Goal: Task Accomplishment & Management: Use online tool/utility

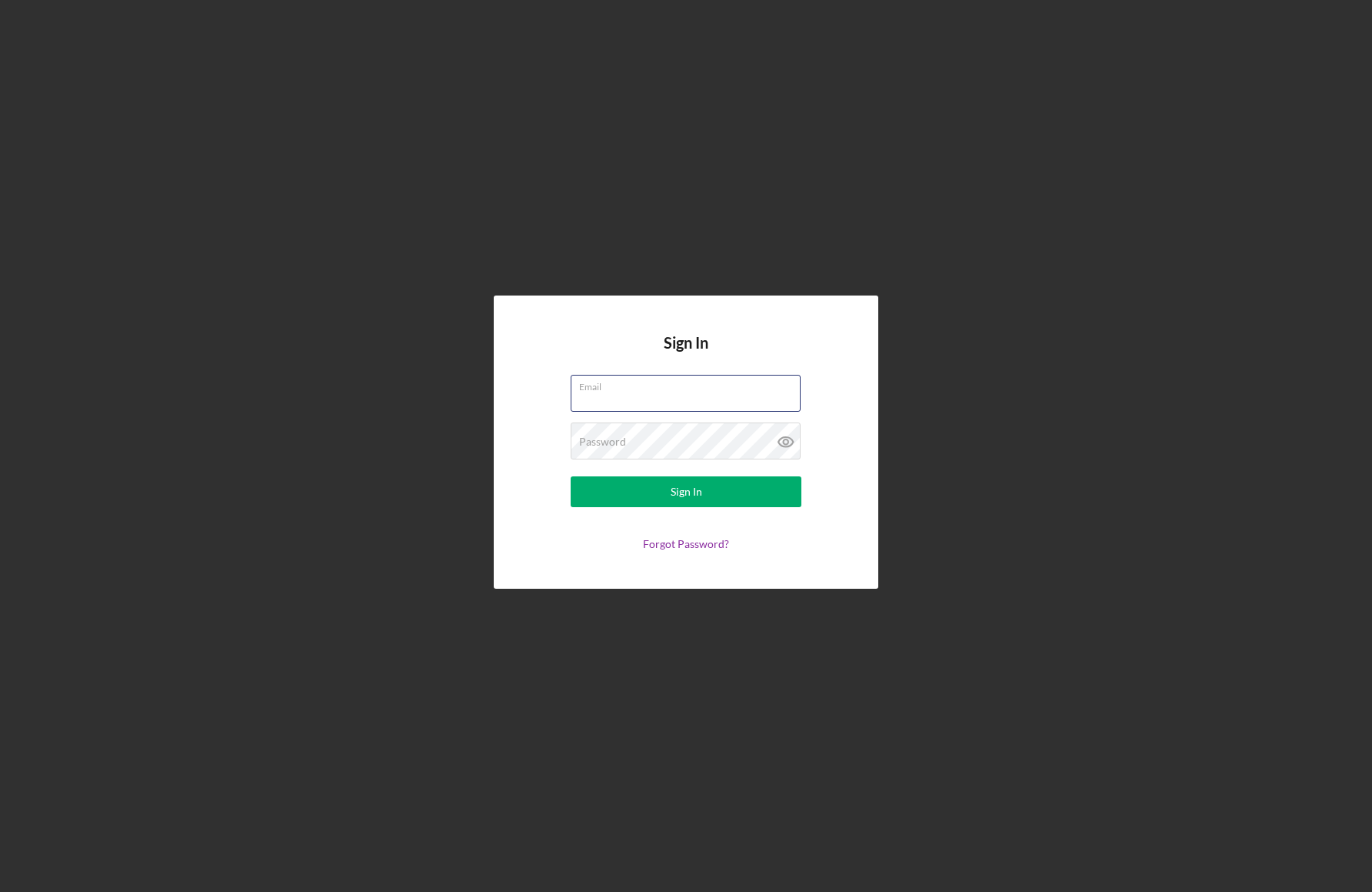
type input "[PERSON_NAME][EMAIL_ADDRESS][DOMAIN_NAME]"
click at [724, 476] on form "Email [PERSON_NAME][EMAIL_ADDRESS][DOMAIN_NAME] Password Sign In Forgot Passwor…" at bounding box center [686, 462] width 307 height 175
click at [640, 489] on button "Sign In" at bounding box center [685, 491] width 231 height 31
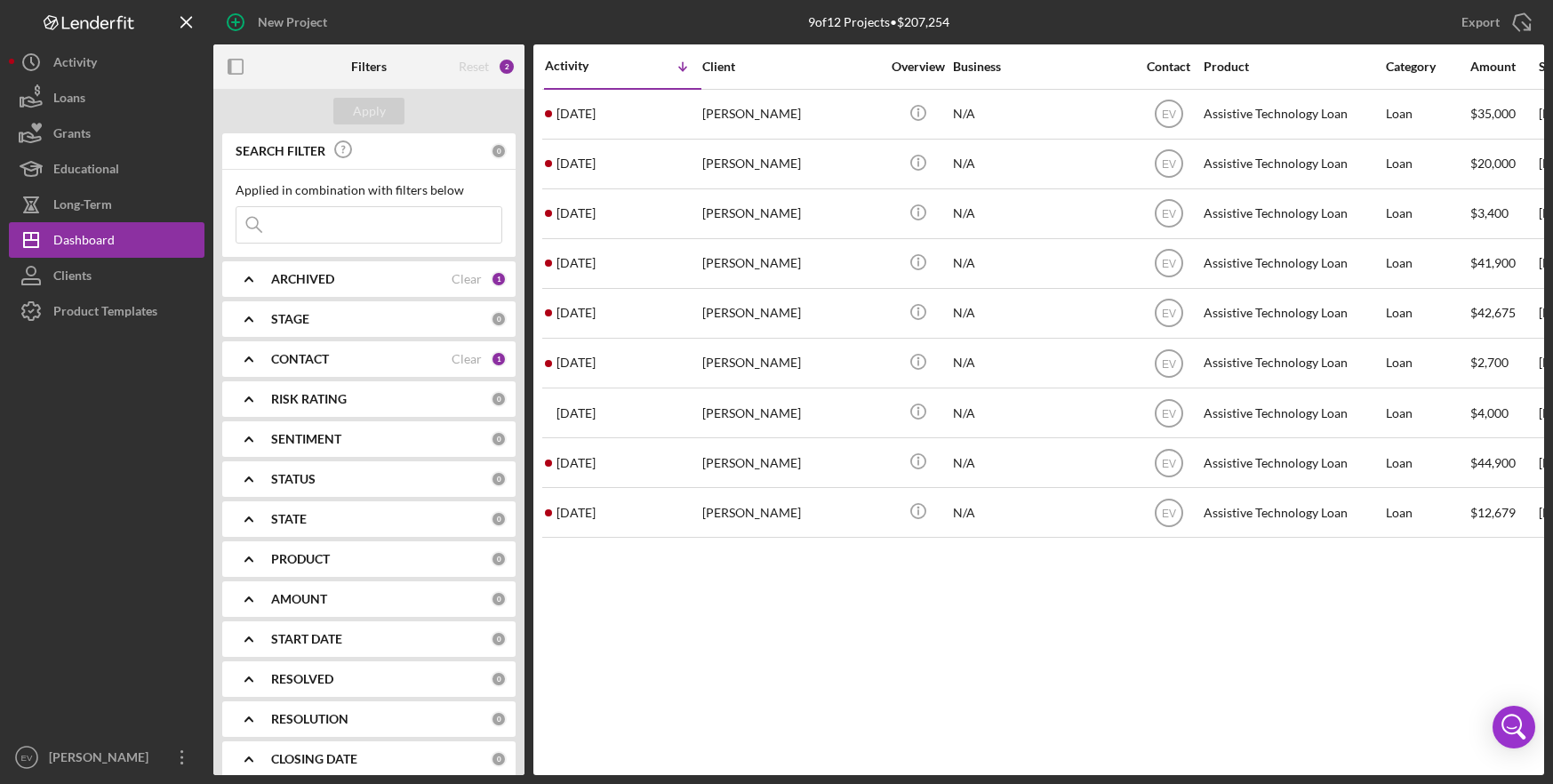
click at [95, 19] on icon "Logo-Reversed Created with Sketch." at bounding box center [89, 23] width 160 height 15
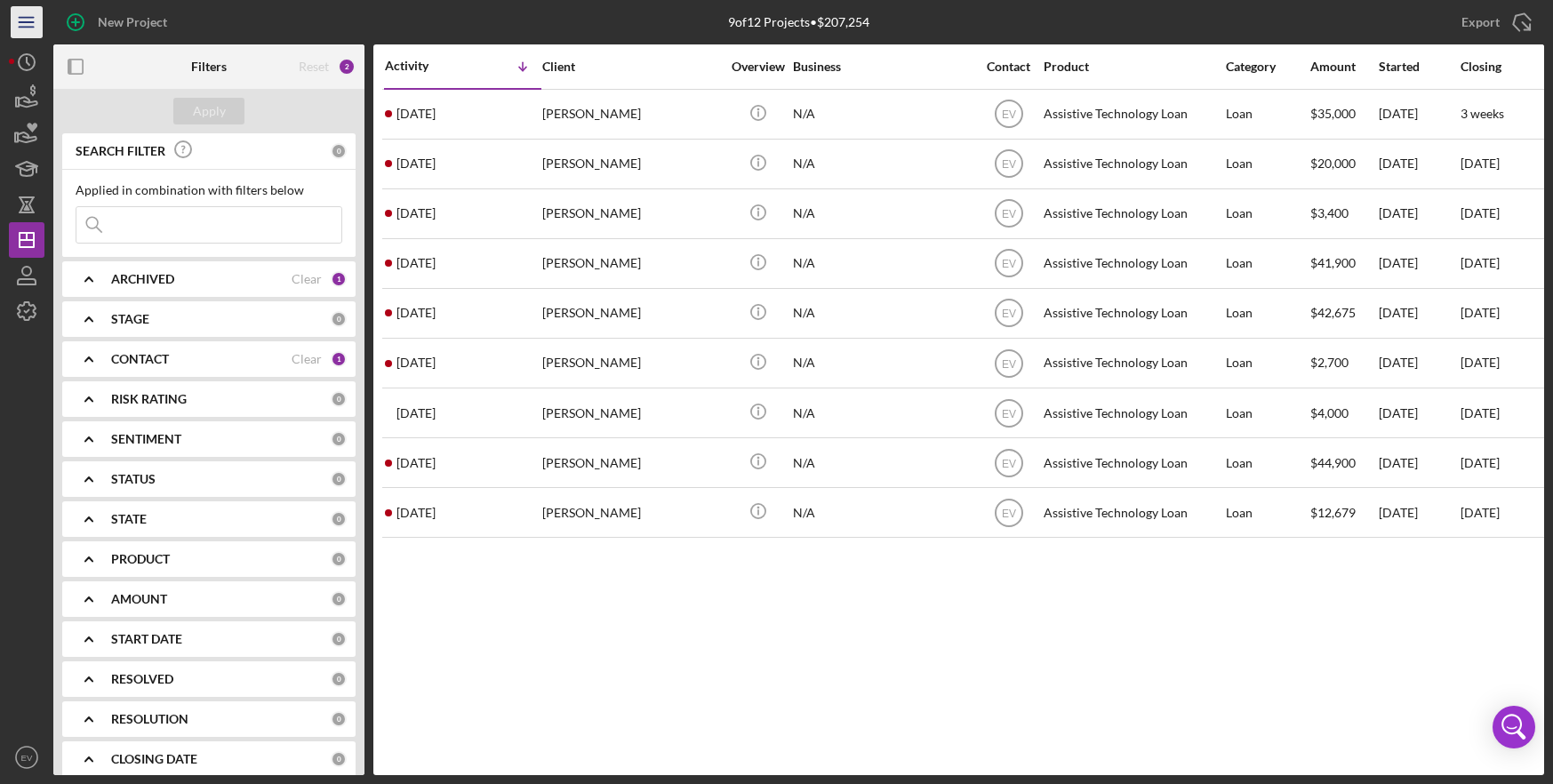
click at [17, 11] on icon "Icon/Menu" at bounding box center [27, 23] width 40 height 40
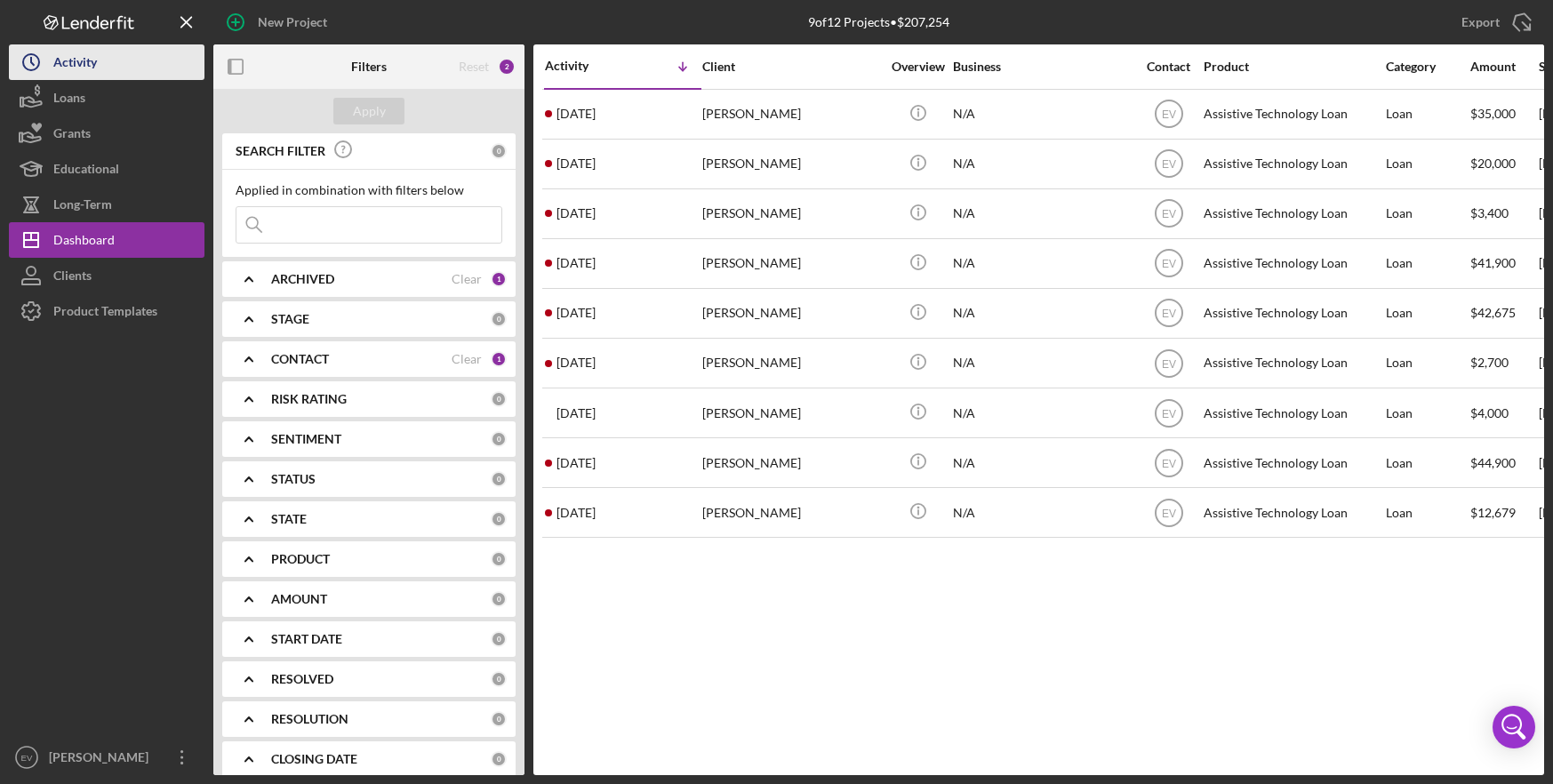
click at [110, 54] on button "Icon/History Activity" at bounding box center [106, 62] width 196 height 35
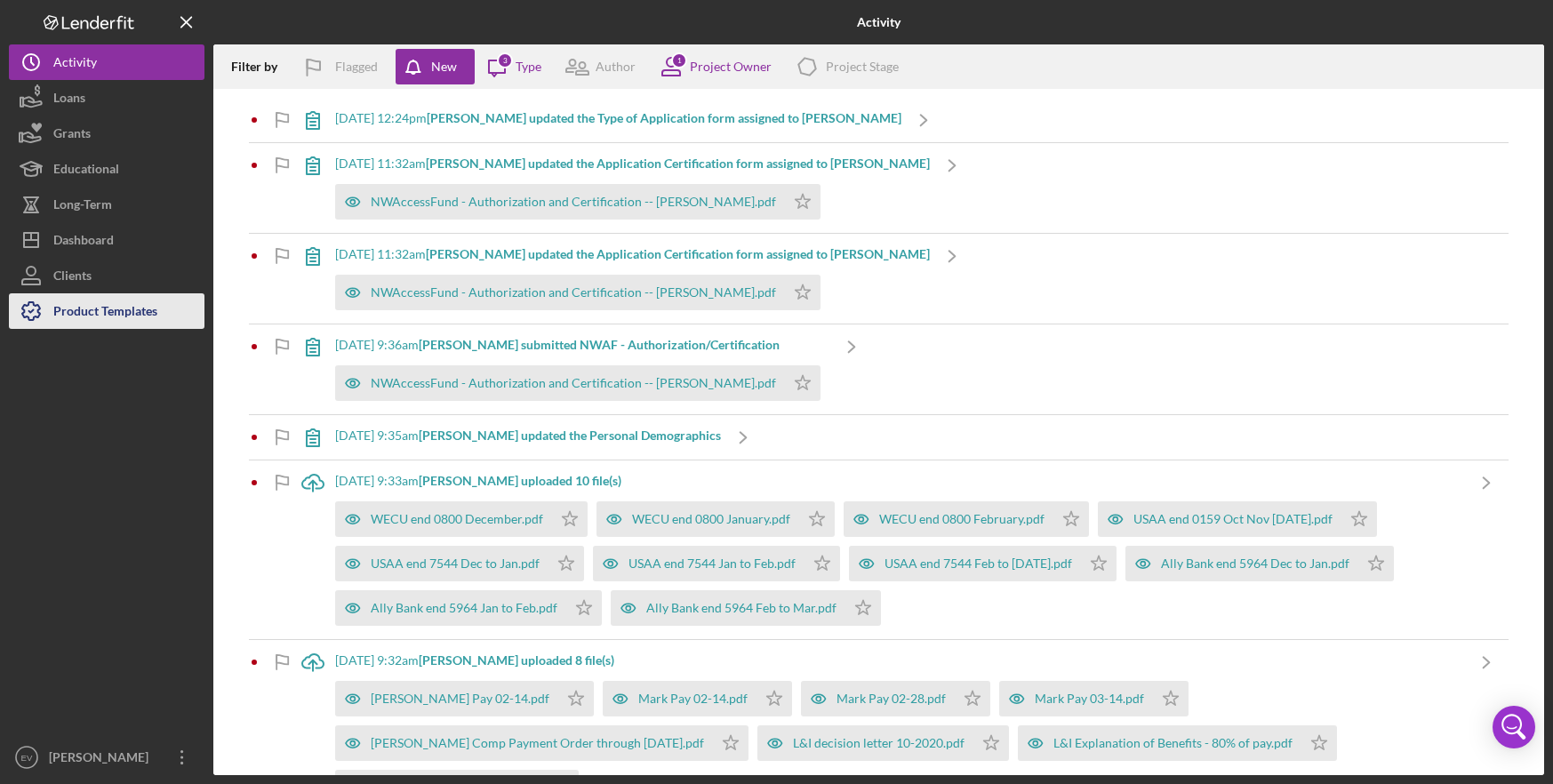
click at [89, 322] on div "Product Templates" at bounding box center [105, 313] width 104 height 40
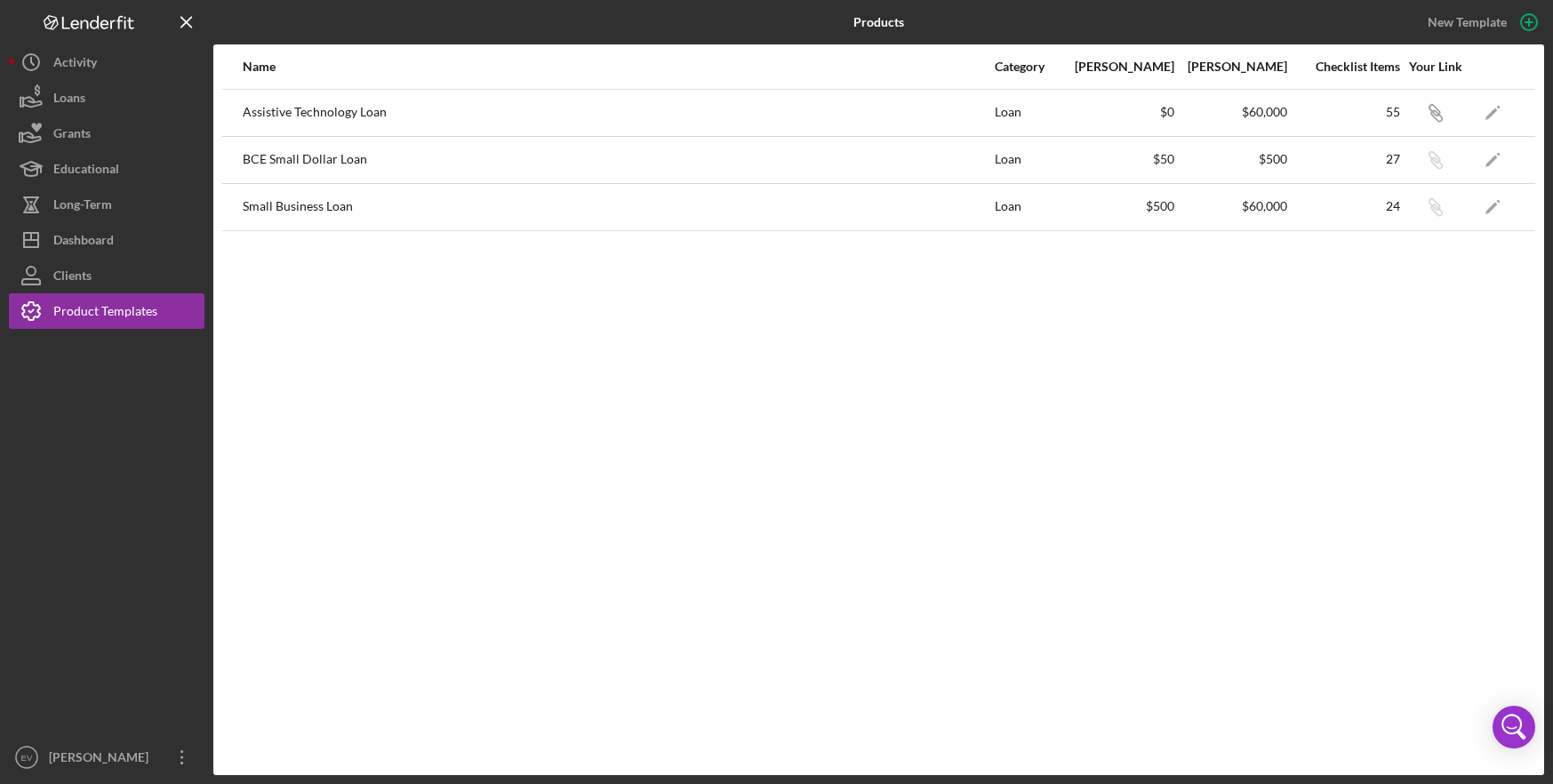
click at [300, 214] on div "Small Business Loan" at bounding box center [617, 207] width 750 height 45
click at [1500, 204] on icon "Icon/Edit" at bounding box center [1493, 206] width 40 height 40
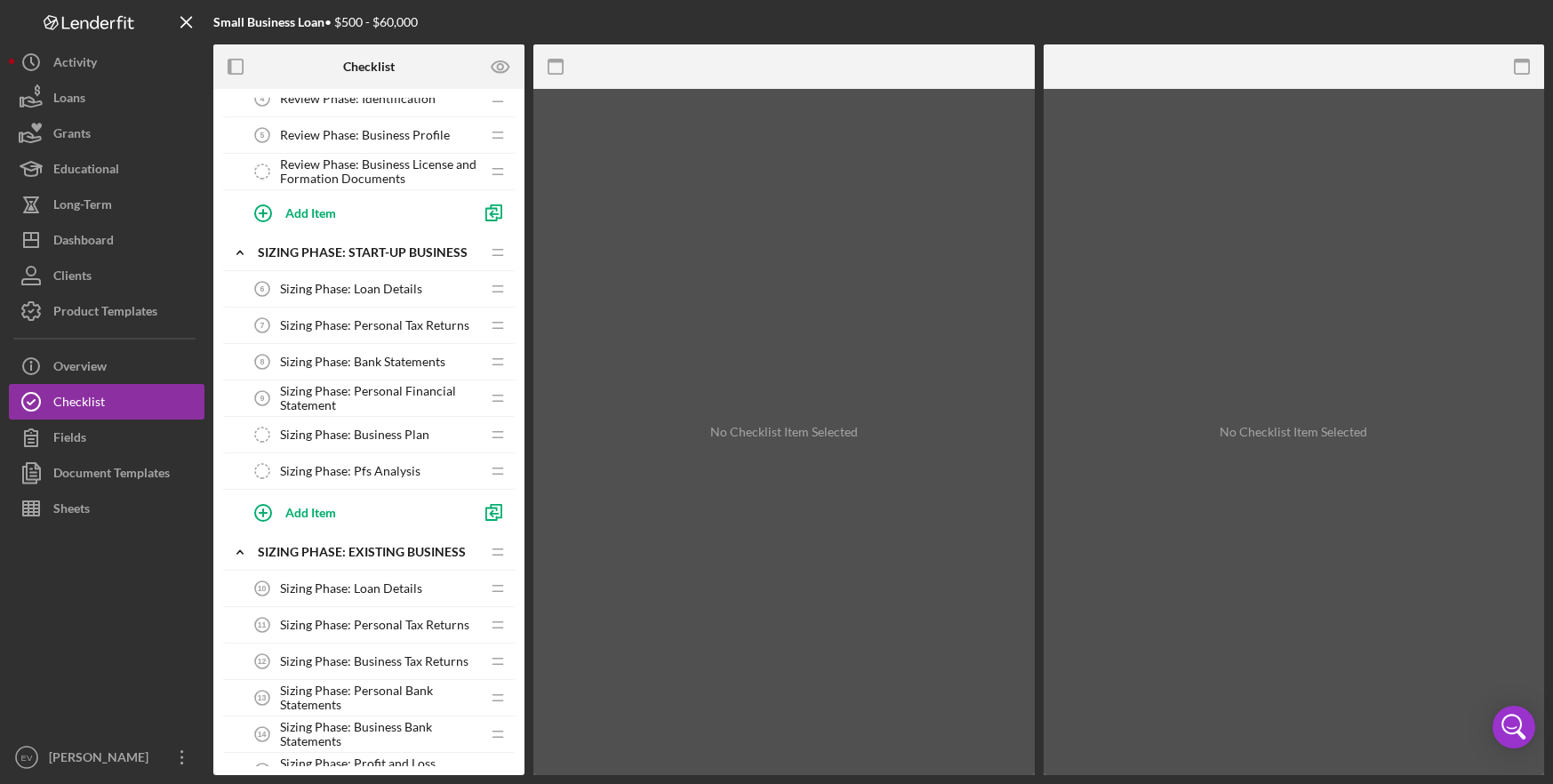
scroll to position [268, 0]
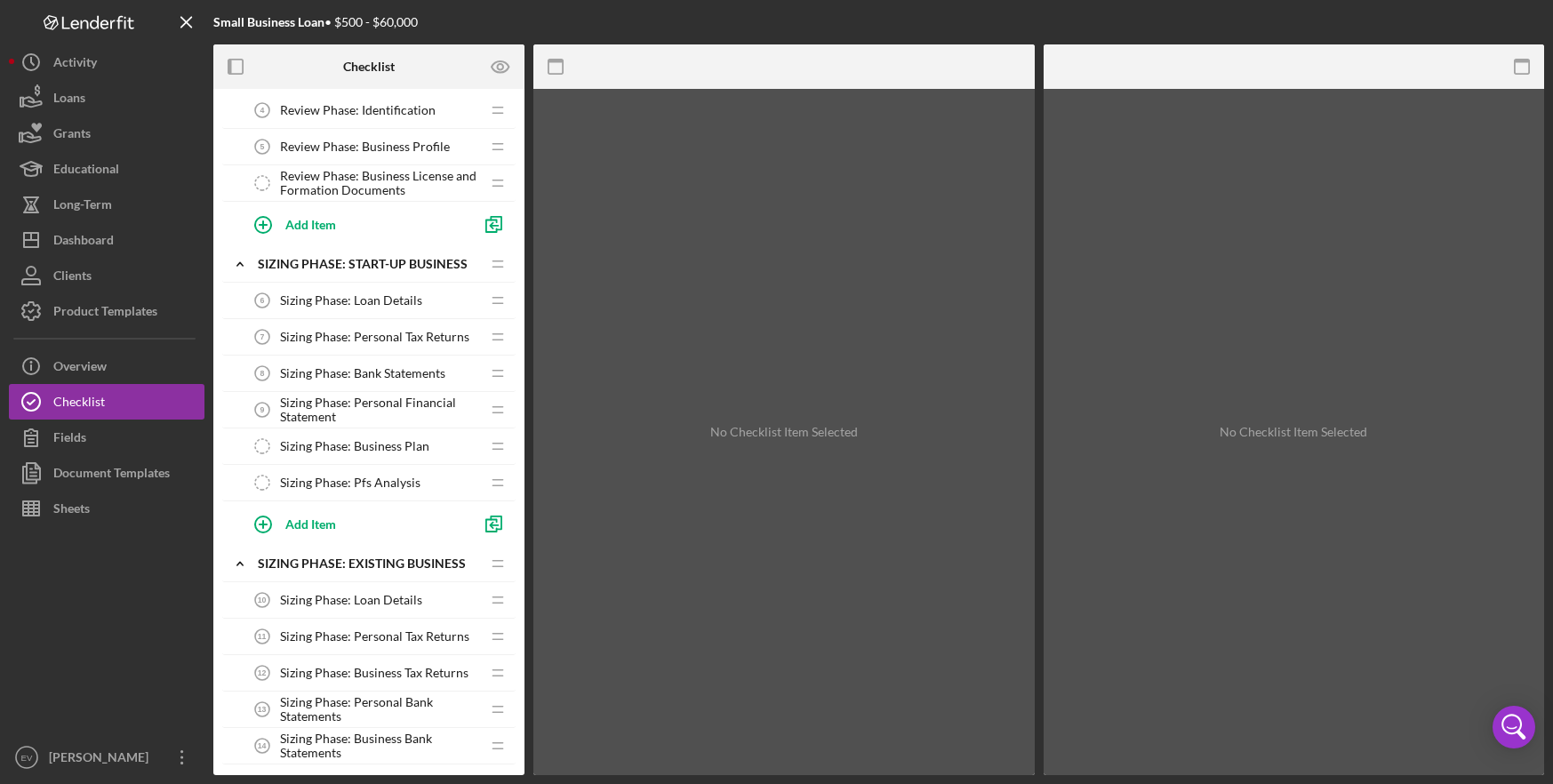
click at [365, 408] on span "Sizing Phase: Personal Financial Statement" at bounding box center [379, 410] width 200 height 29
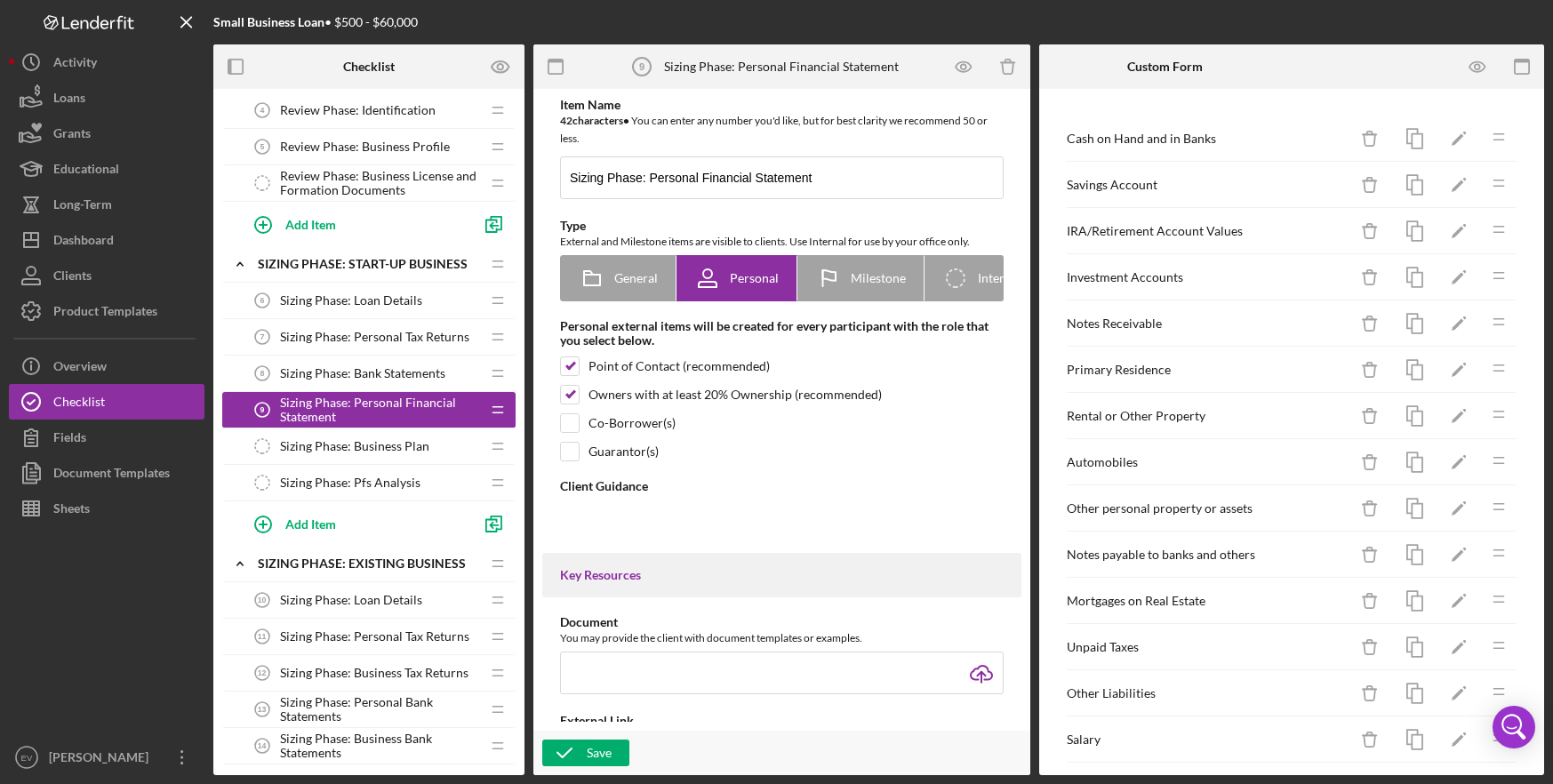
click at [396, 379] on span "Sizing Phase: Bank Statements" at bounding box center [362, 372] width 165 height 14
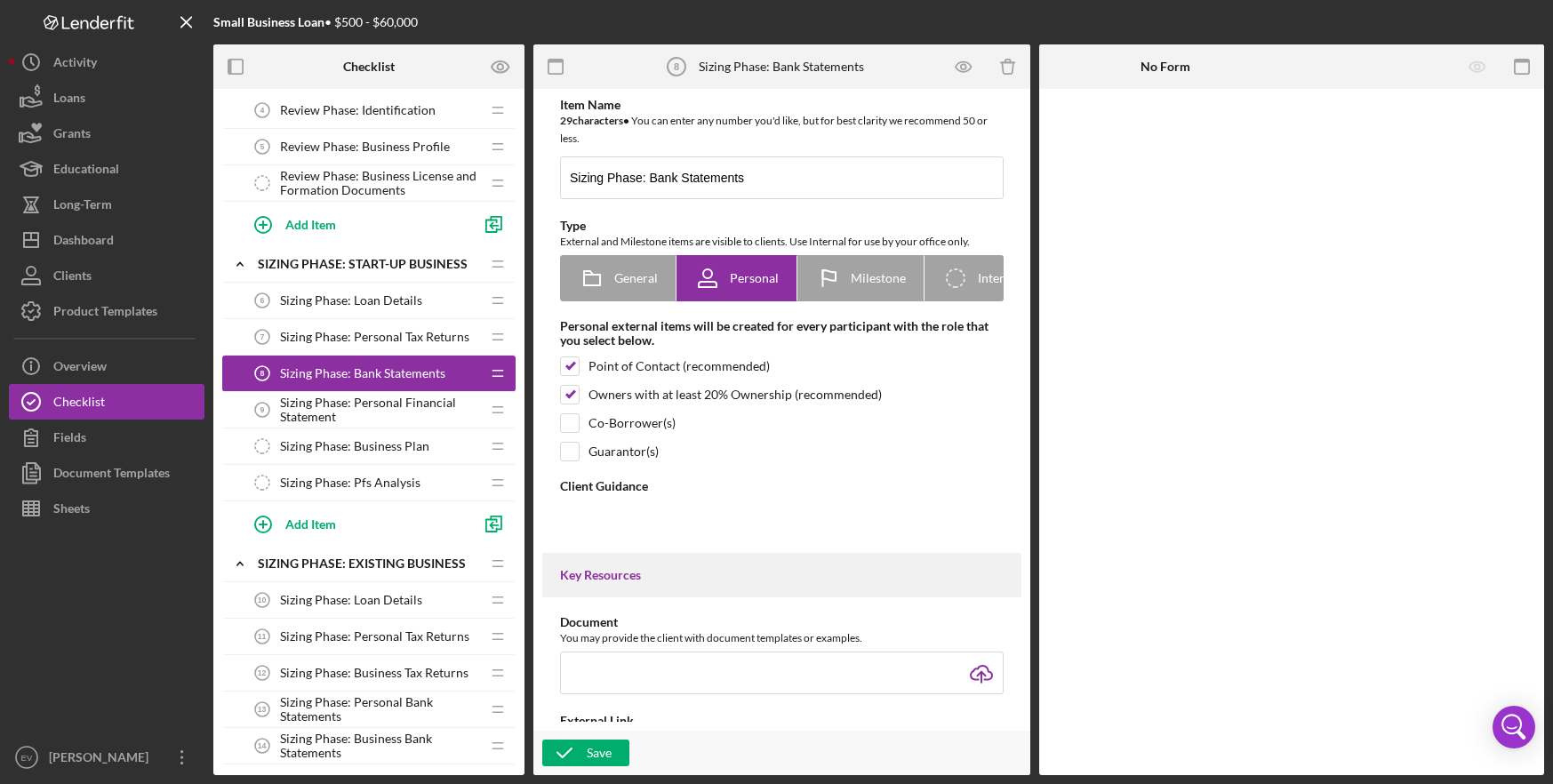
click at [391, 350] on div "Sizing Phase: Personal Tax Returns 7 Sizing Phase: Personal Tax Returns" at bounding box center [362, 336] width 236 height 35
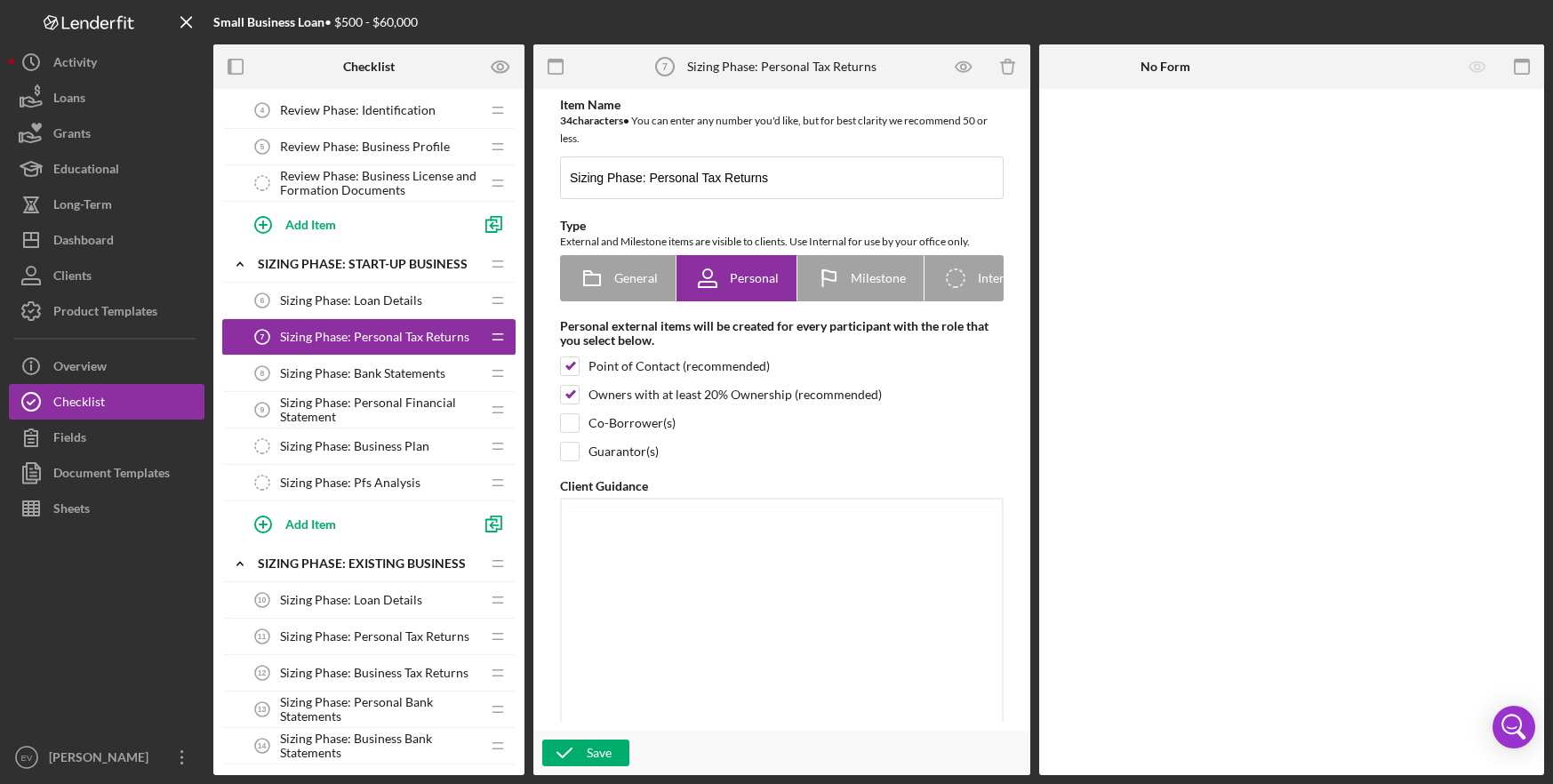
click at [370, 296] on span "Sizing Phase: Loan Details" at bounding box center [351, 300] width 142 height 14
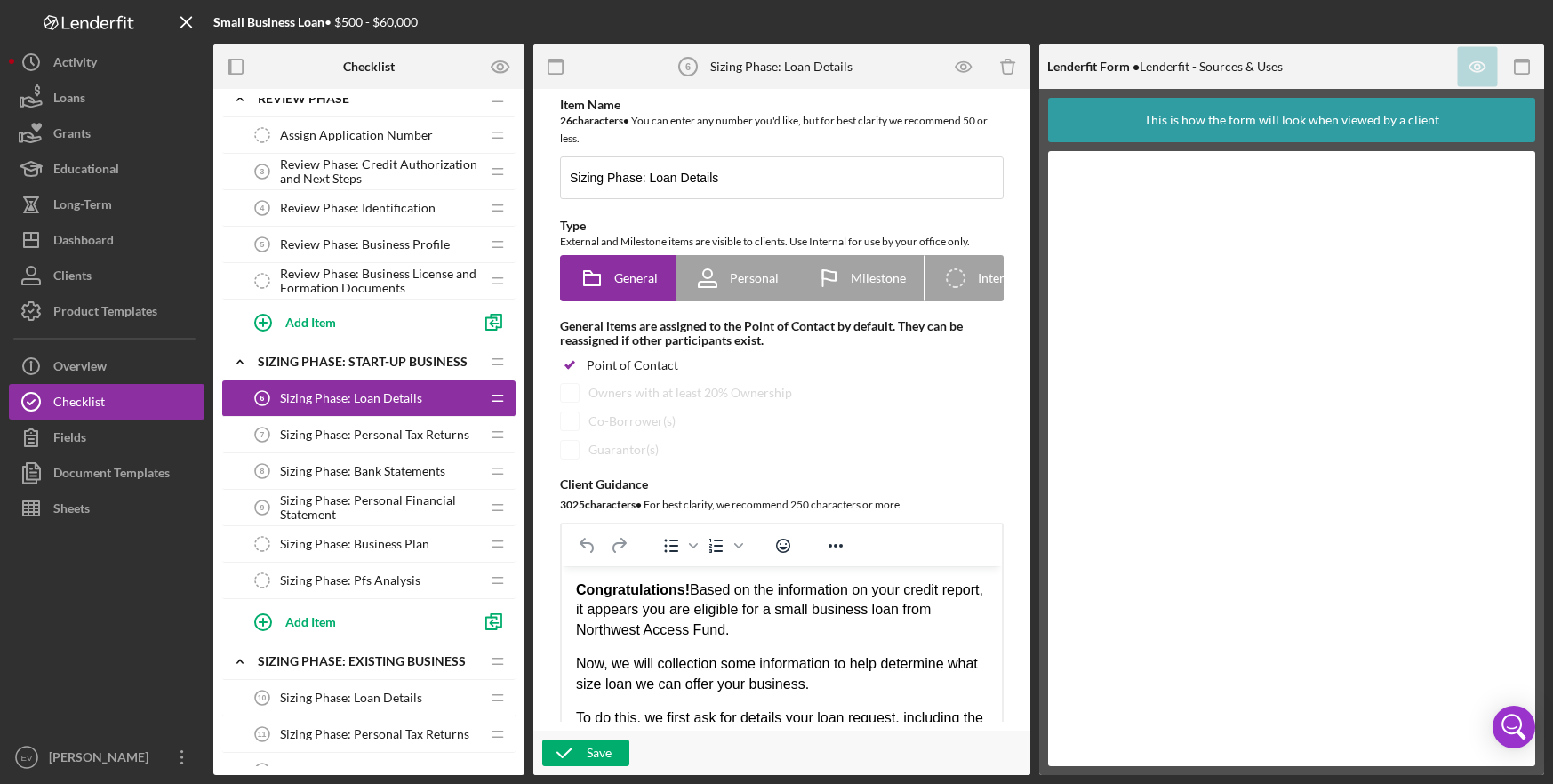
scroll to position [75, 0]
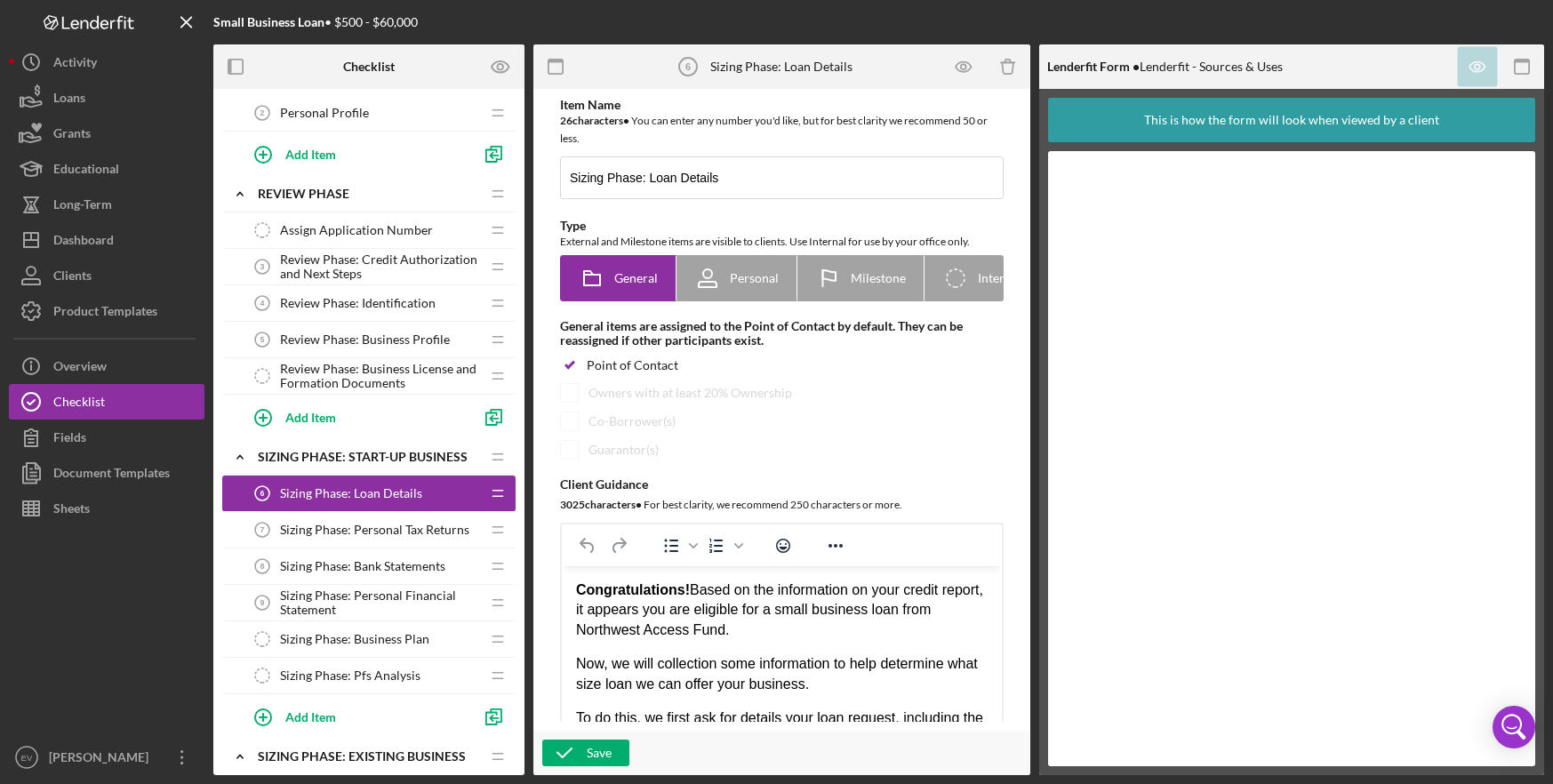
click at [409, 380] on span "Review Phase: Business License and Formation Documents" at bounding box center [379, 376] width 200 height 29
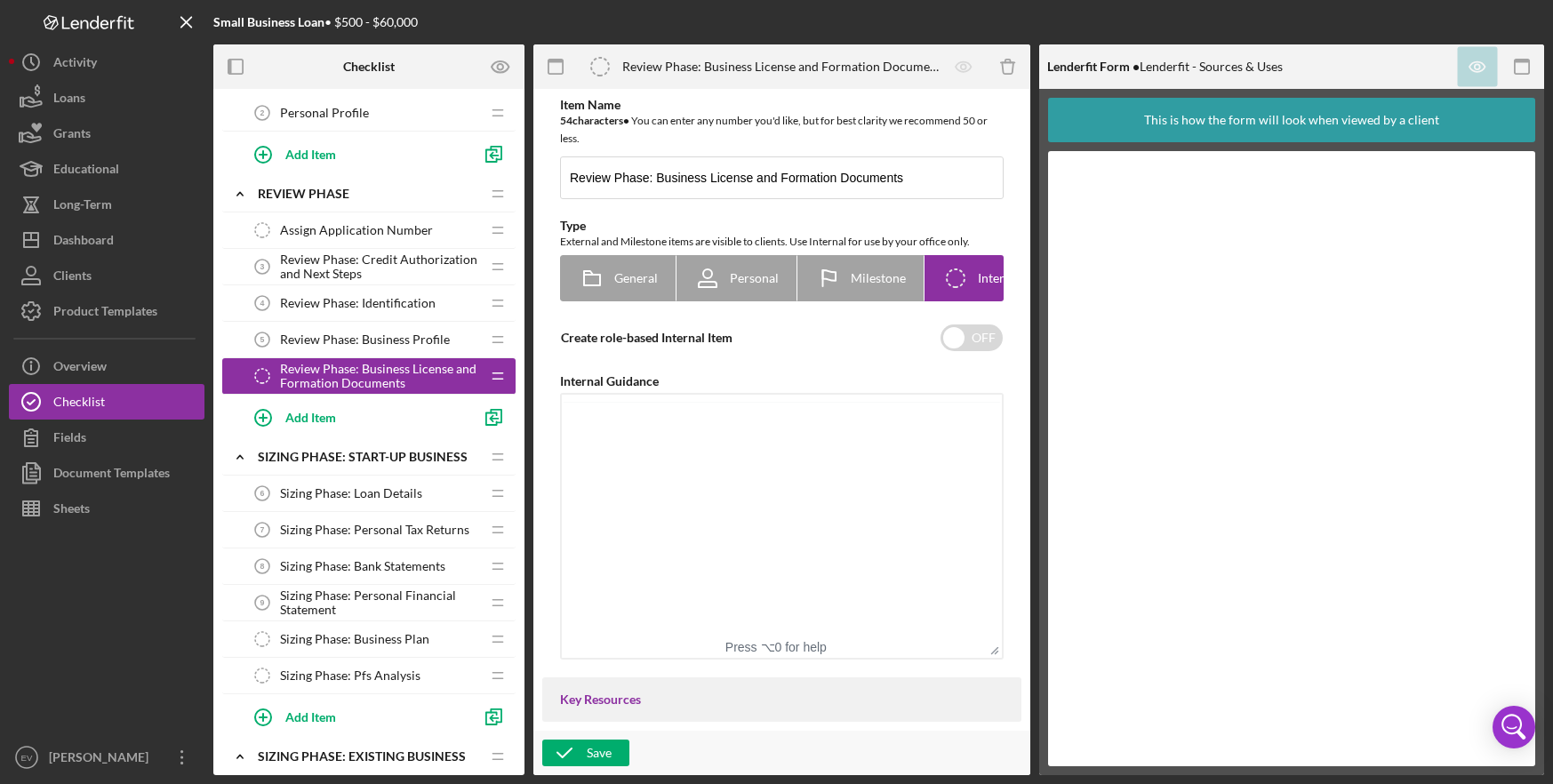
click at [406, 350] on div "Review Phase: Business Profile 5 Review Phase: Business Profile" at bounding box center [362, 339] width 236 height 35
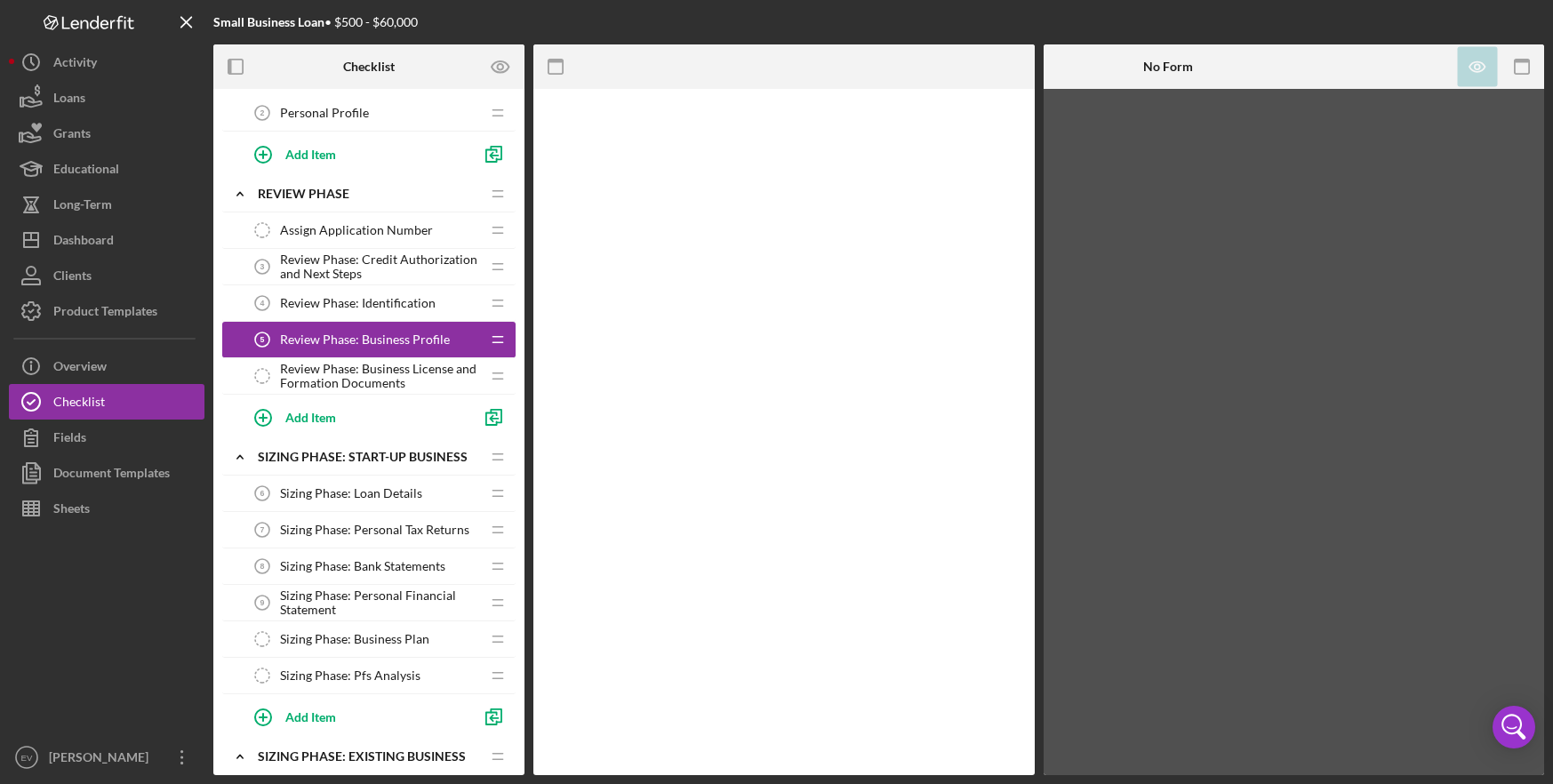
click at [405, 301] on span "Review Phase: Identification" at bounding box center [357, 303] width 156 height 14
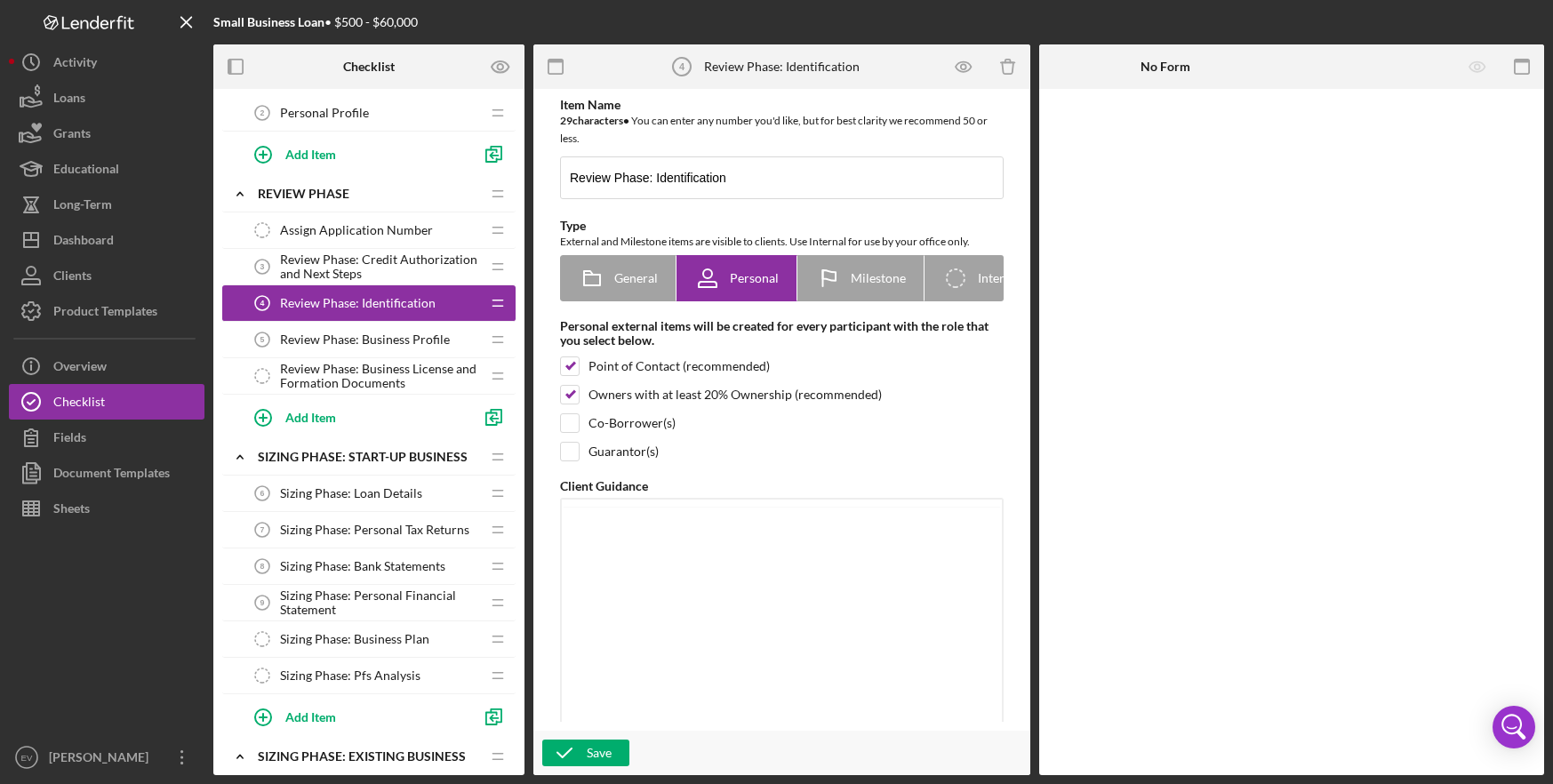
click at [403, 253] on span "Review Phase: Credit Authorization and Next Steps" at bounding box center [379, 266] width 200 height 29
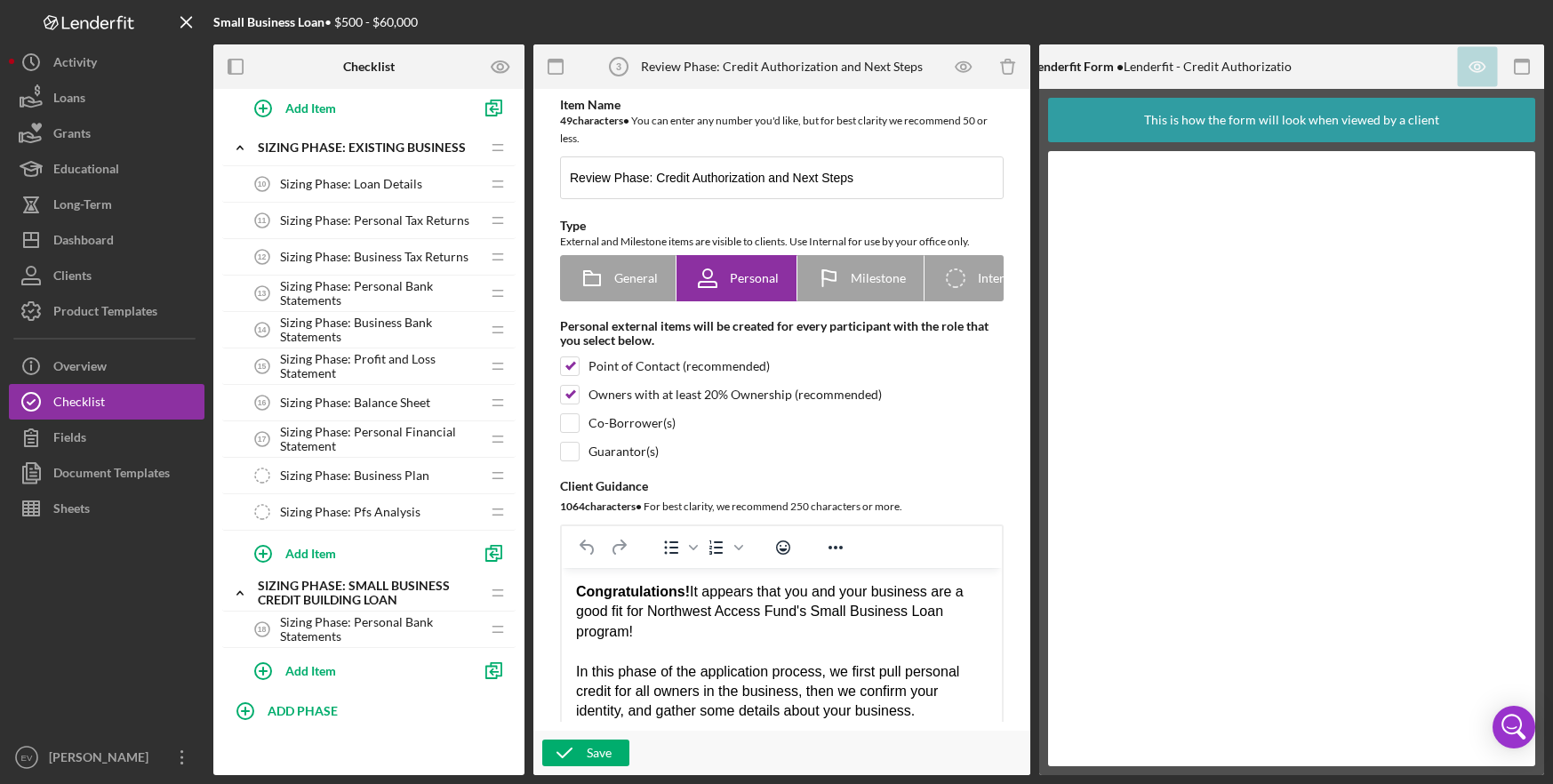
scroll to position [690, 0]
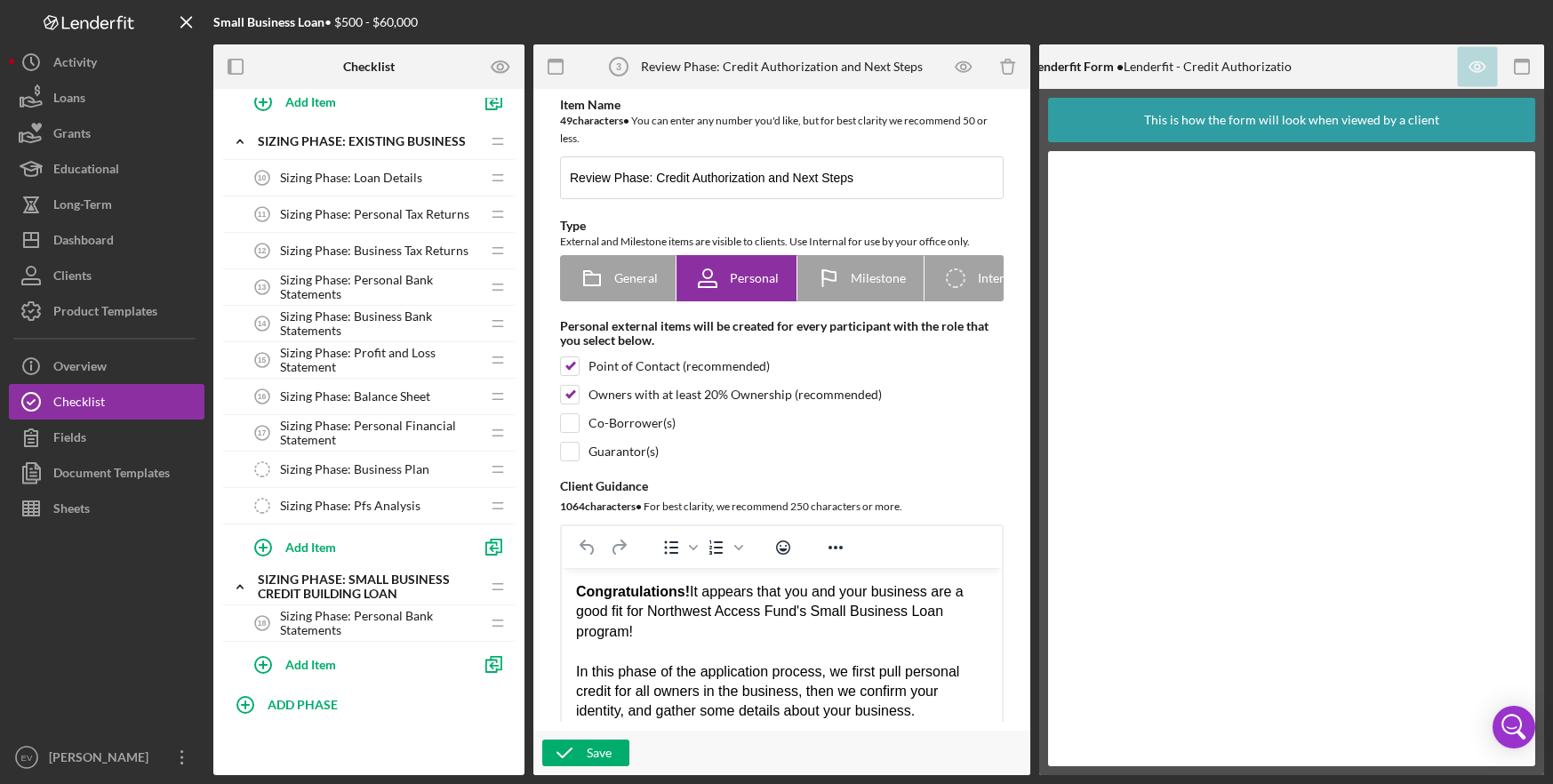
click at [360, 629] on span "Sizing Phase: Personal Bank Statements" at bounding box center [379, 623] width 200 height 29
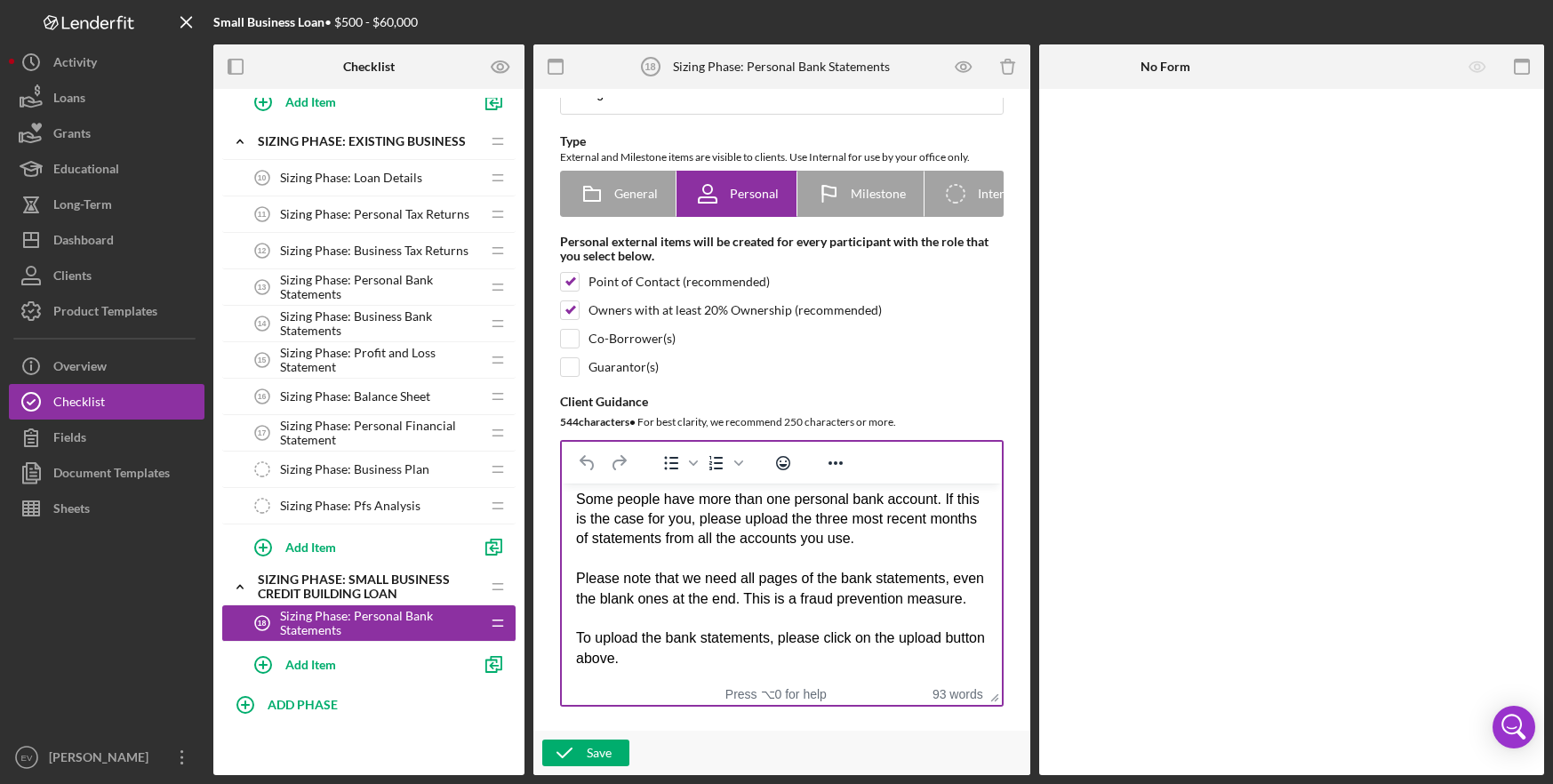
scroll to position [90, 0]
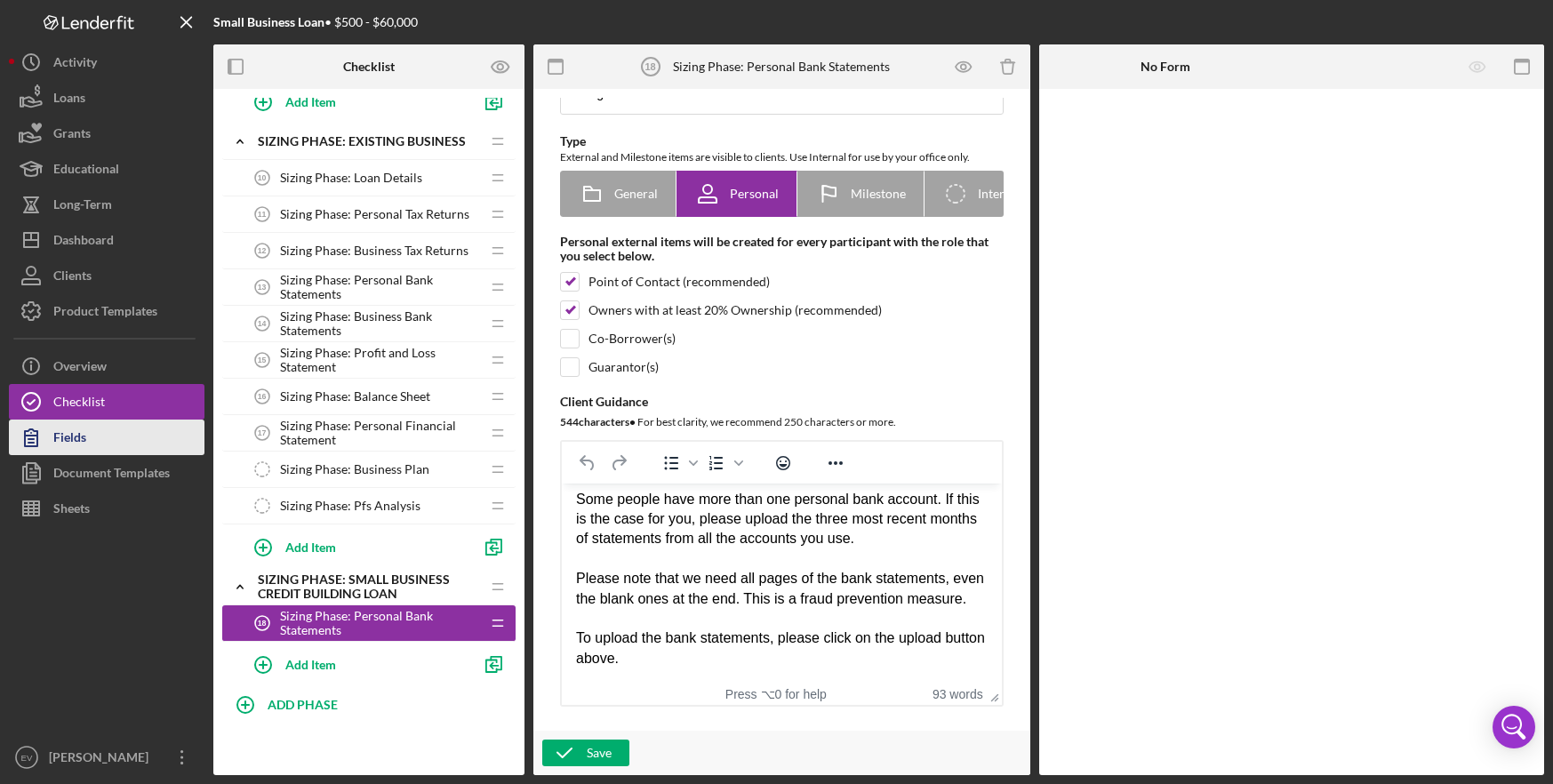
click at [112, 445] on button "Fields" at bounding box center [106, 436] width 196 height 35
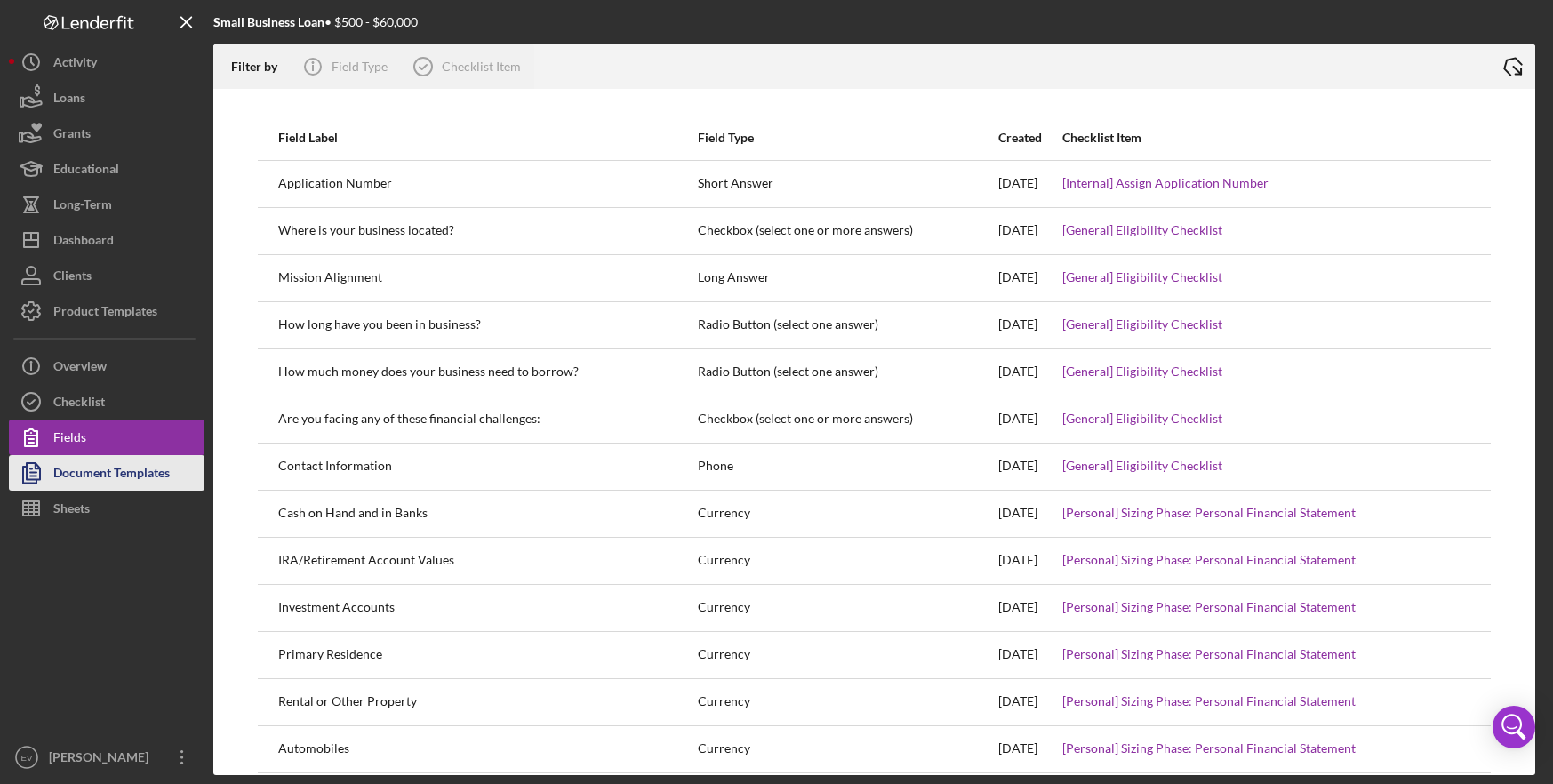
click at [109, 477] on div "Document Templates" at bounding box center [112, 475] width 117 height 40
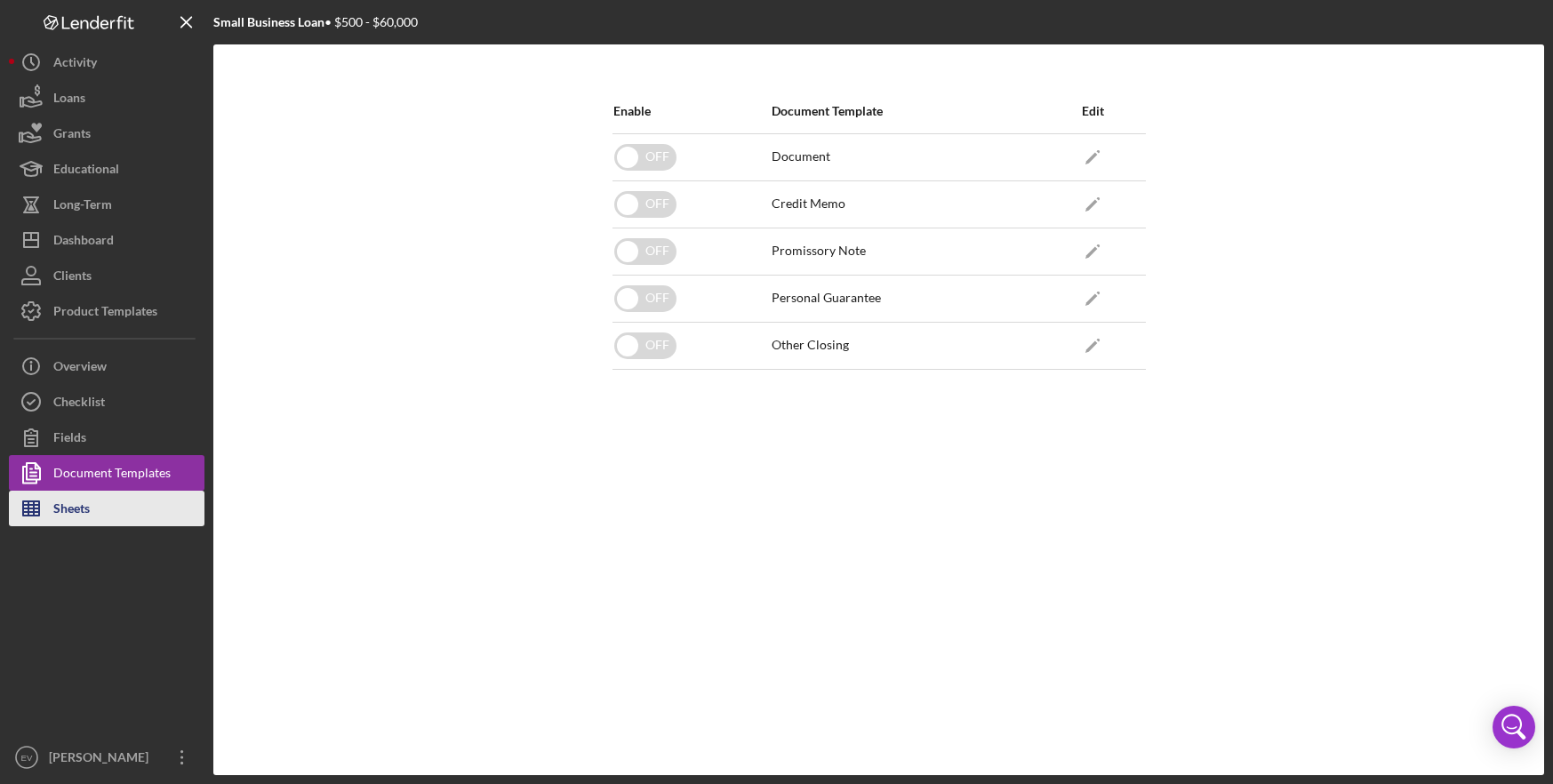
click at [96, 507] on button "Sheets" at bounding box center [106, 508] width 196 height 35
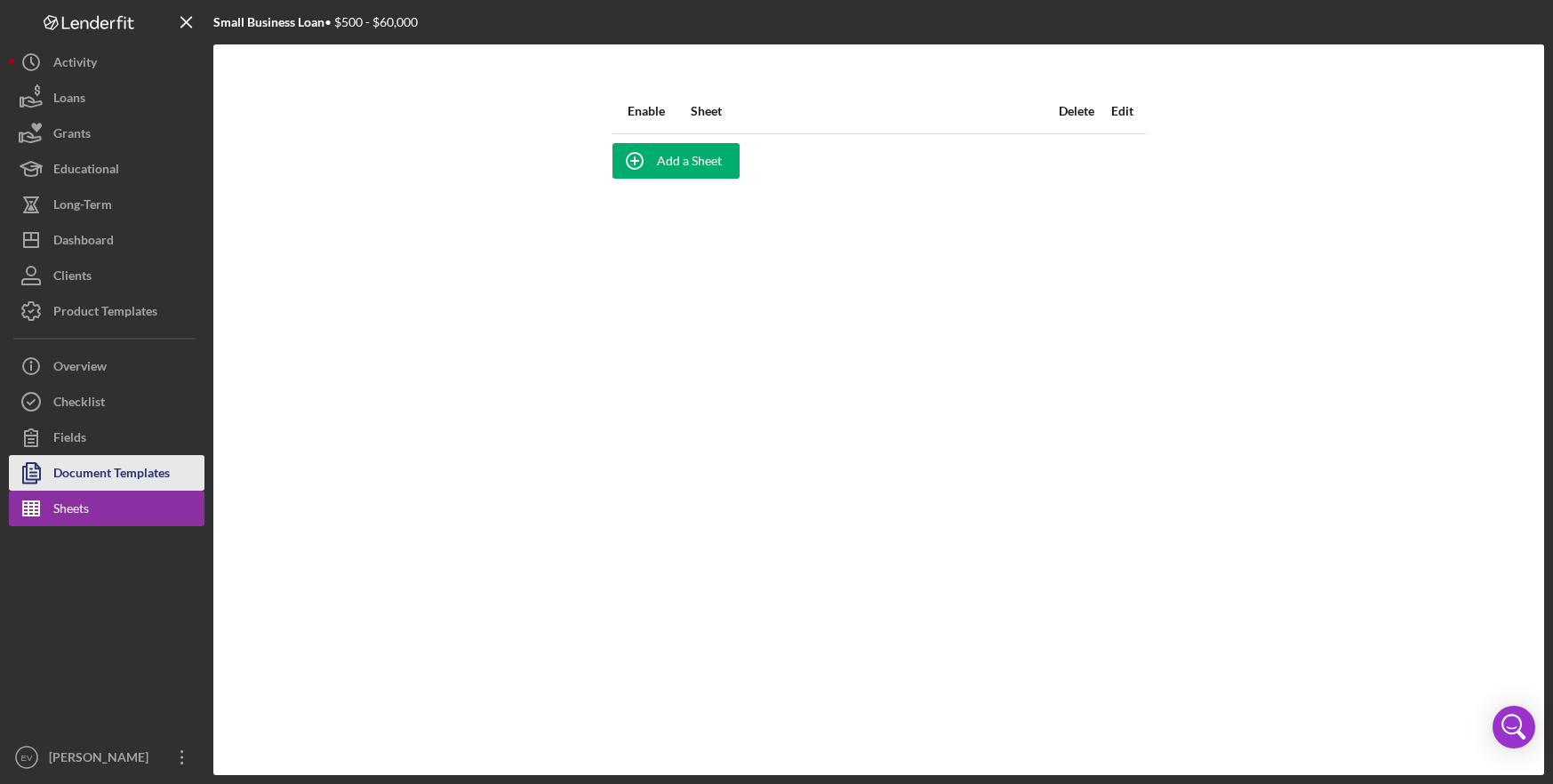
click at [119, 468] on div "Document Templates" at bounding box center [112, 475] width 117 height 40
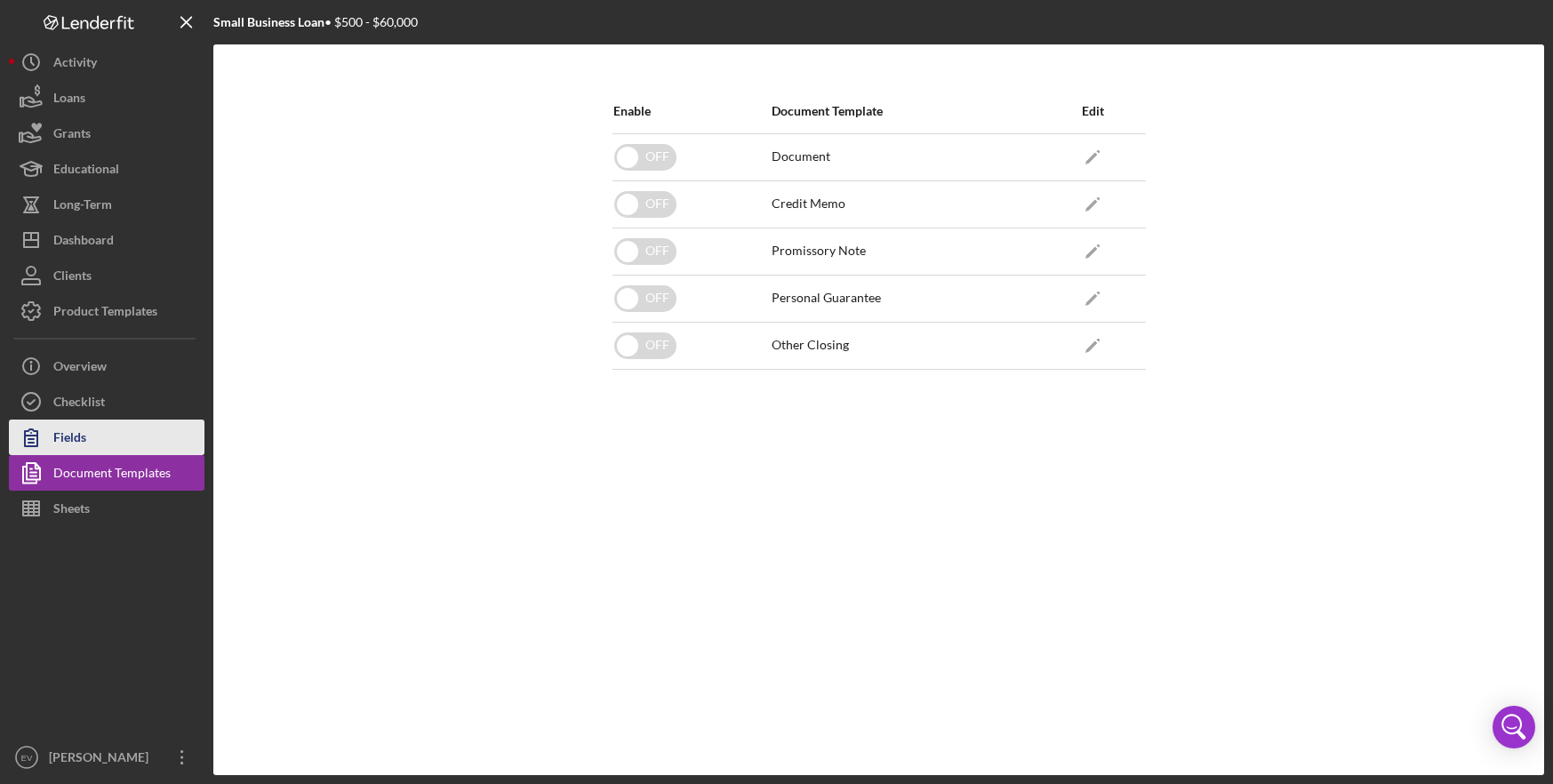
click at [119, 426] on button "Fields" at bounding box center [106, 436] width 196 height 35
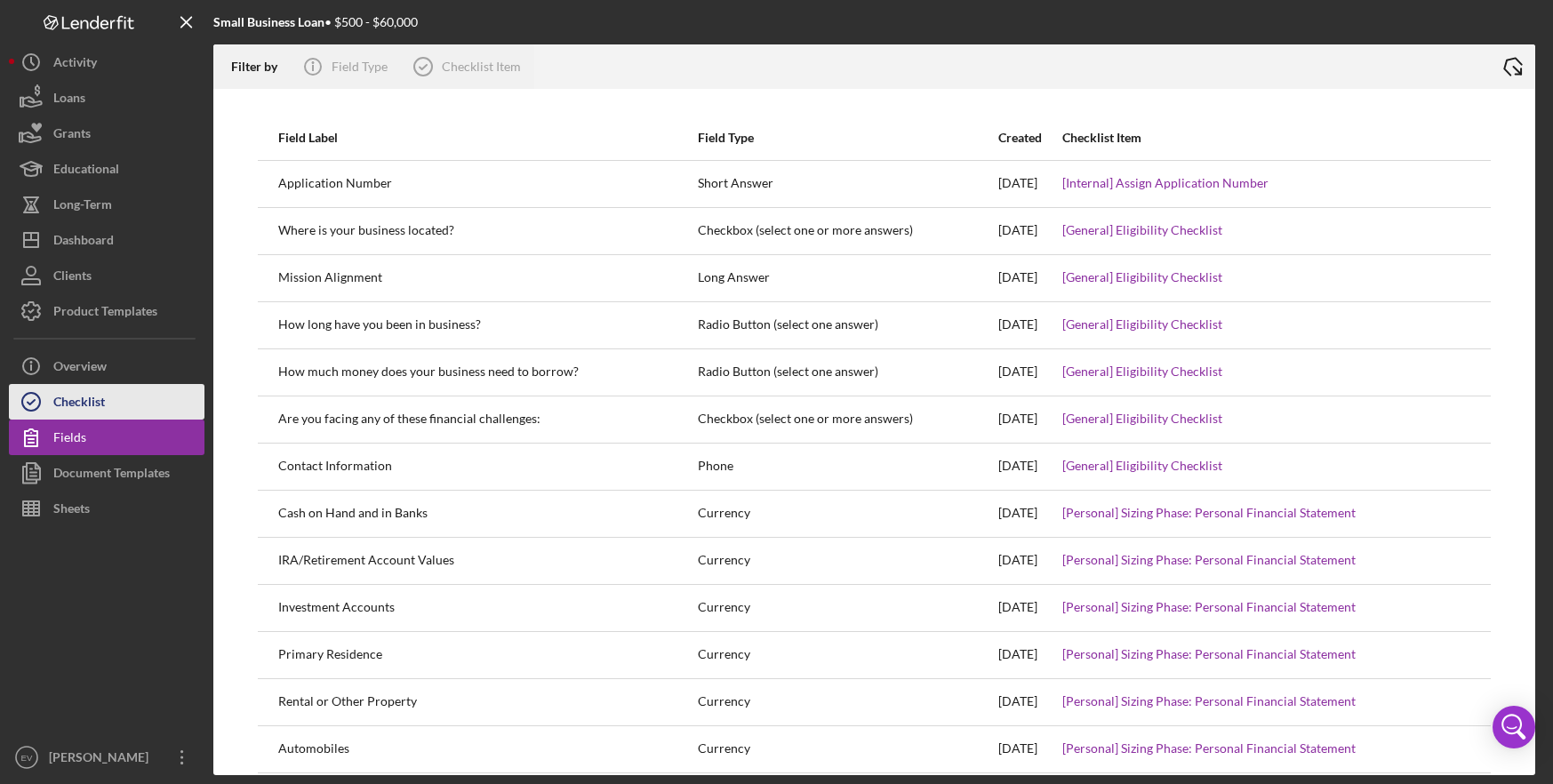
click at [118, 386] on button "Checklist" at bounding box center [106, 401] width 196 height 35
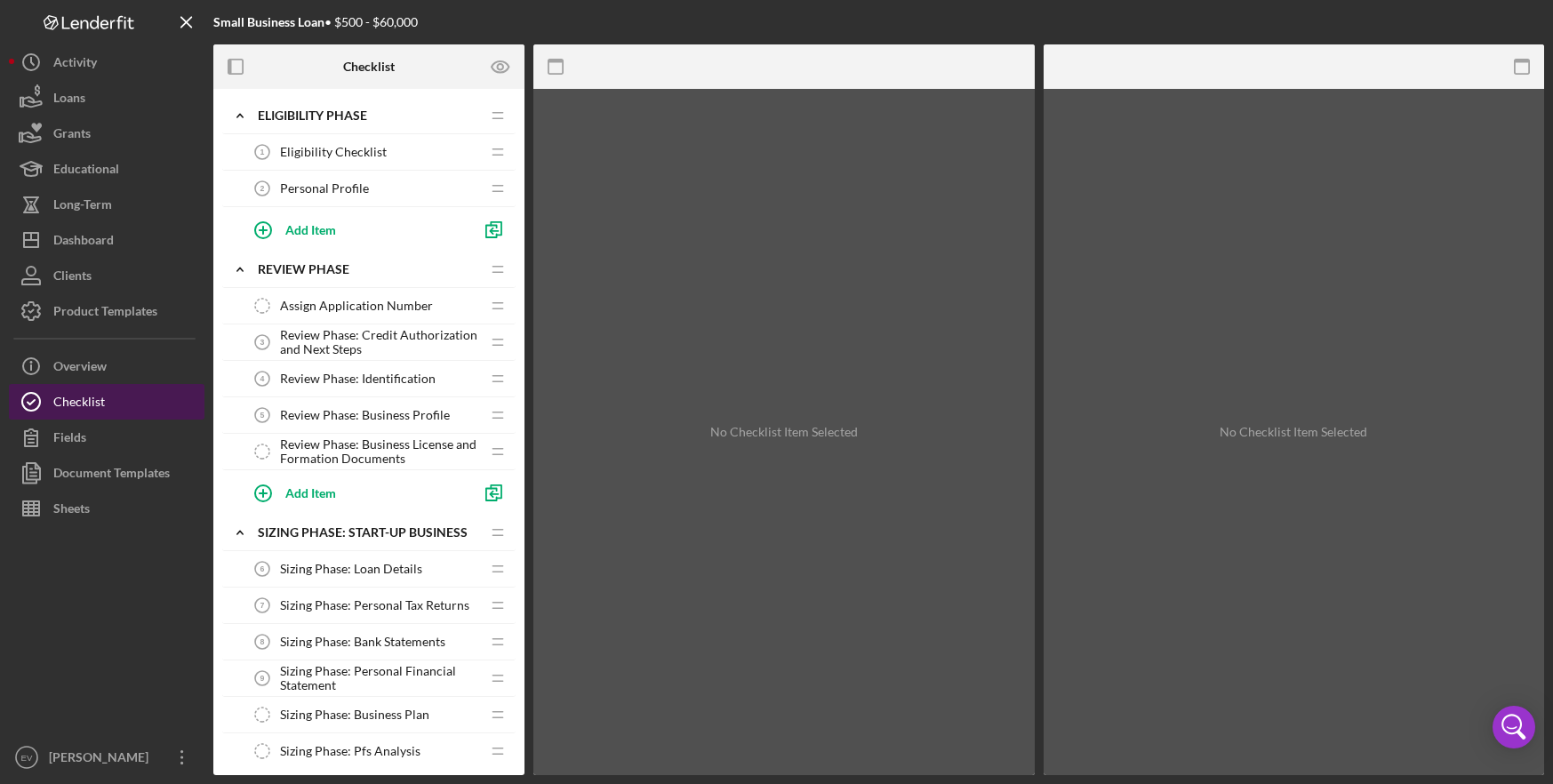
click at [111, 415] on button "Checklist" at bounding box center [106, 401] width 196 height 35
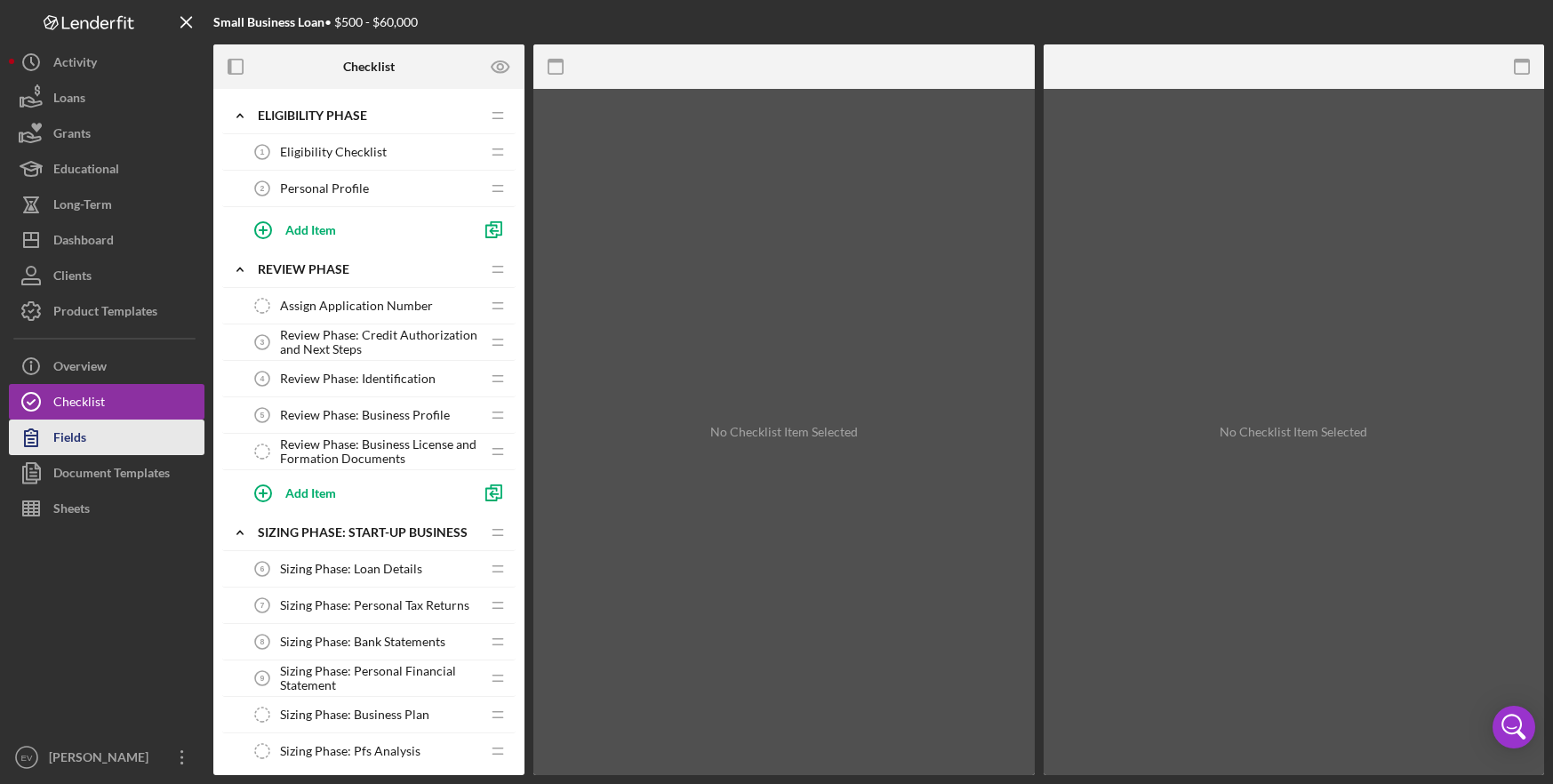
click at [99, 450] on button "Fields" at bounding box center [106, 436] width 196 height 35
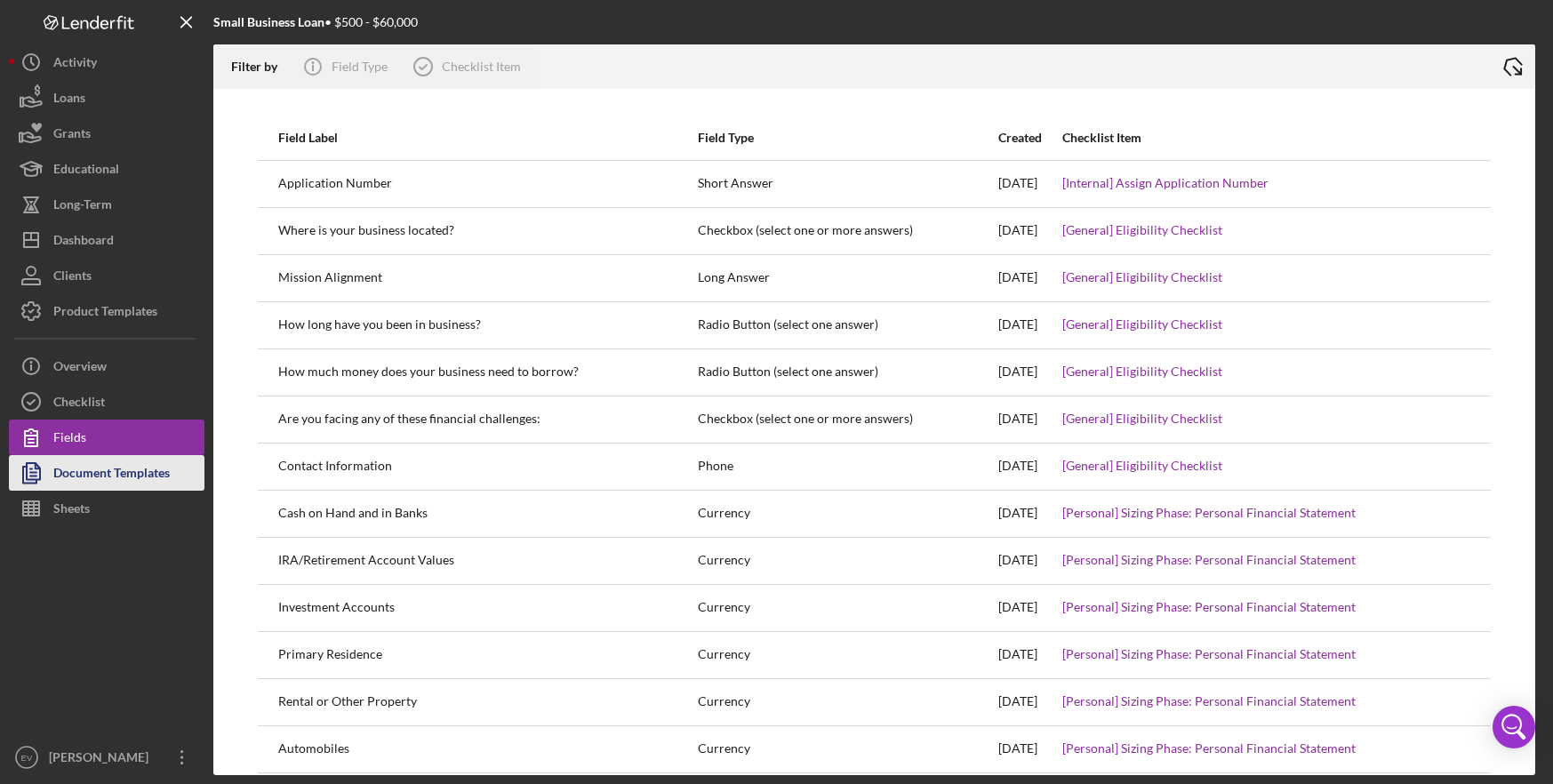
click at [98, 487] on div "Document Templates" at bounding box center [112, 475] width 117 height 40
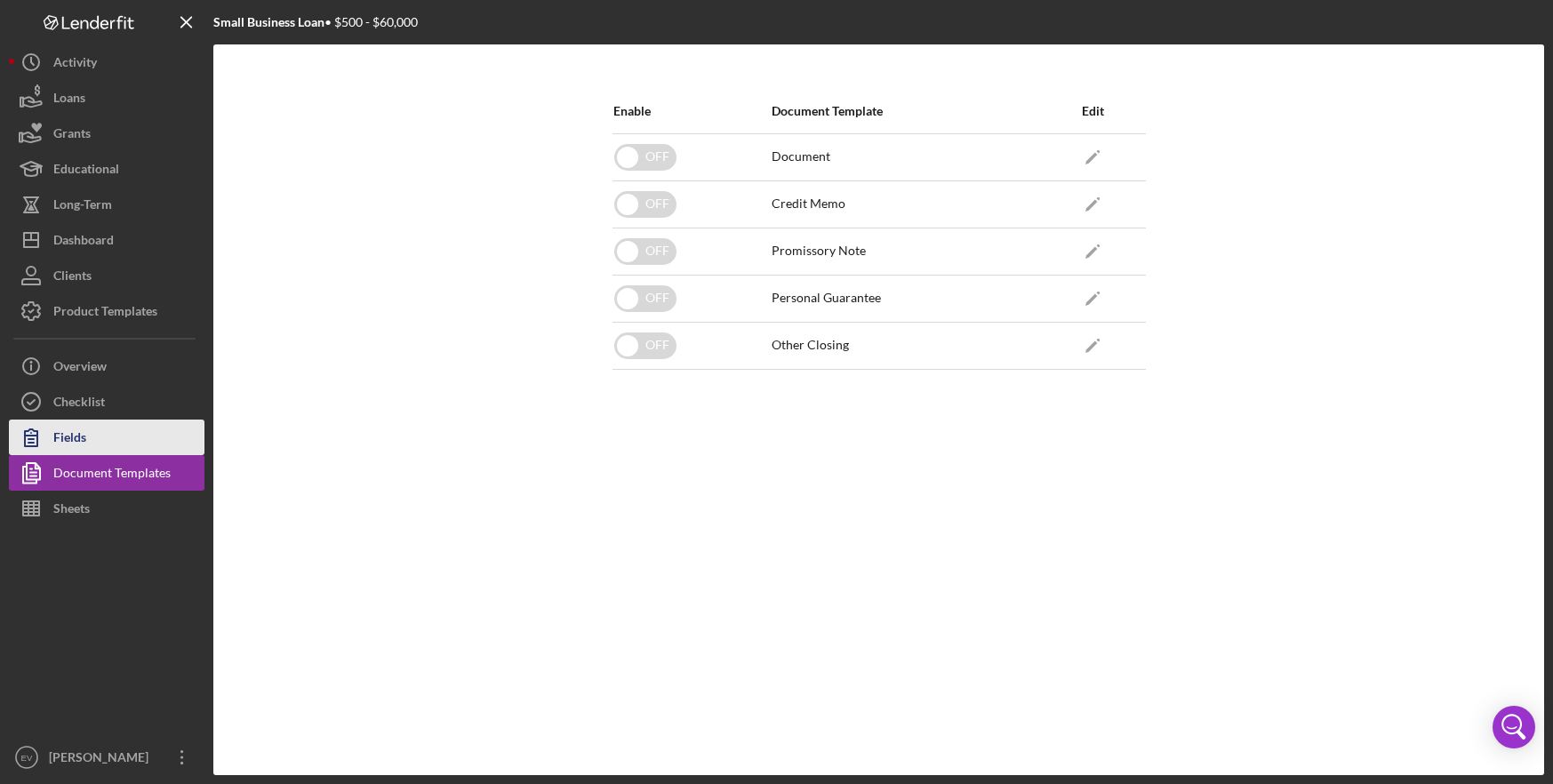
click at [112, 442] on button "Fields" at bounding box center [106, 436] width 196 height 35
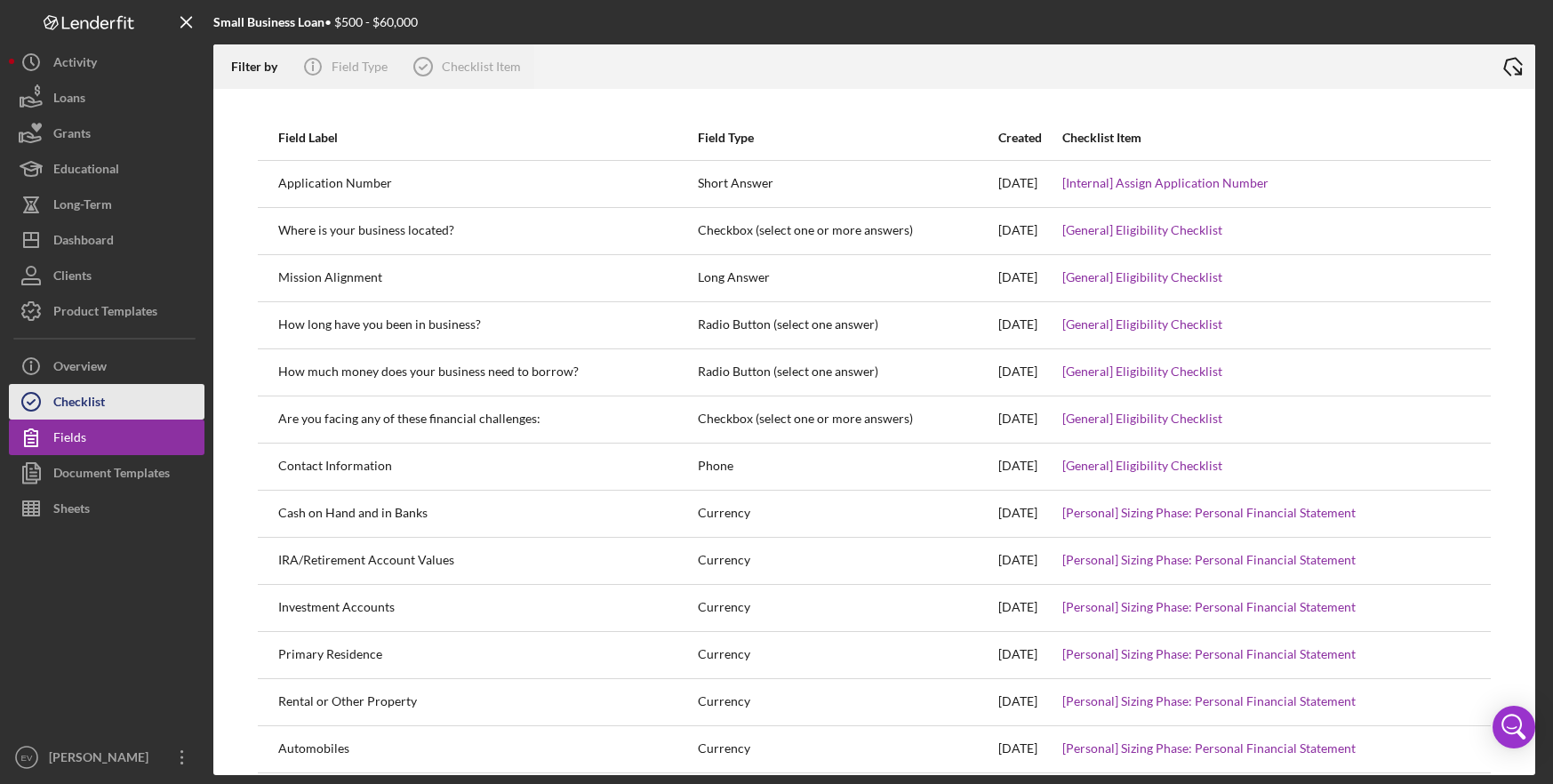
click at [128, 399] on button "Checklist" at bounding box center [106, 401] width 196 height 35
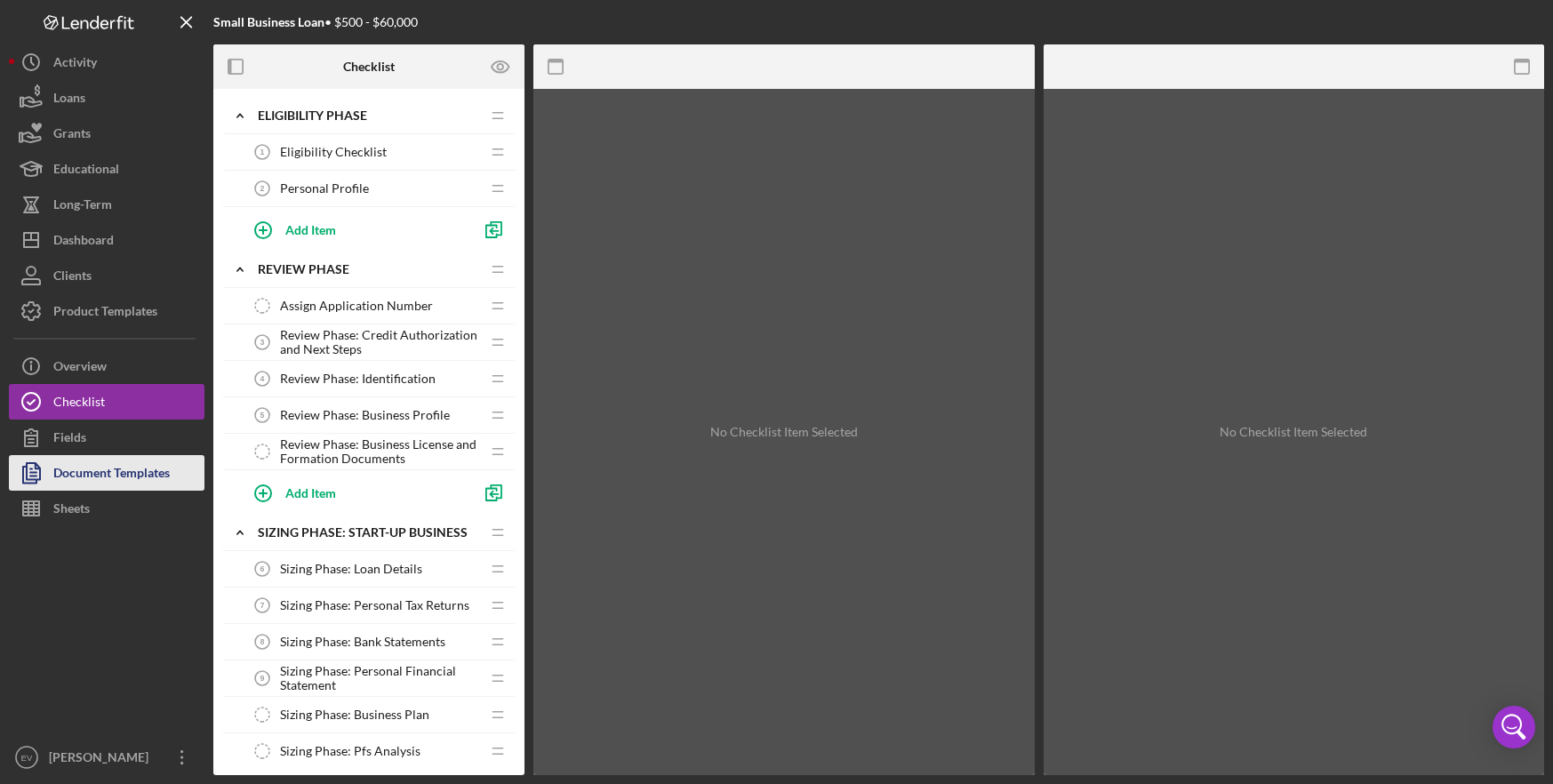
click at [134, 485] on div "Document Templates" at bounding box center [112, 475] width 117 height 40
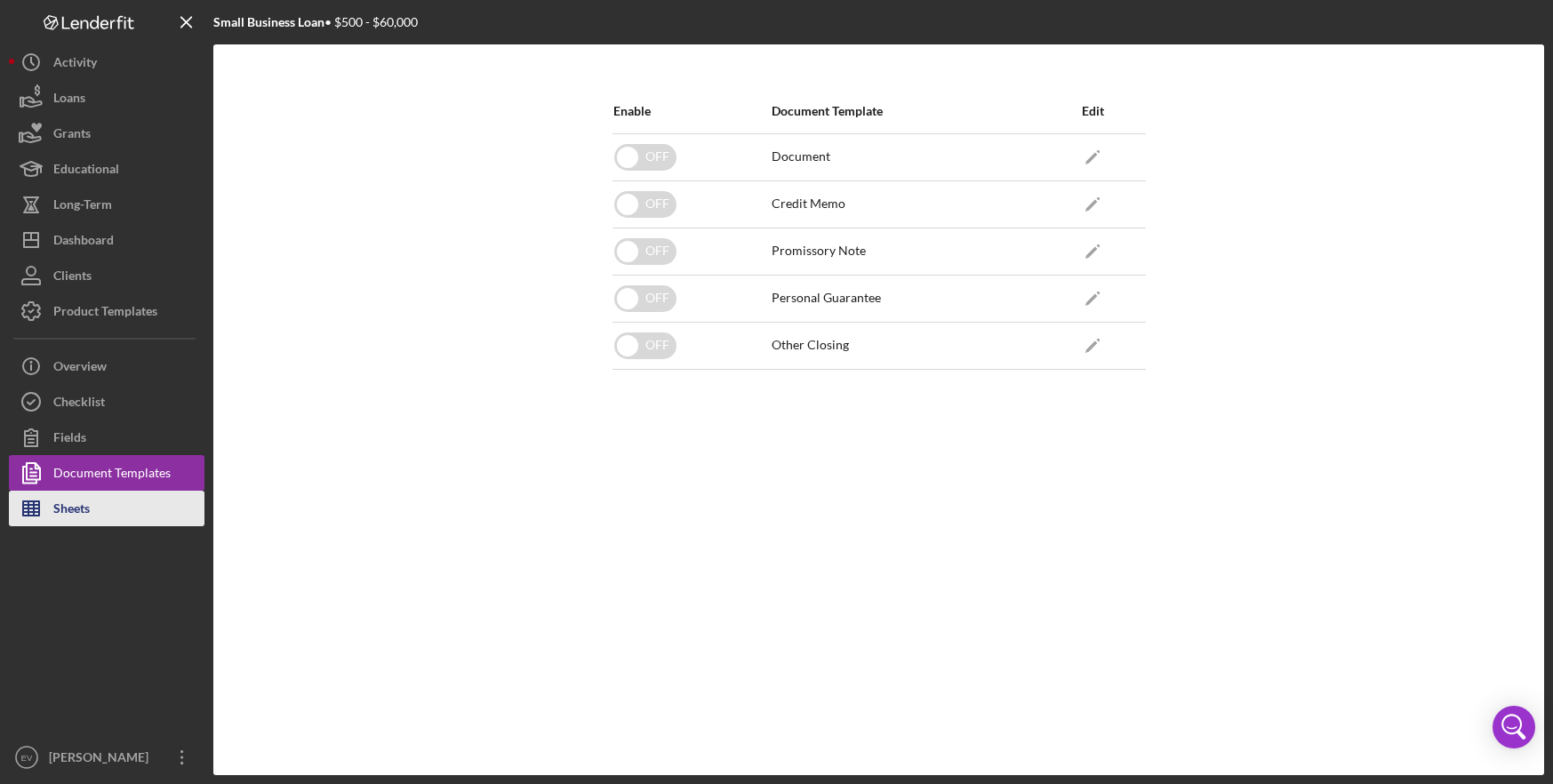
click at [86, 514] on div "Sheets" at bounding box center [72, 511] width 36 height 40
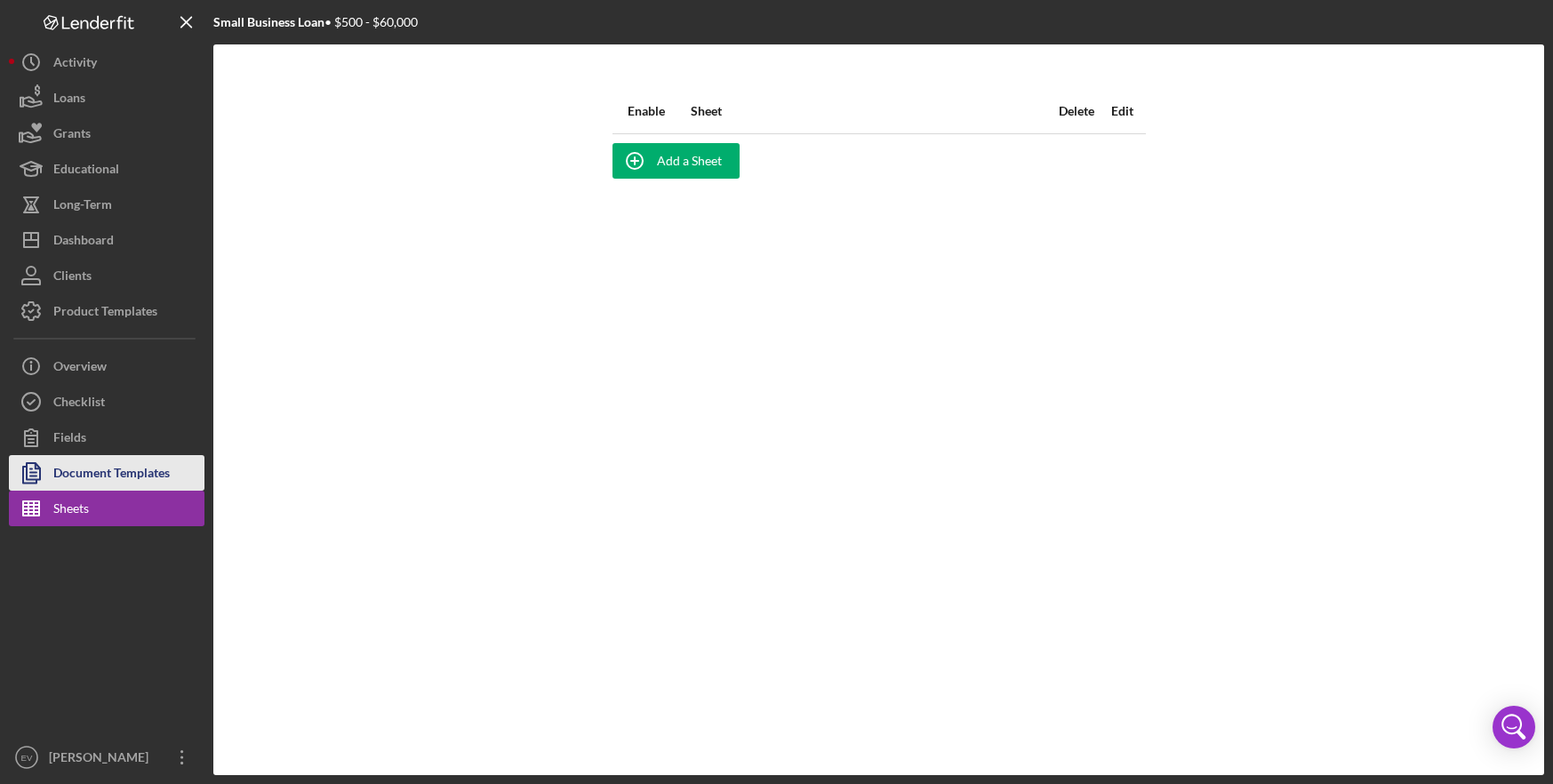
click at [97, 476] on div "Document Templates" at bounding box center [112, 475] width 117 height 40
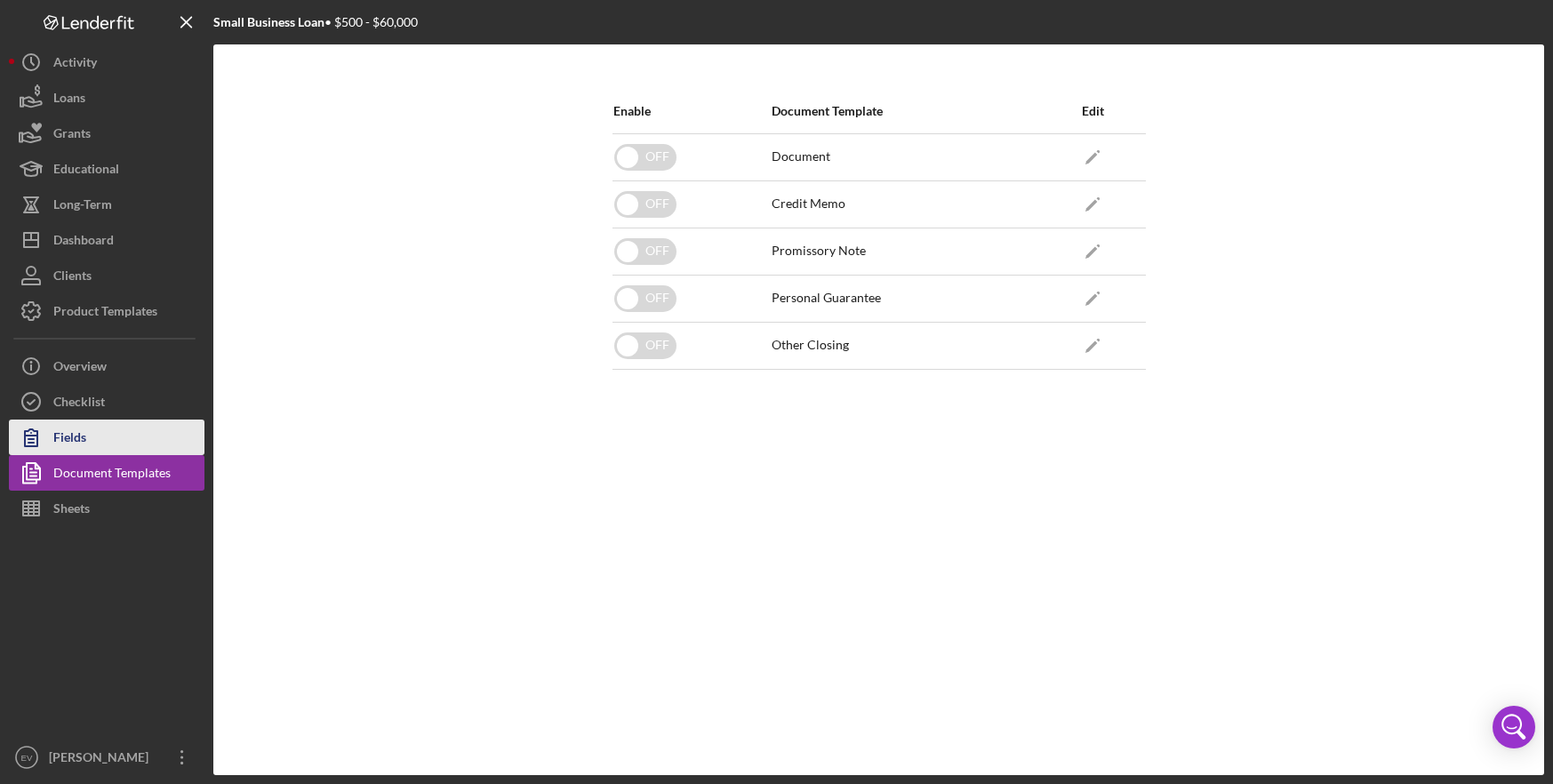
click at [90, 439] on button "Fields" at bounding box center [106, 436] width 196 height 35
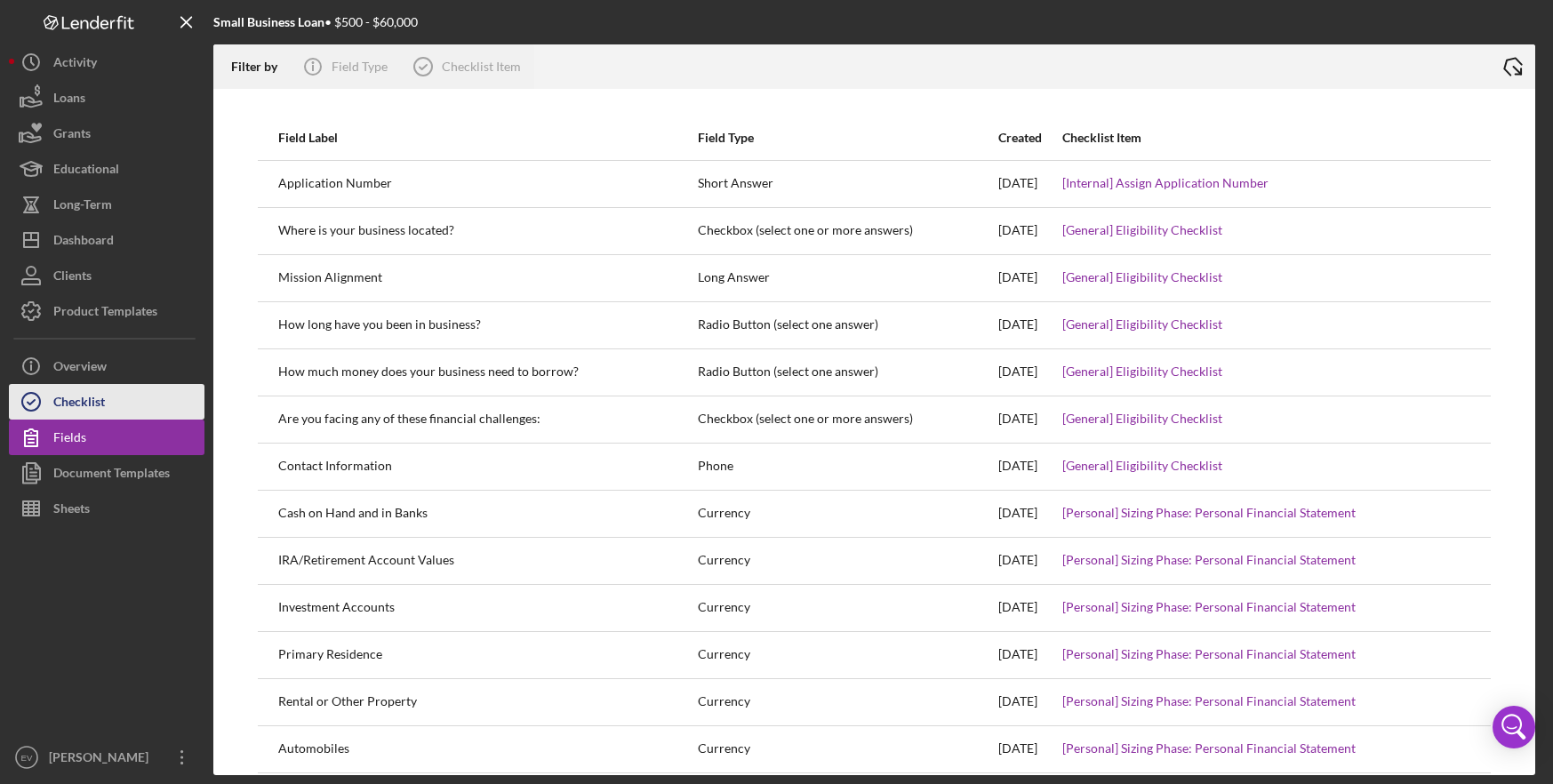
click at [108, 397] on button "Checklist" at bounding box center [106, 401] width 196 height 35
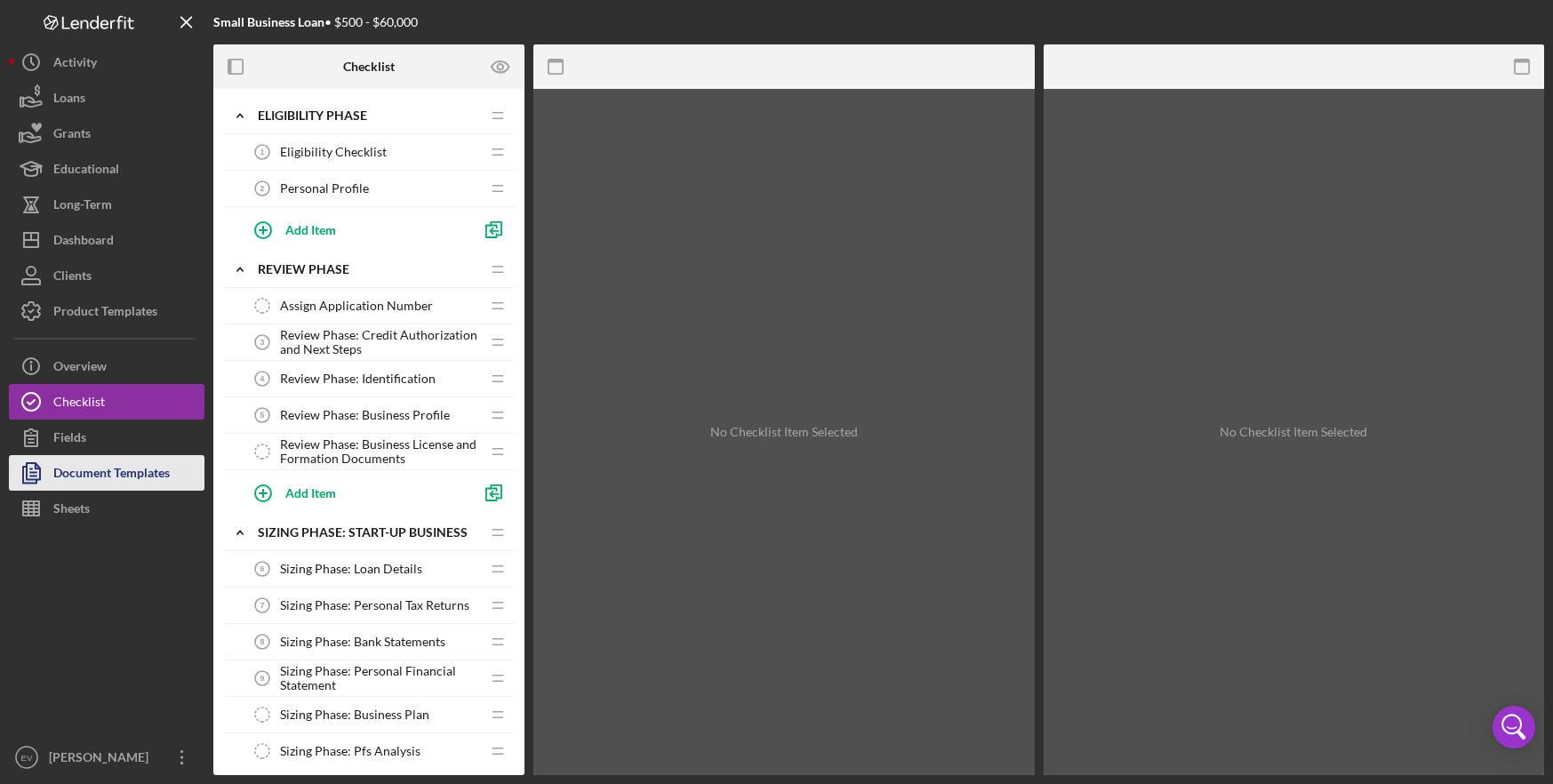
click at [113, 464] on div "Document Templates" at bounding box center [112, 475] width 117 height 40
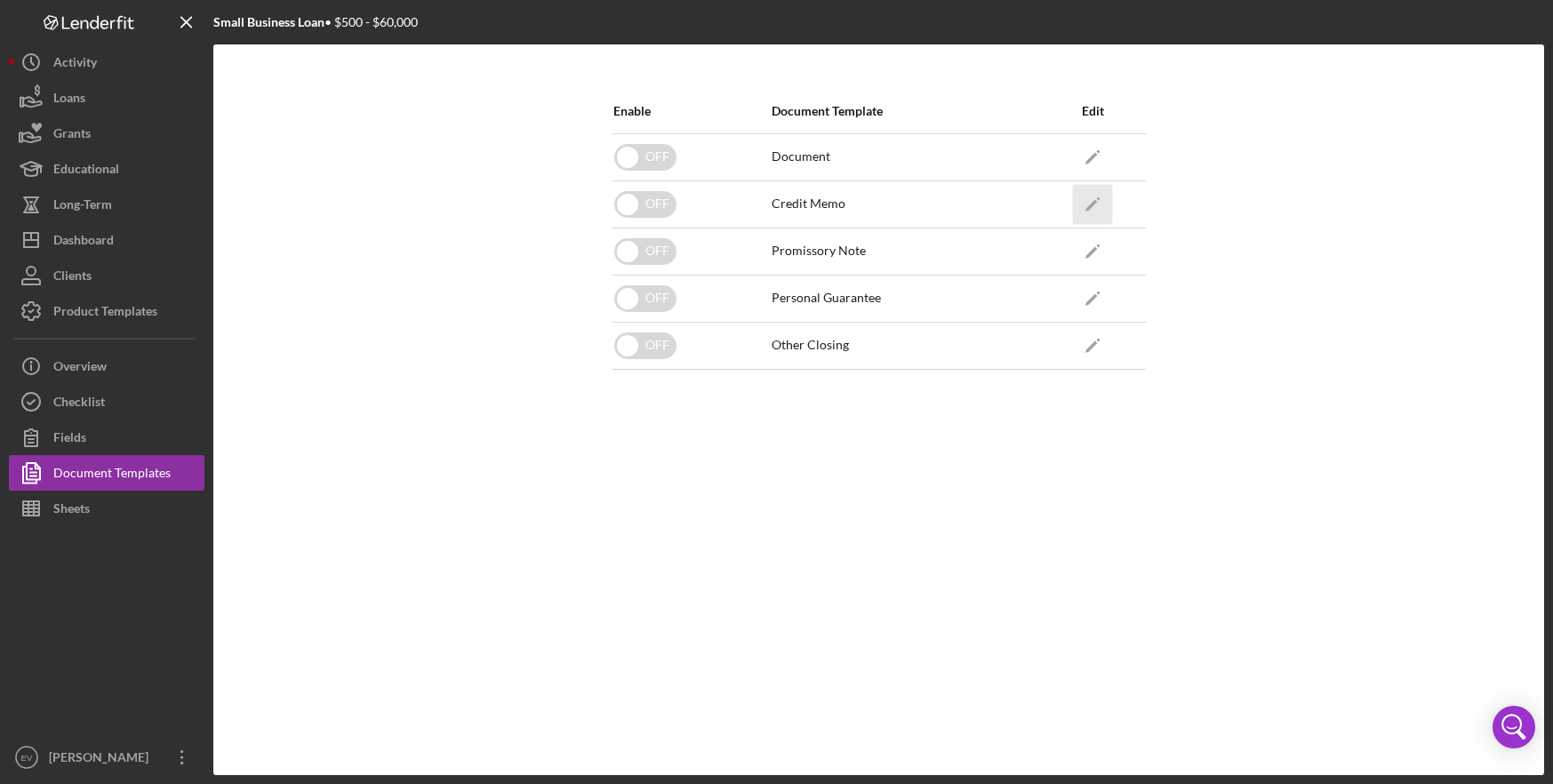
click at [1102, 201] on icon "Icon/Edit" at bounding box center [1093, 204] width 40 height 40
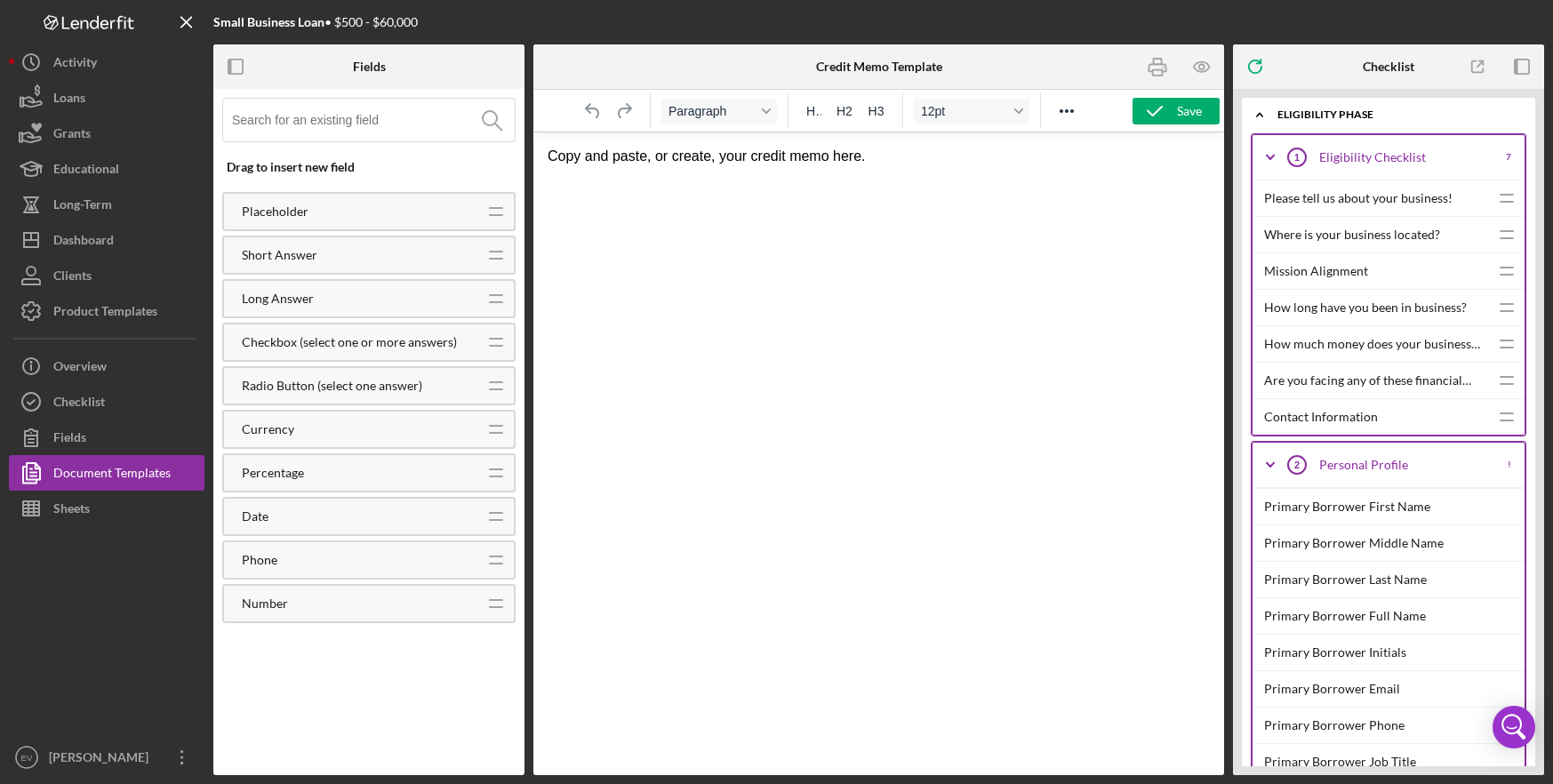
scroll to position [14, 14]
click at [199, 23] on icon "Icon/Menu Close" at bounding box center [187, 23] width 40 height 40
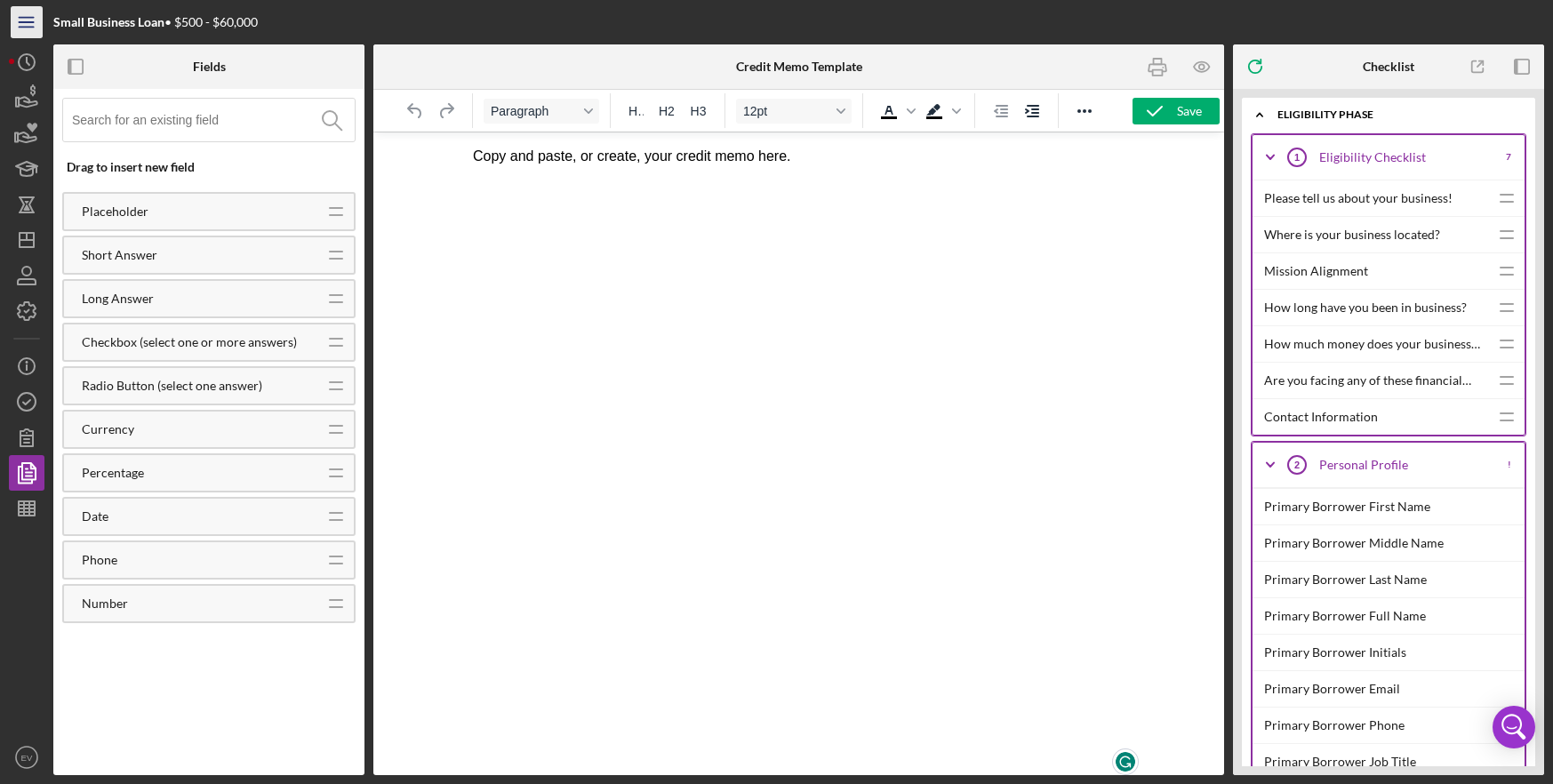
click at [27, 32] on icon "Icon/Menu" at bounding box center [27, 23] width 40 height 40
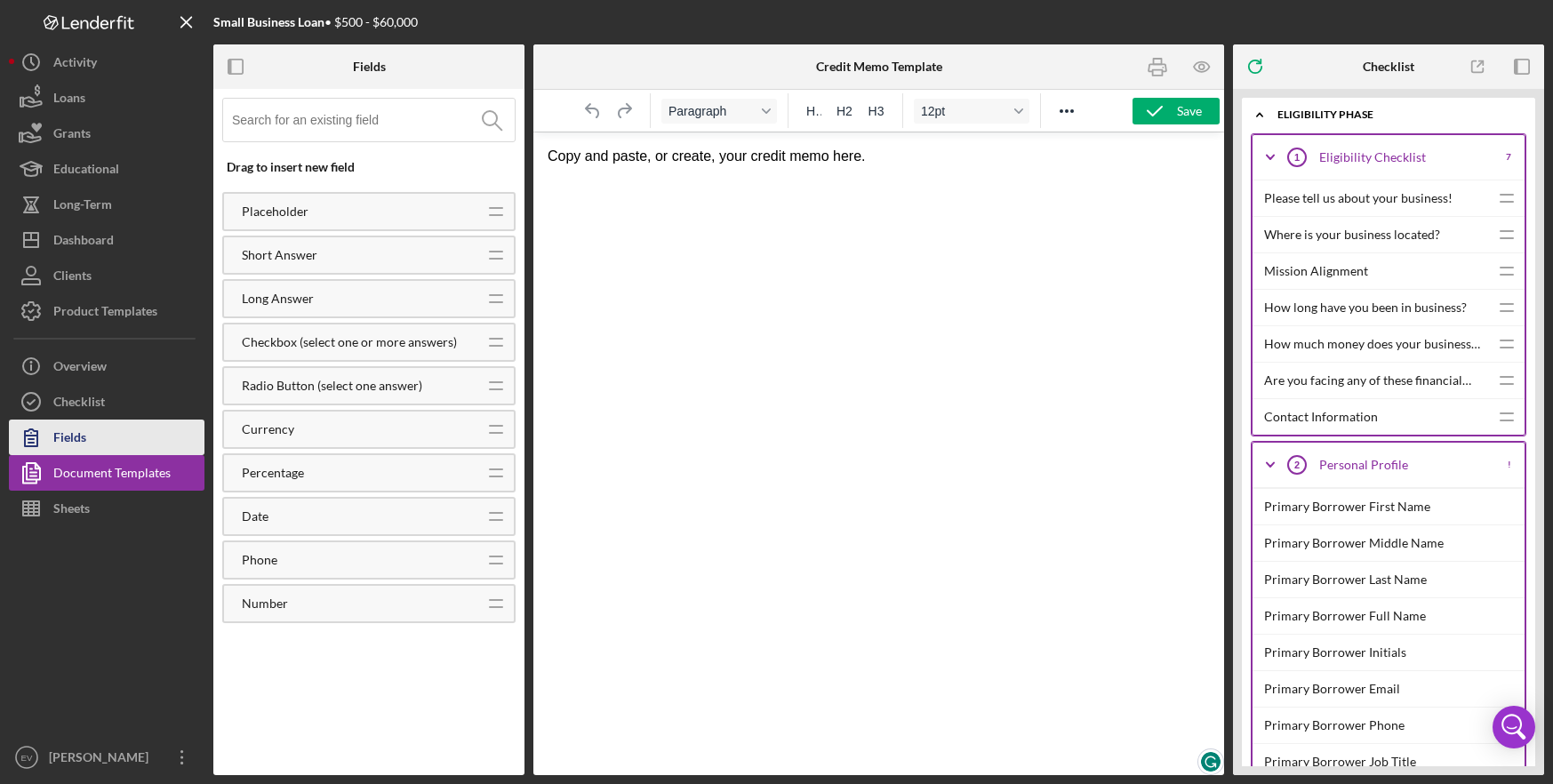
click at [147, 425] on button "Fields" at bounding box center [106, 436] width 196 height 35
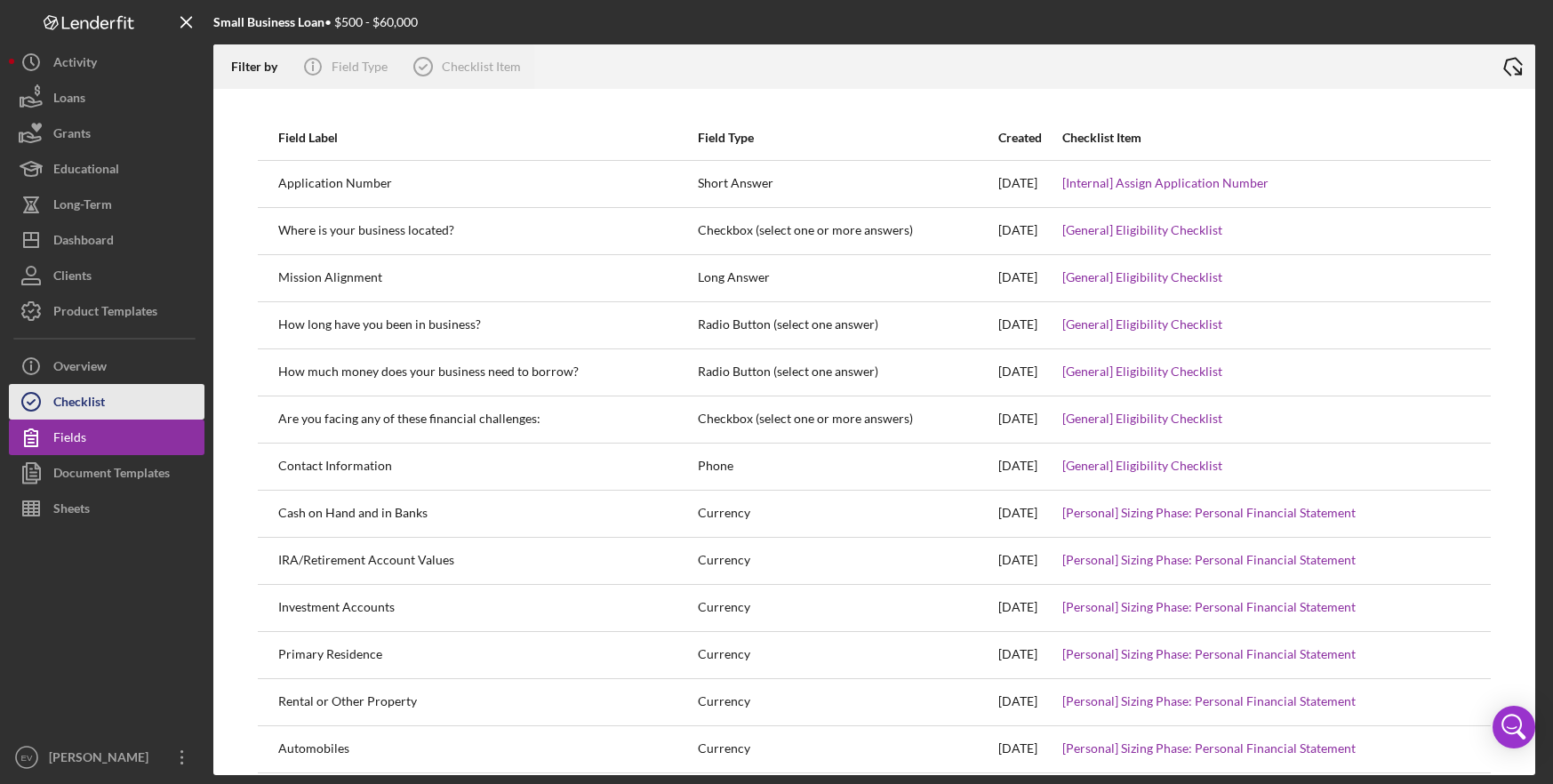
click at [139, 394] on button "Checklist" at bounding box center [106, 401] width 196 height 35
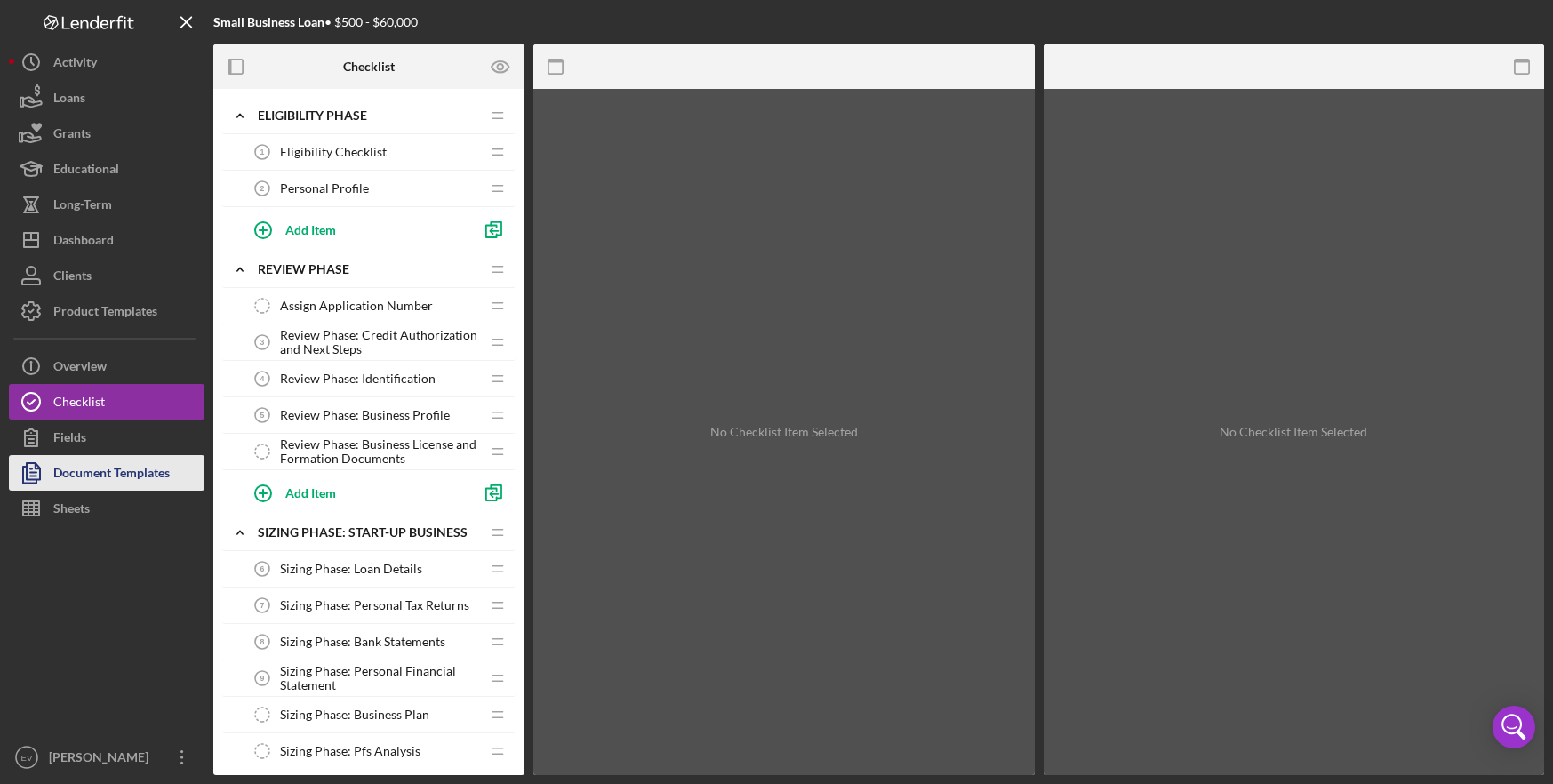
click at [160, 461] on div "Document Templates" at bounding box center [112, 475] width 117 height 40
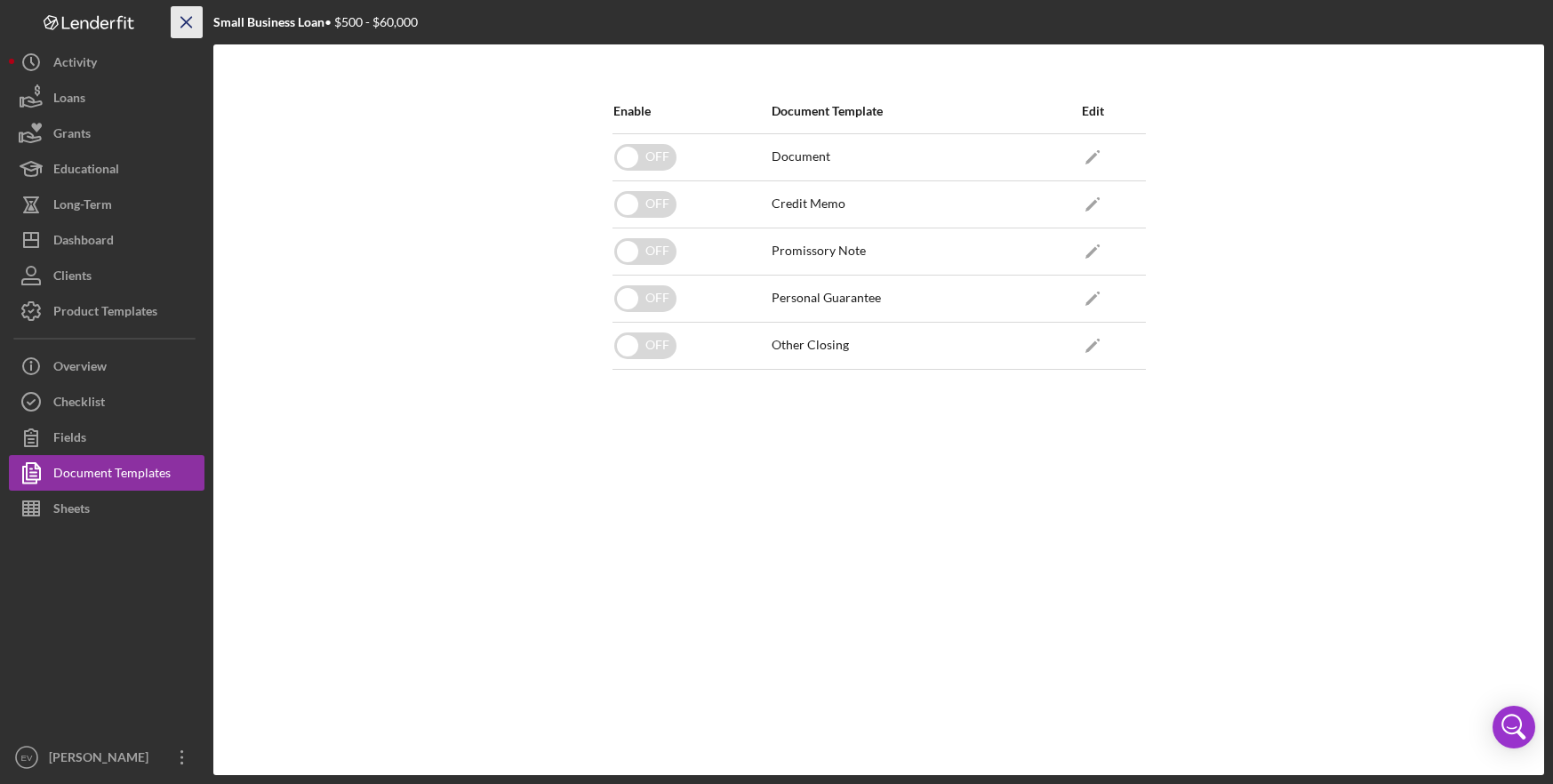
click at [194, 24] on icon "Icon/Menu Close" at bounding box center [187, 23] width 40 height 40
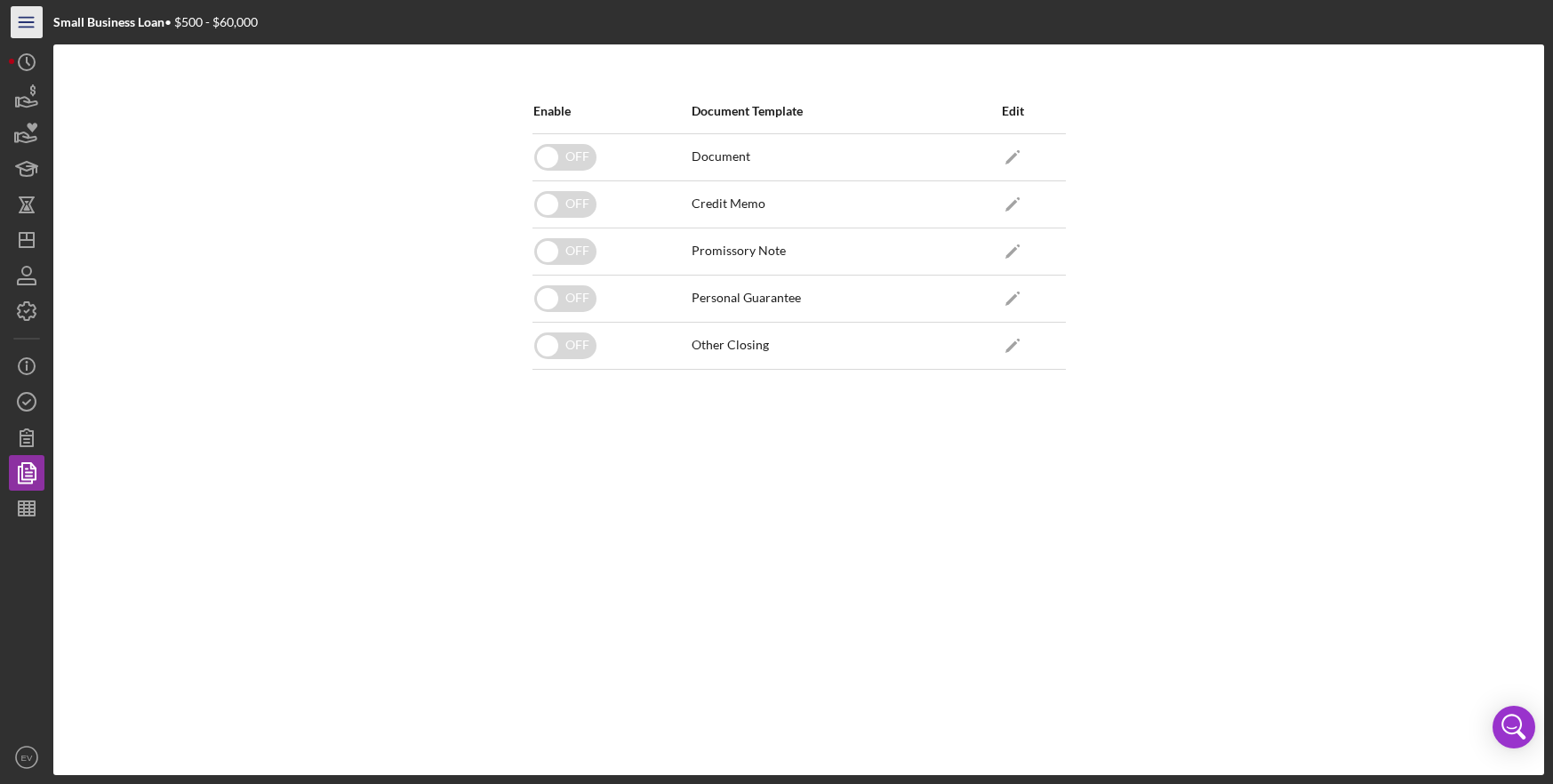
click at [34, 26] on icon "Icon/Menu" at bounding box center [27, 23] width 40 height 40
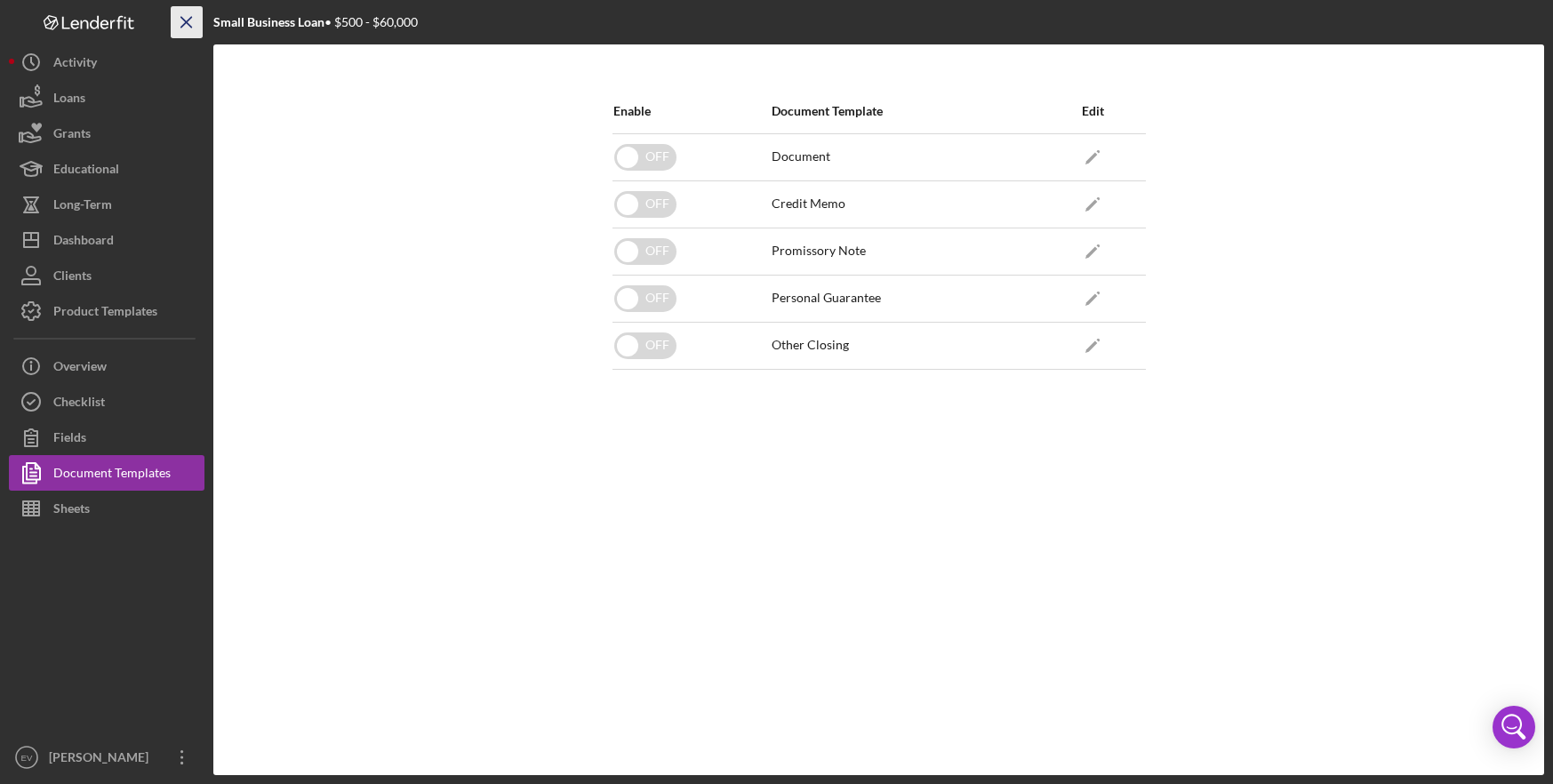
click at [192, 22] on icon "Icon/Menu Close" at bounding box center [187, 23] width 40 height 40
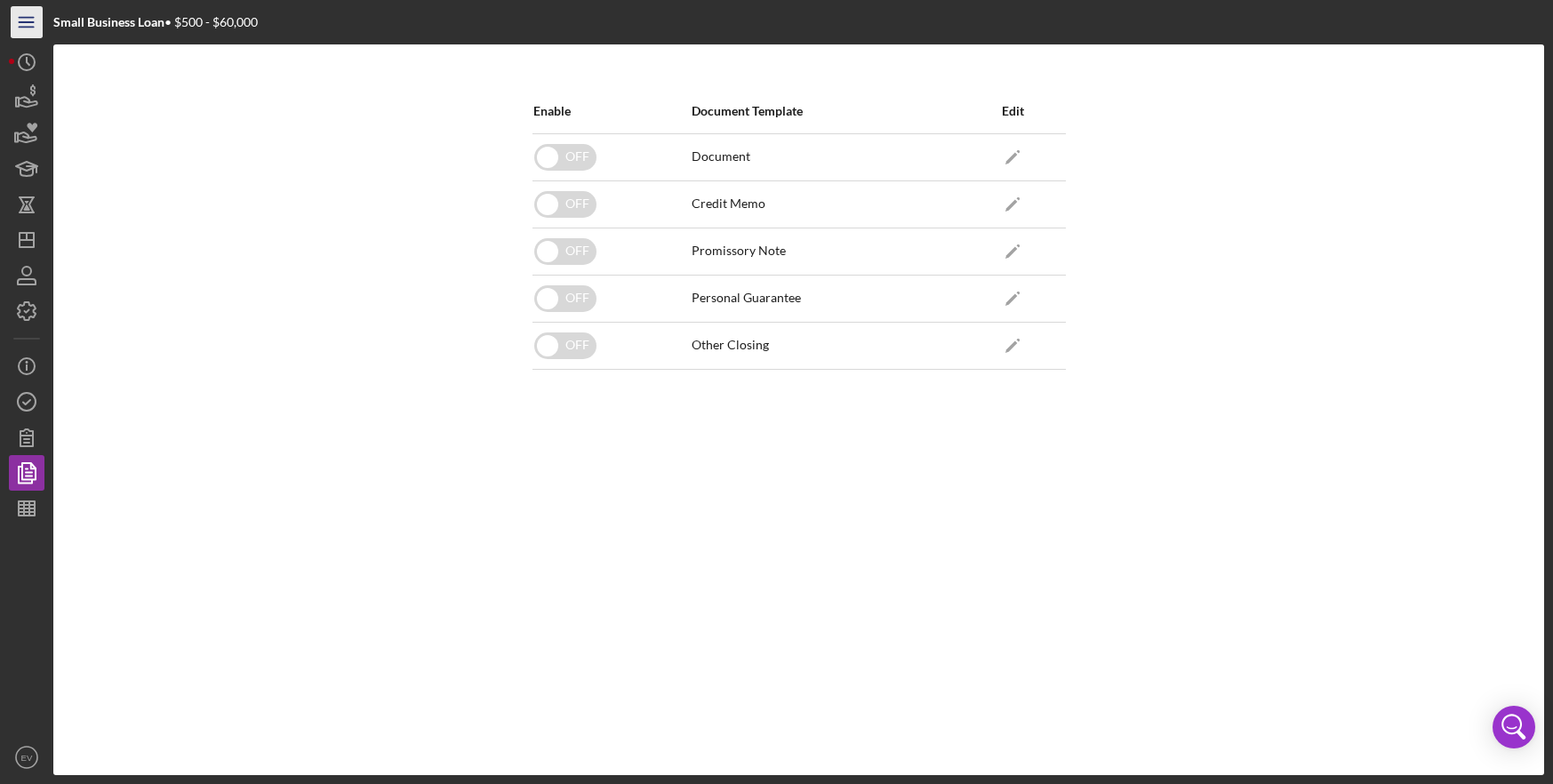
click at [28, 27] on line "button" at bounding box center [26, 27] width 14 height 0
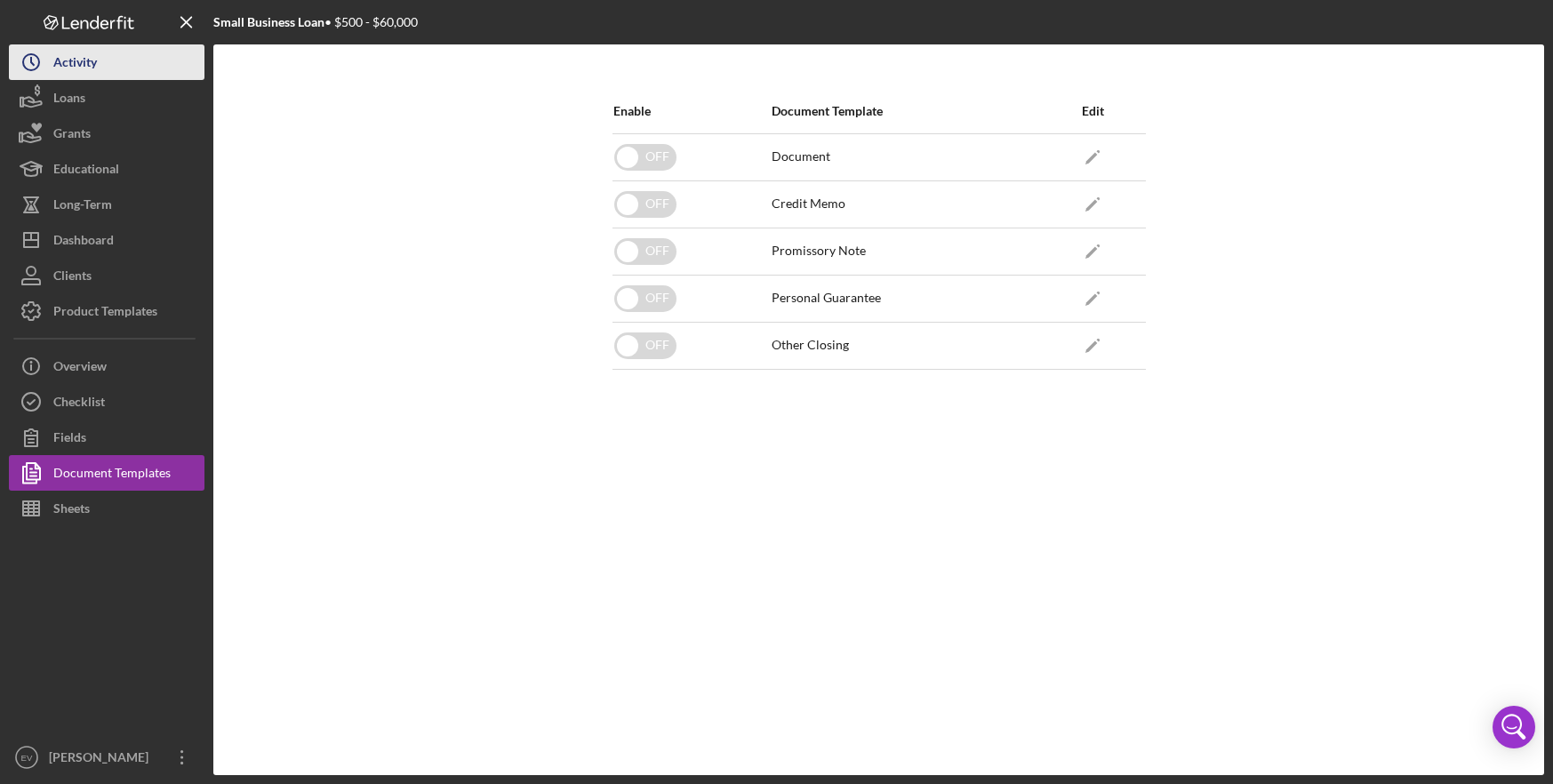
click at [43, 57] on icon "Icon/History" at bounding box center [31, 62] width 45 height 45
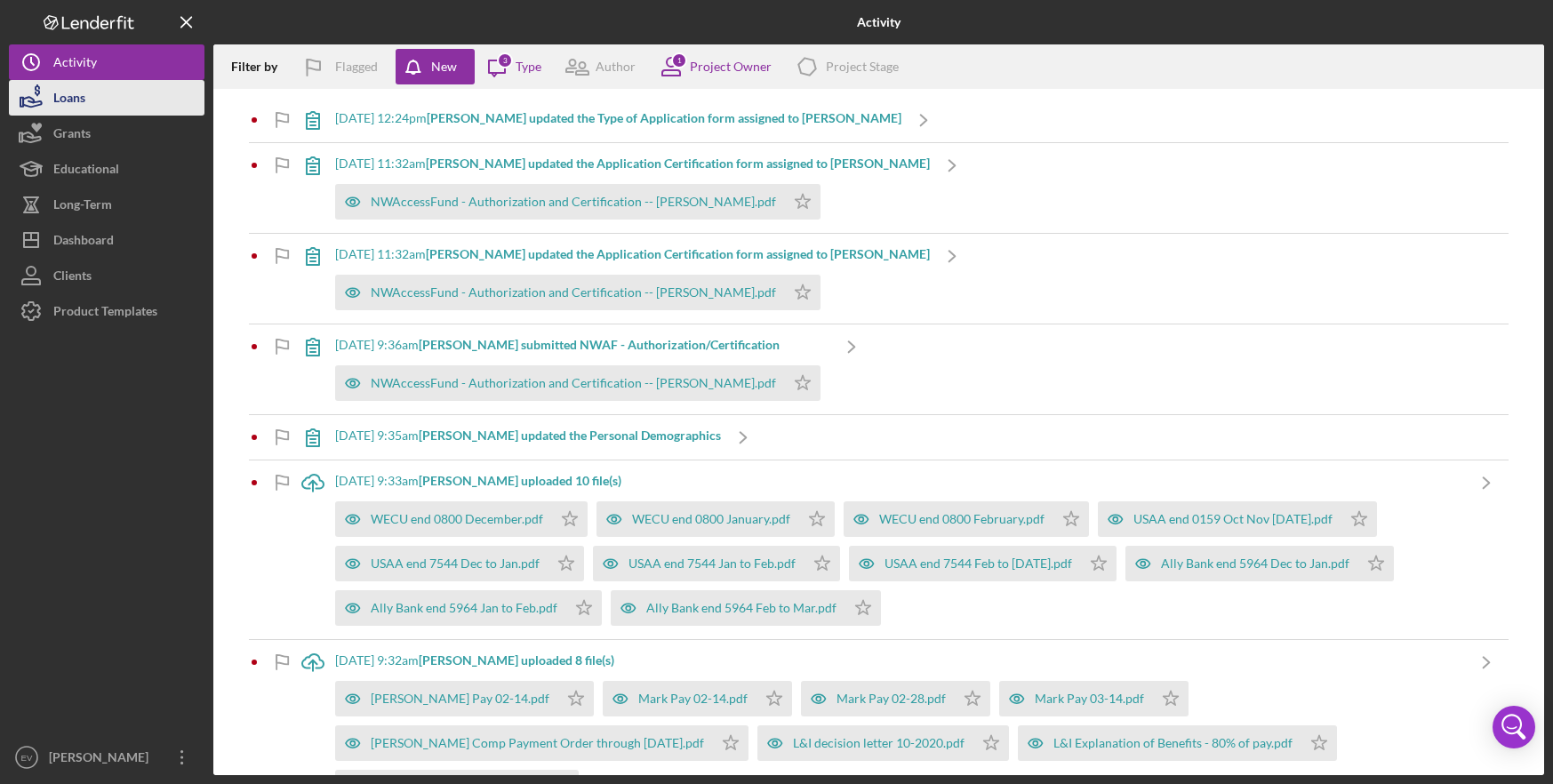
click at [112, 108] on button "Loans" at bounding box center [106, 97] width 196 height 35
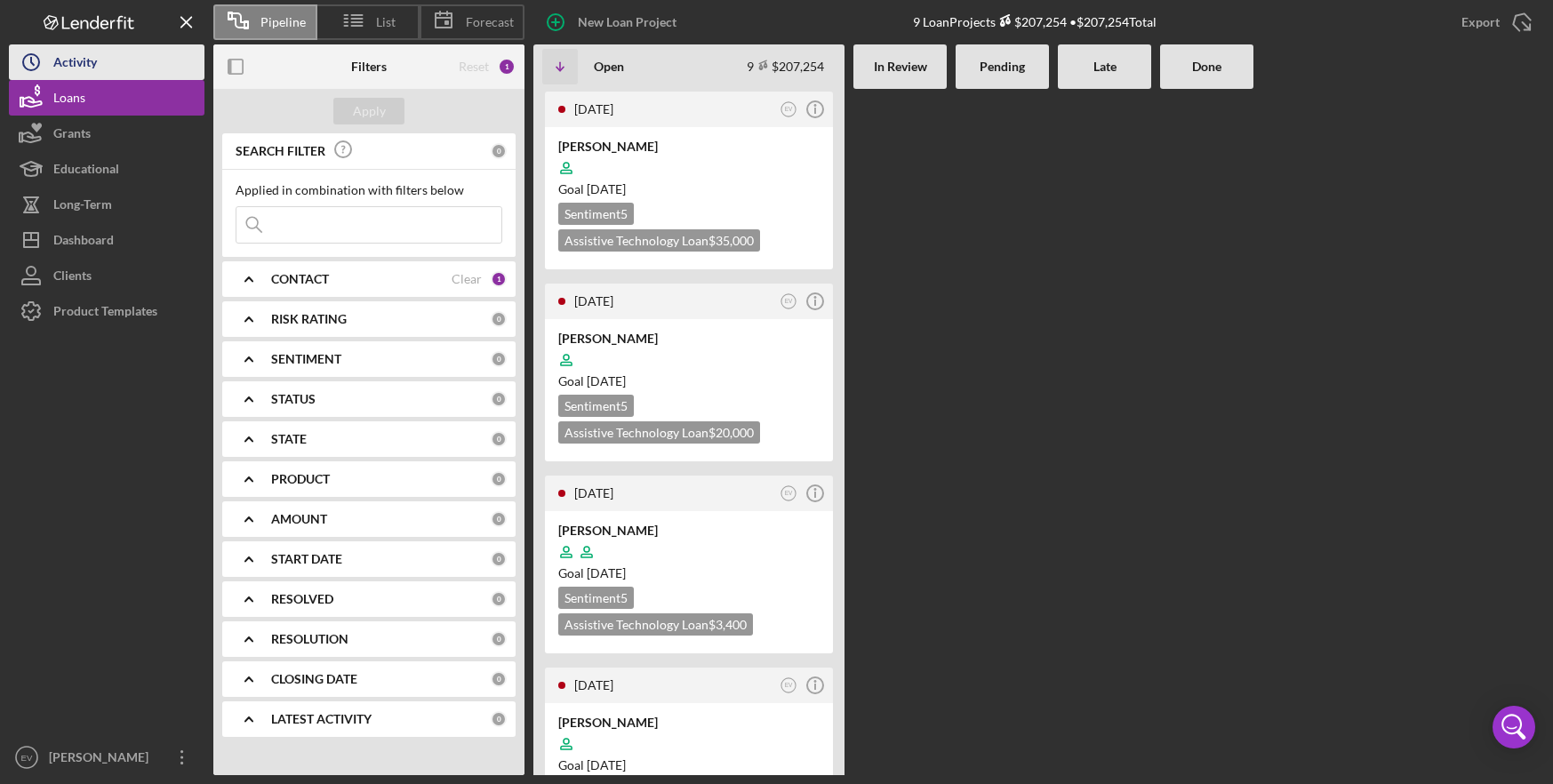
click at [113, 67] on button "Icon/History Activity" at bounding box center [106, 62] width 196 height 35
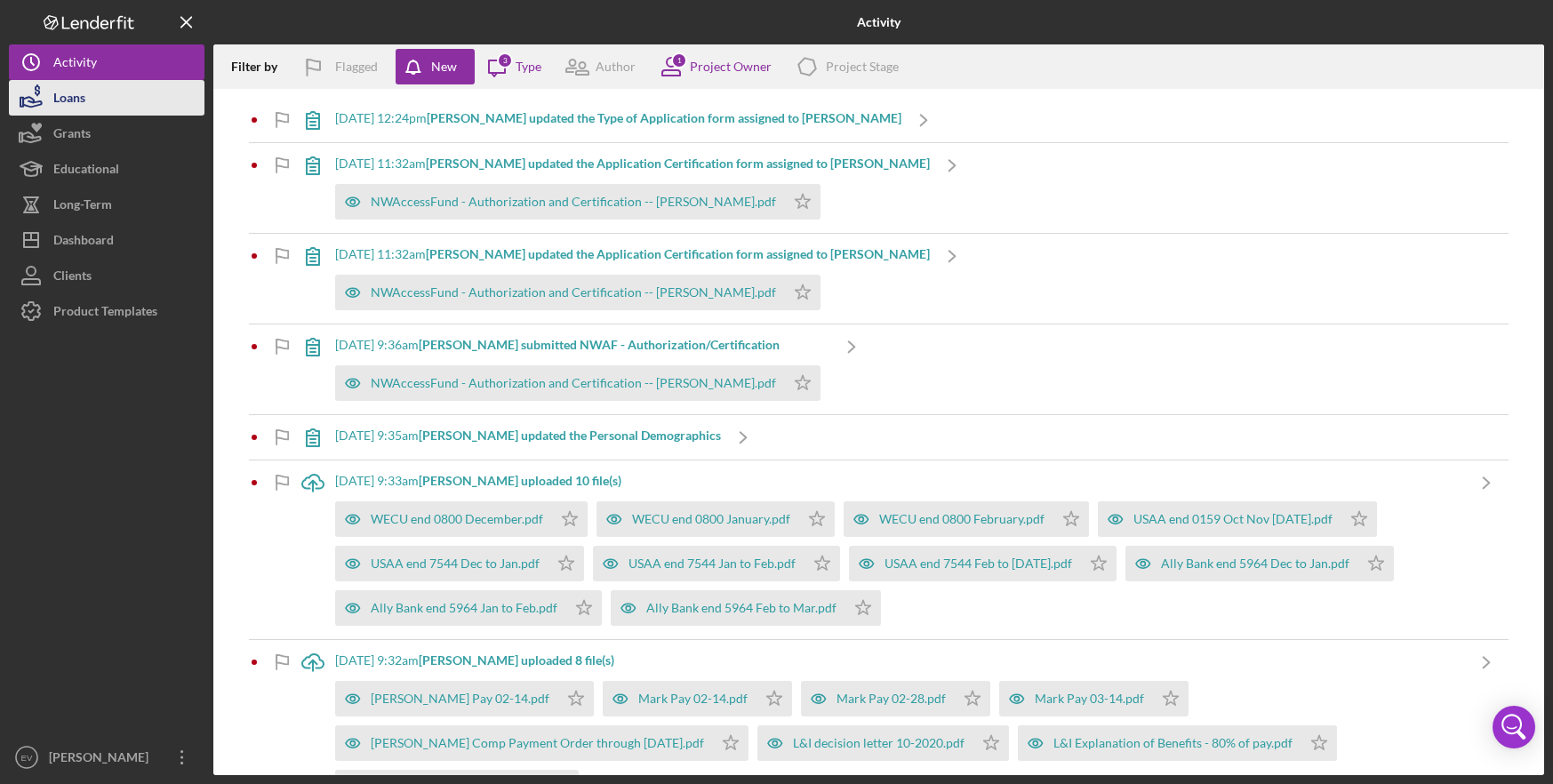
click at [83, 92] on div "Loans" at bounding box center [70, 100] width 32 height 40
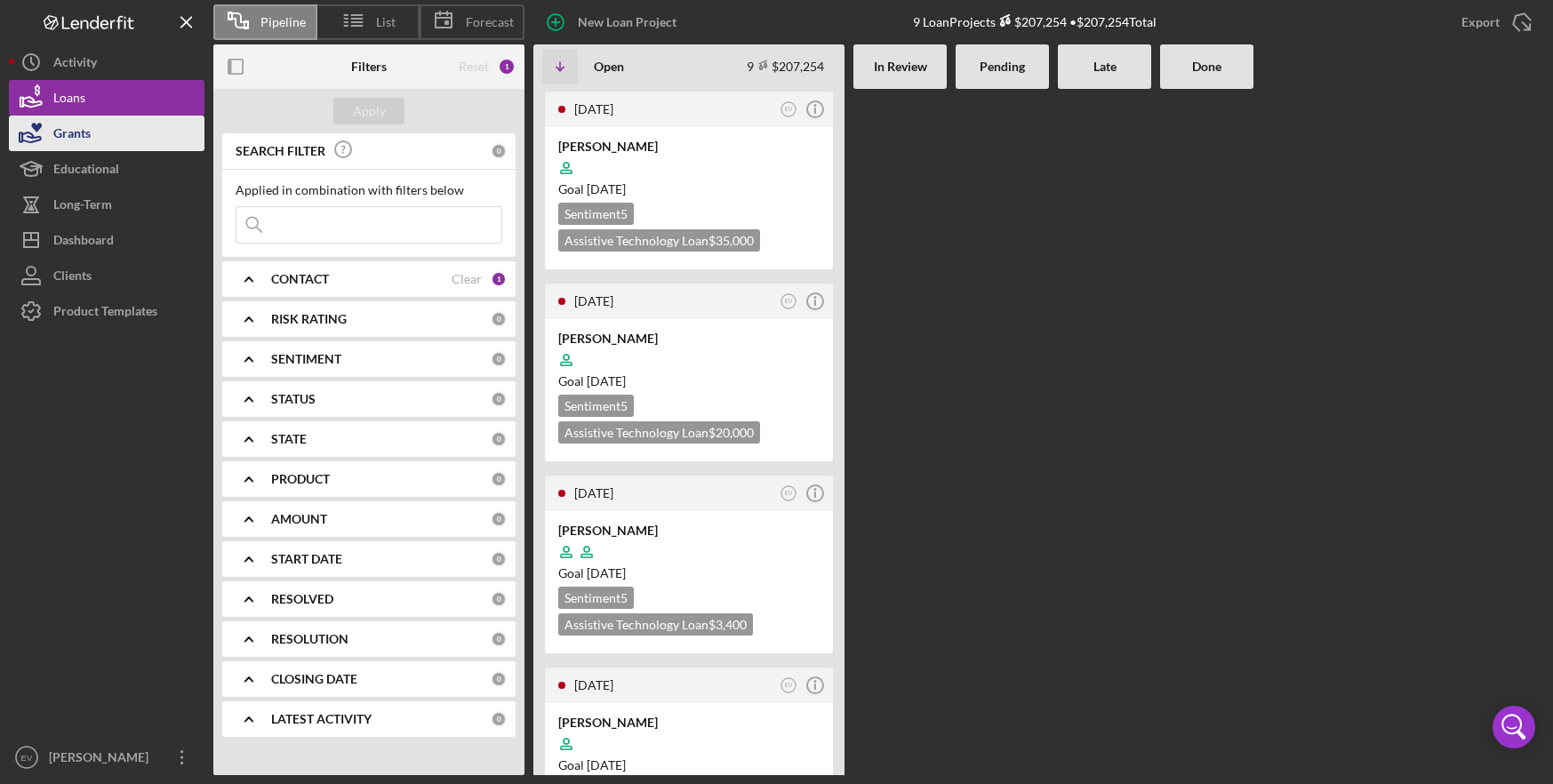
click at [118, 150] on button "Grants" at bounding box center [106, 133] width 196 height 35
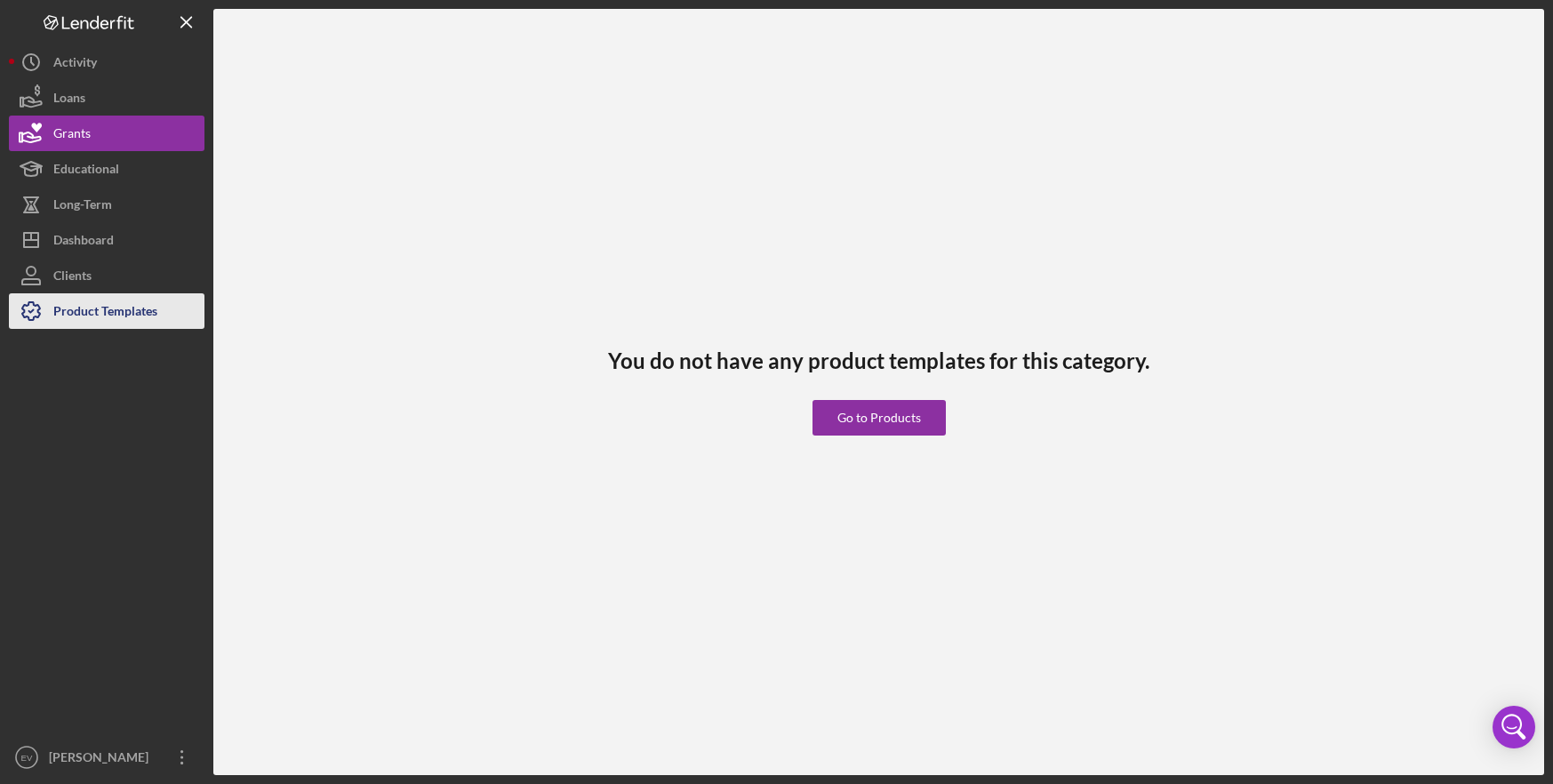
click at [141, 311] on div "Product Templates" at bounding box center [105, 313] width 104 height 40
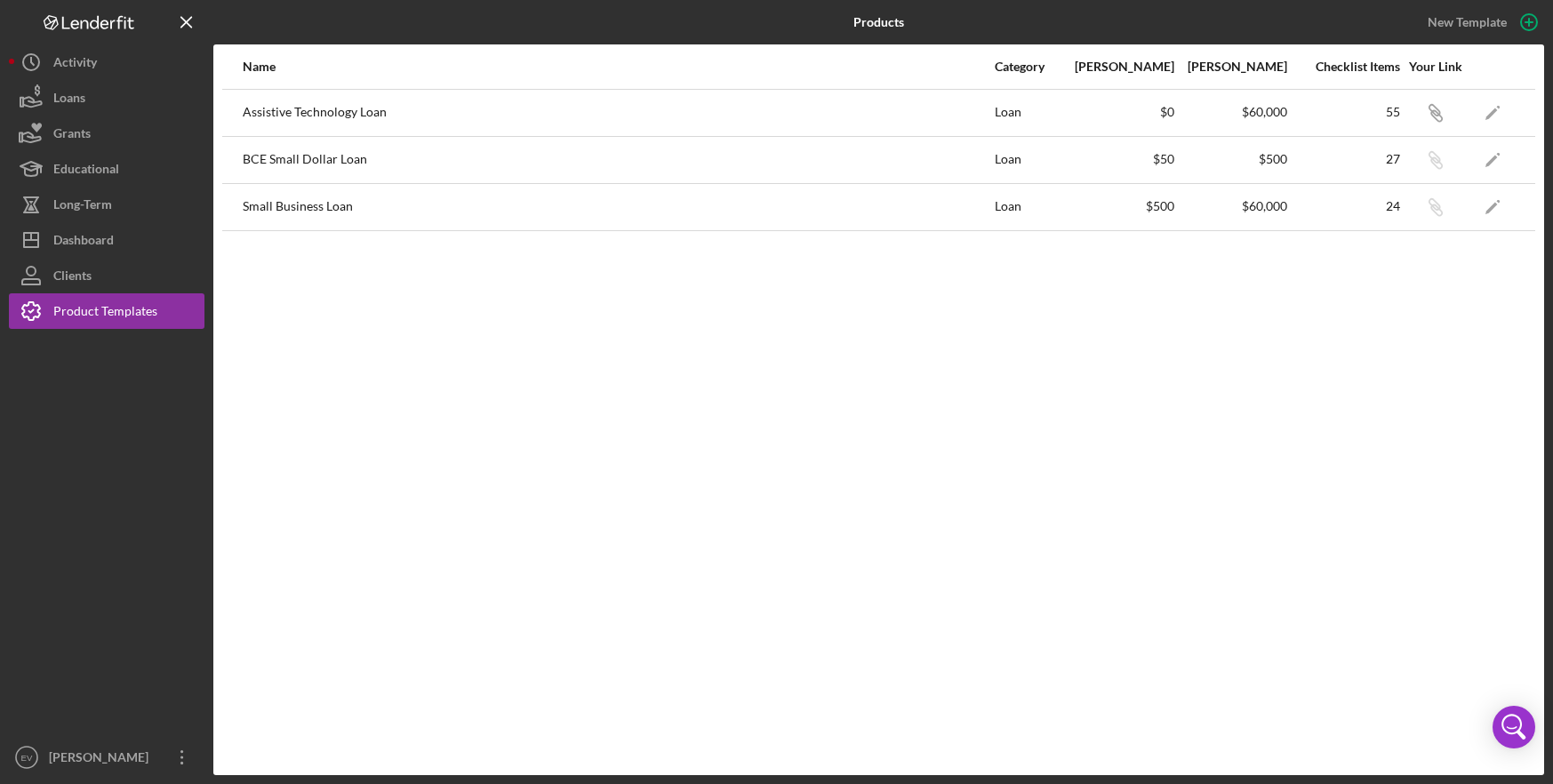
click at [255, 162] on div "BCE Small Dollar Loan" at bounding box center [617, 159] width 750 height 45
drag, startPoint x: 255, startPoint y: 162, endPoint x: 793, endPoint y: 185, distance: 538.5
click at [793, 185] on tbody "Assistive Technology Loan Loan $0 $60,000 55 Icon/Link Icon/Edit BCE Small Doll…" at bounding box center [879, 159] width 1312 height 141
click at [335, 451] on div "Name Category Min Amount Max Amount Checklist Items Your Link Assistive Technol…" at bounding box center [878, 410] width 1330 height 731
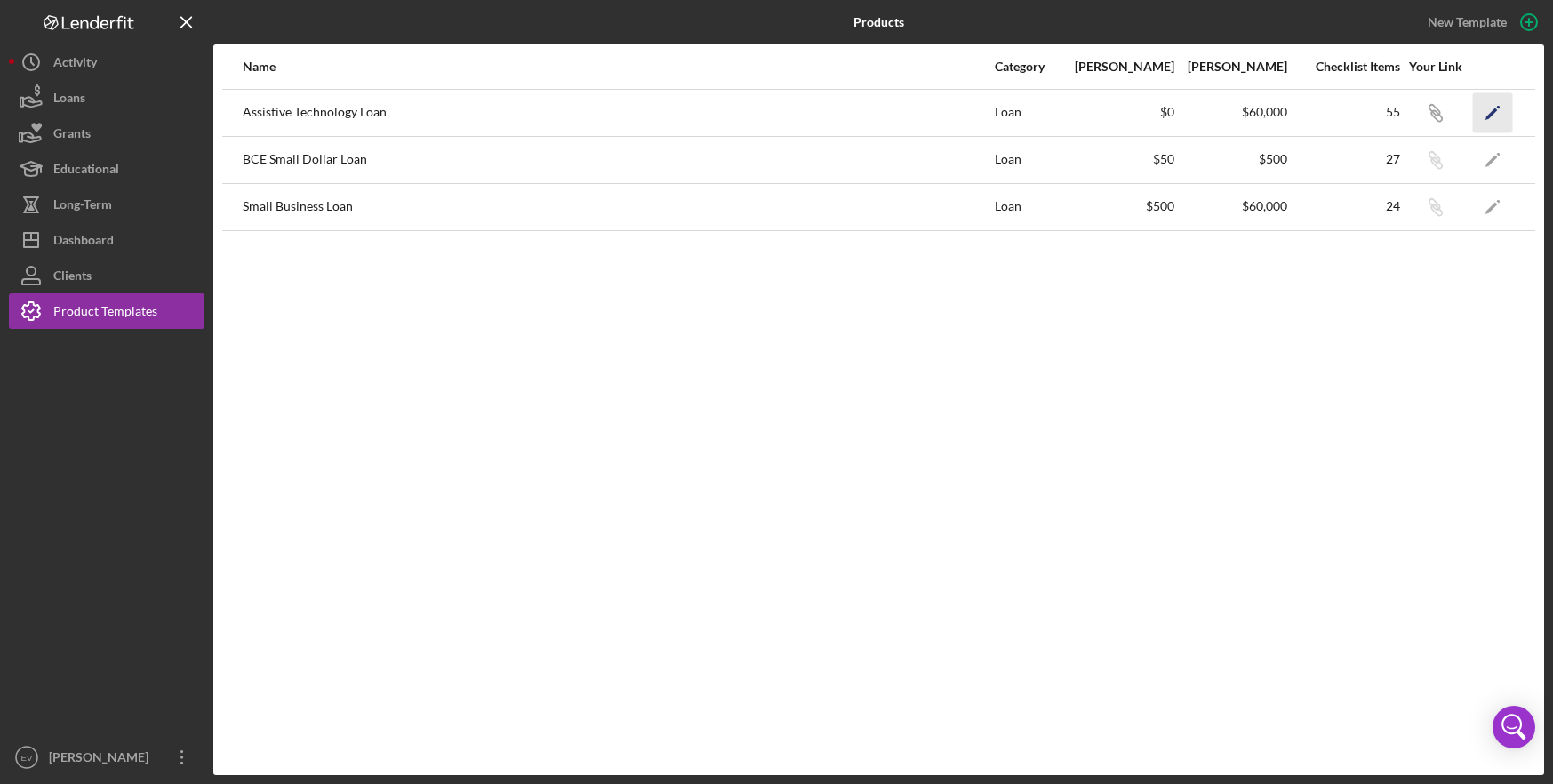
click at [1479, 109] on icon "Icon/Edit" at bounding box center [1493, 113] width 40 height 40
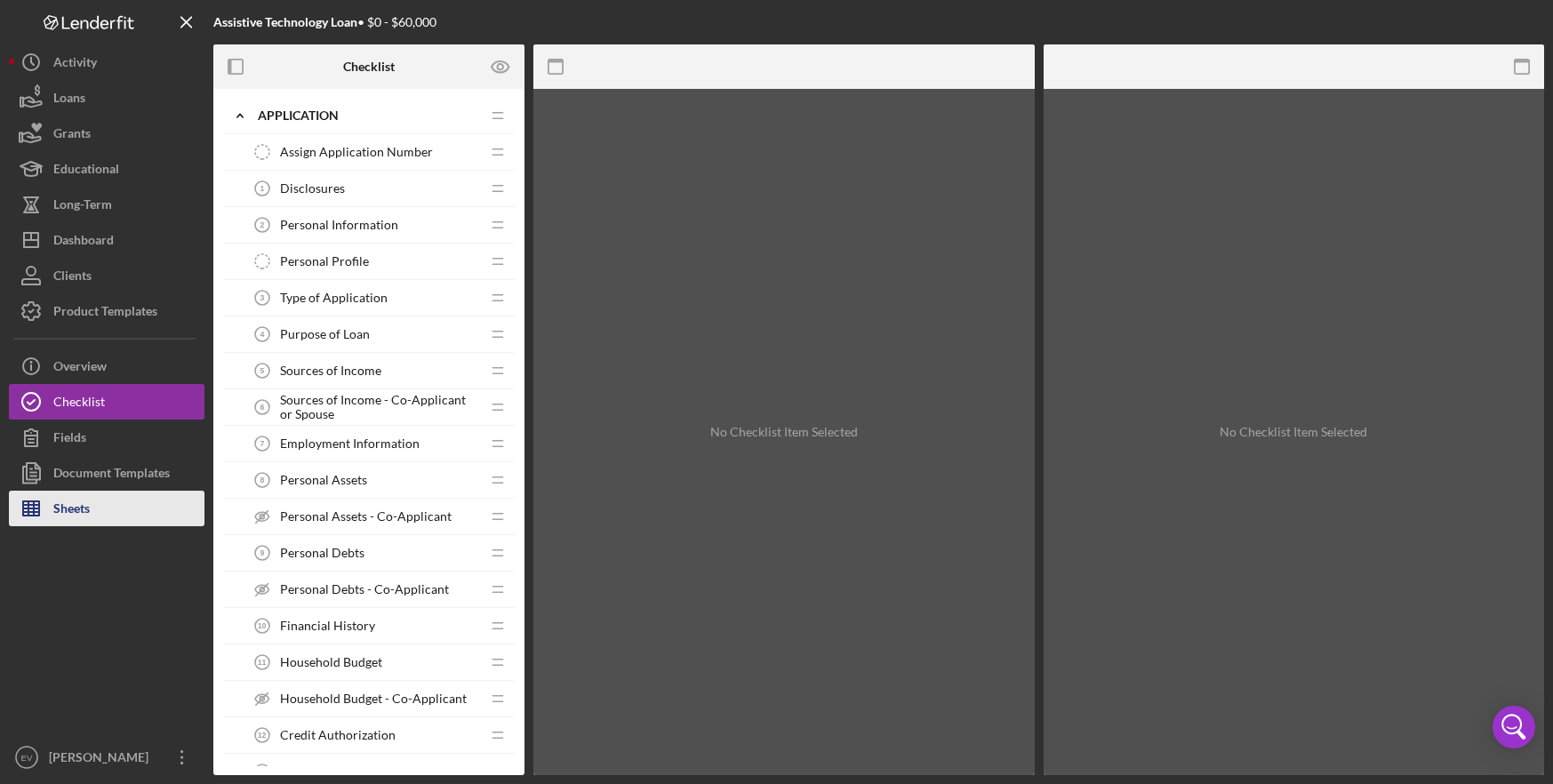
click at [121, 516] on button "Sheets" at bounding box center [106, 508] width 196 height 35
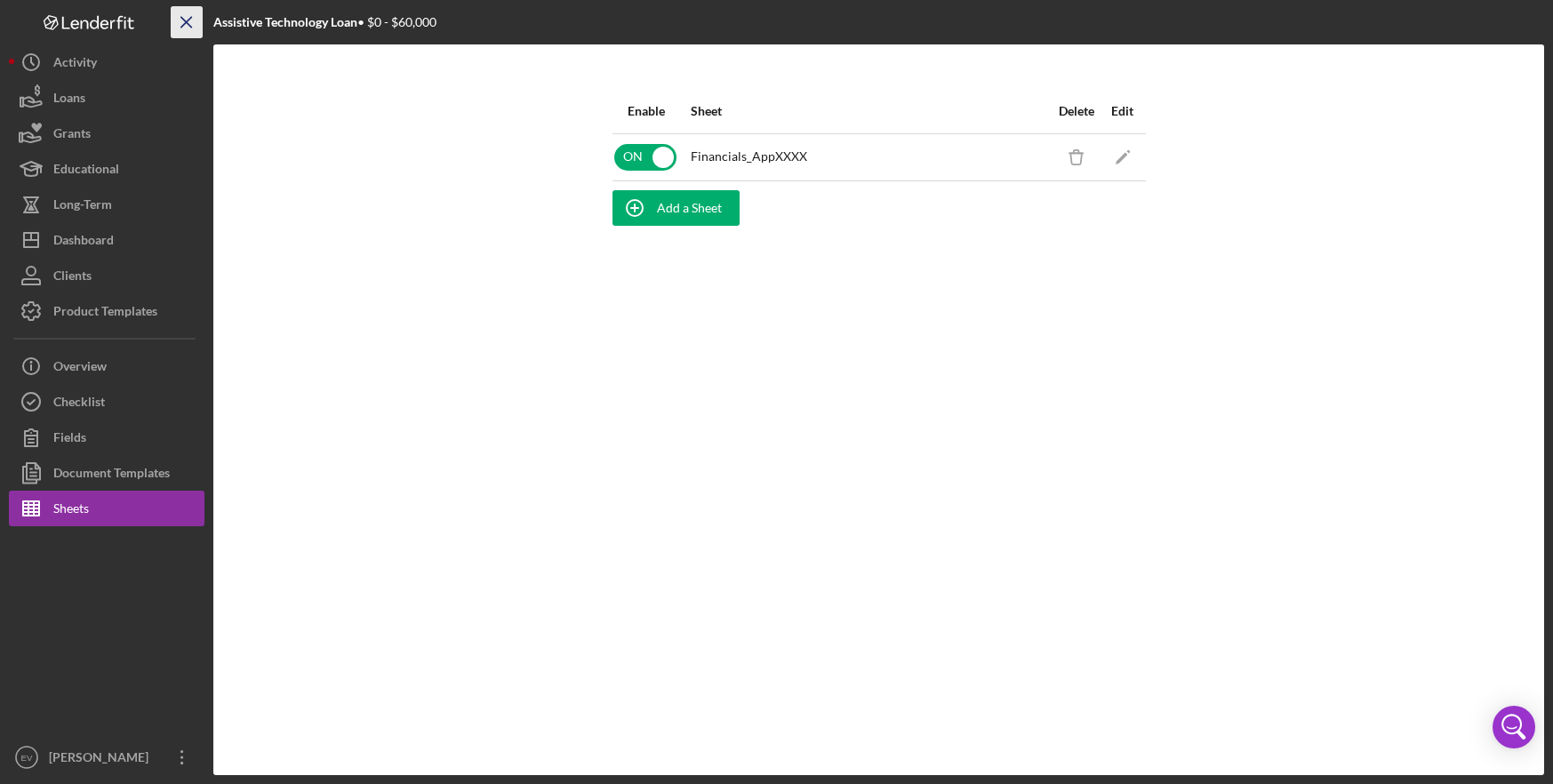
click at [180, 18] on icon "Icon/Menu Close" at bounding box center [187, 23] width 40 height 40
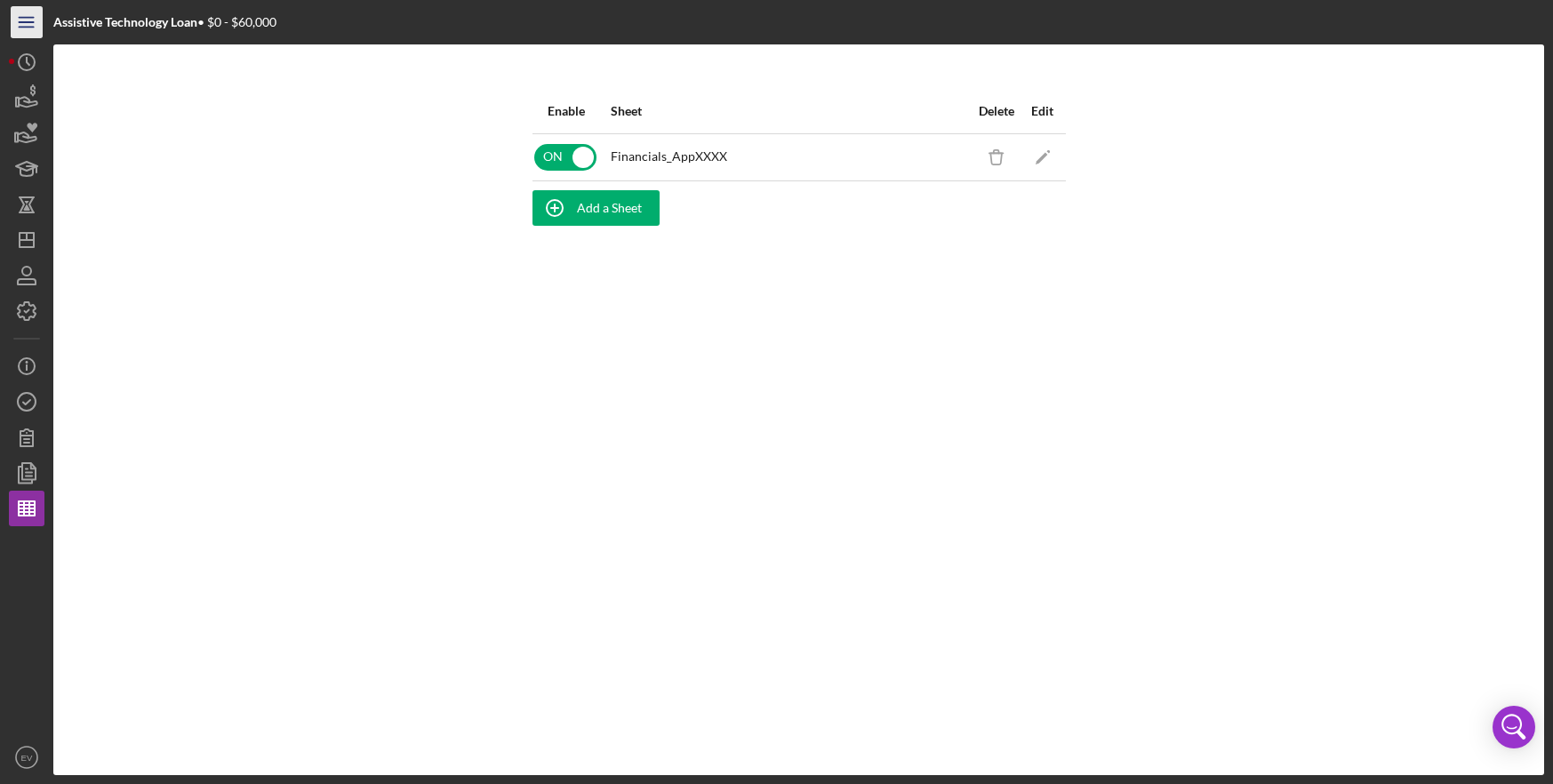
click at [19, 32] on icon "Icon/Menu" at bounding box center [27, 23] width 40 height 40
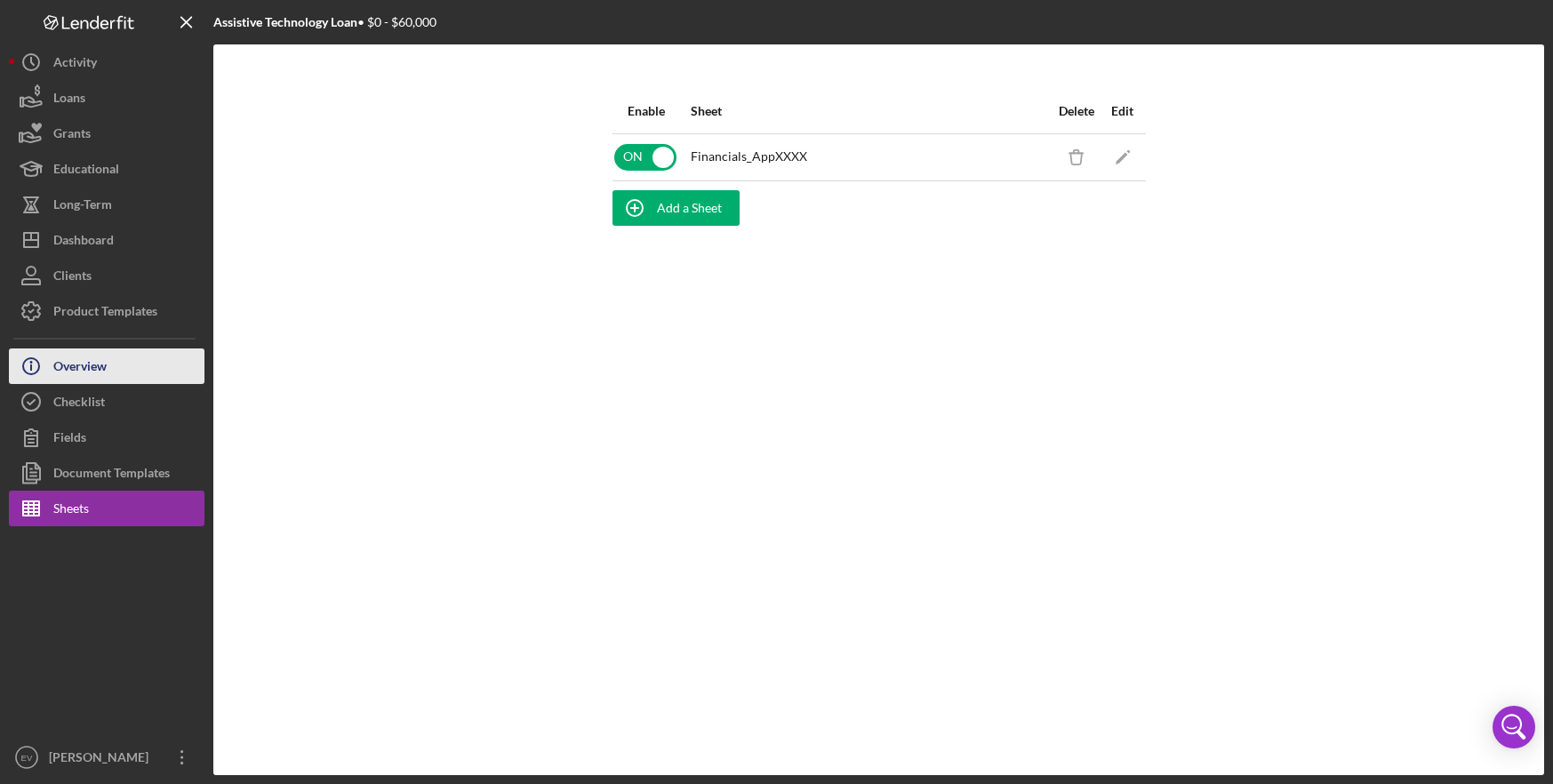
click at [106, 363] on div "Overview" at bounding box center [80, 369] width 53 height 40
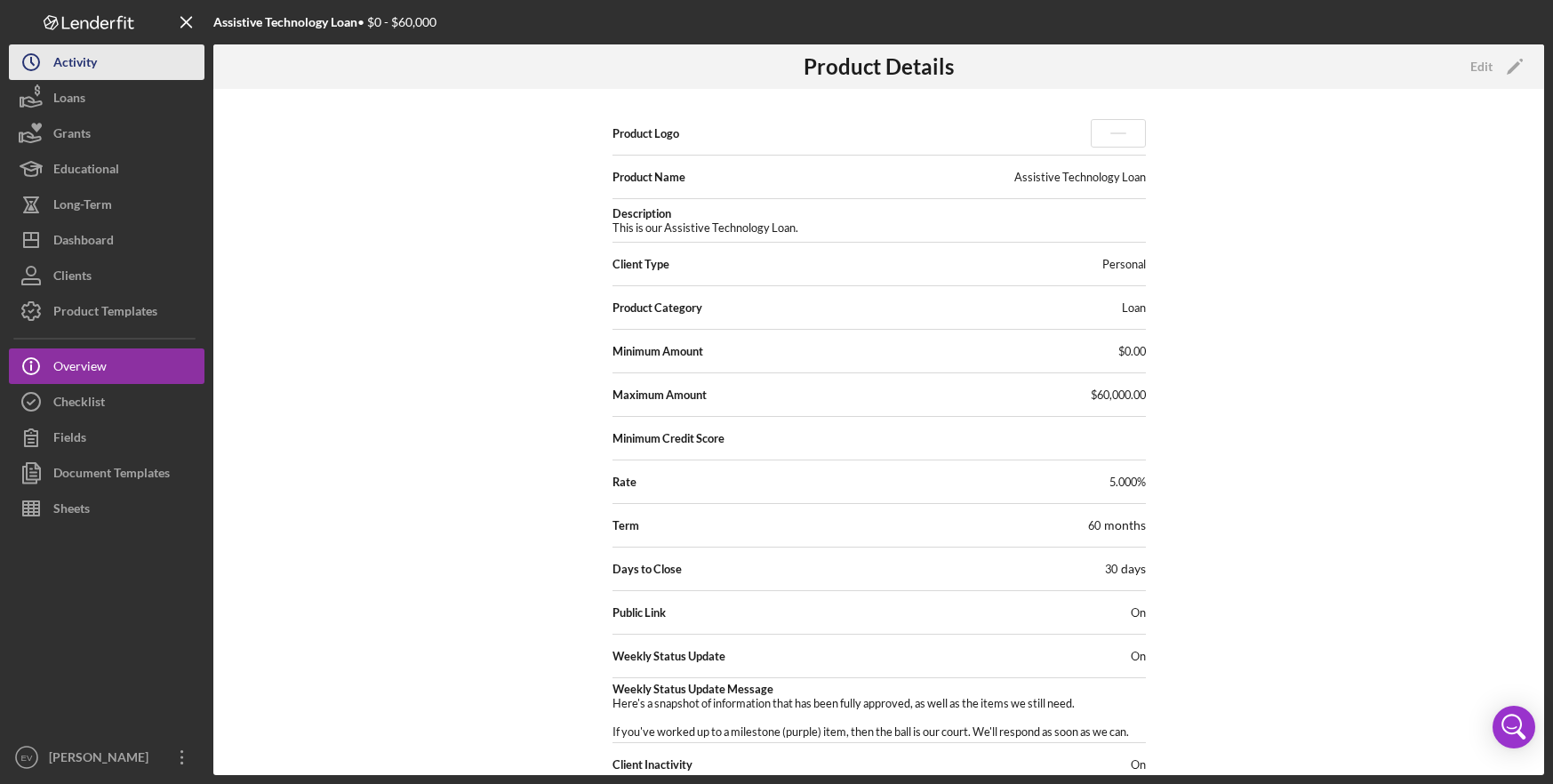
click at [45, 56] on icon "Icon/History" at bounding box center [31, 62] width 45 height 45
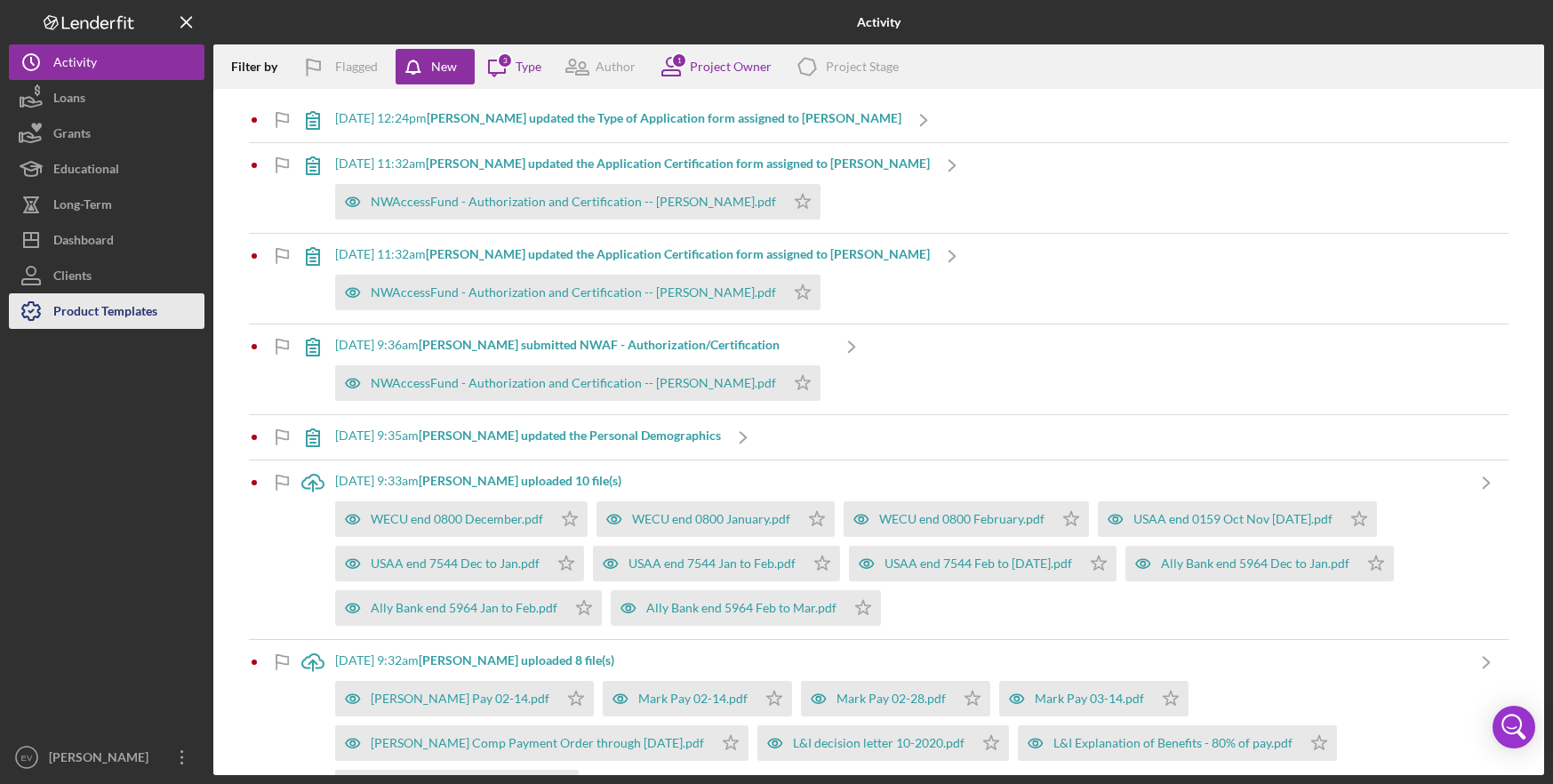
click at [96, 322] on div "Product Templates" at bounding box center [105, 313] width 104 height 40
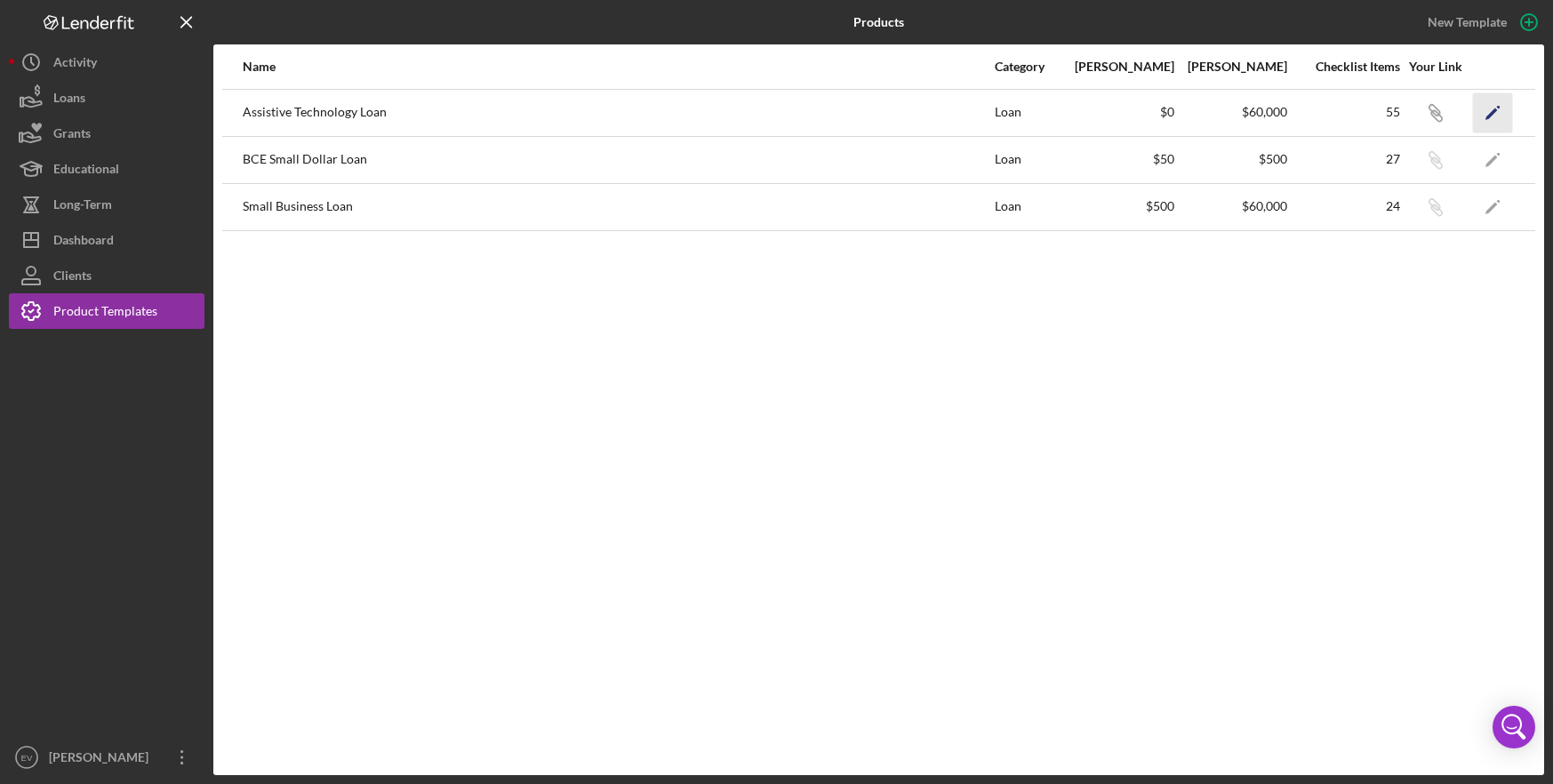
click at [1487, 110] on icon "Icon/Edit" at bounding box center [1493, 113] width 40 height 40
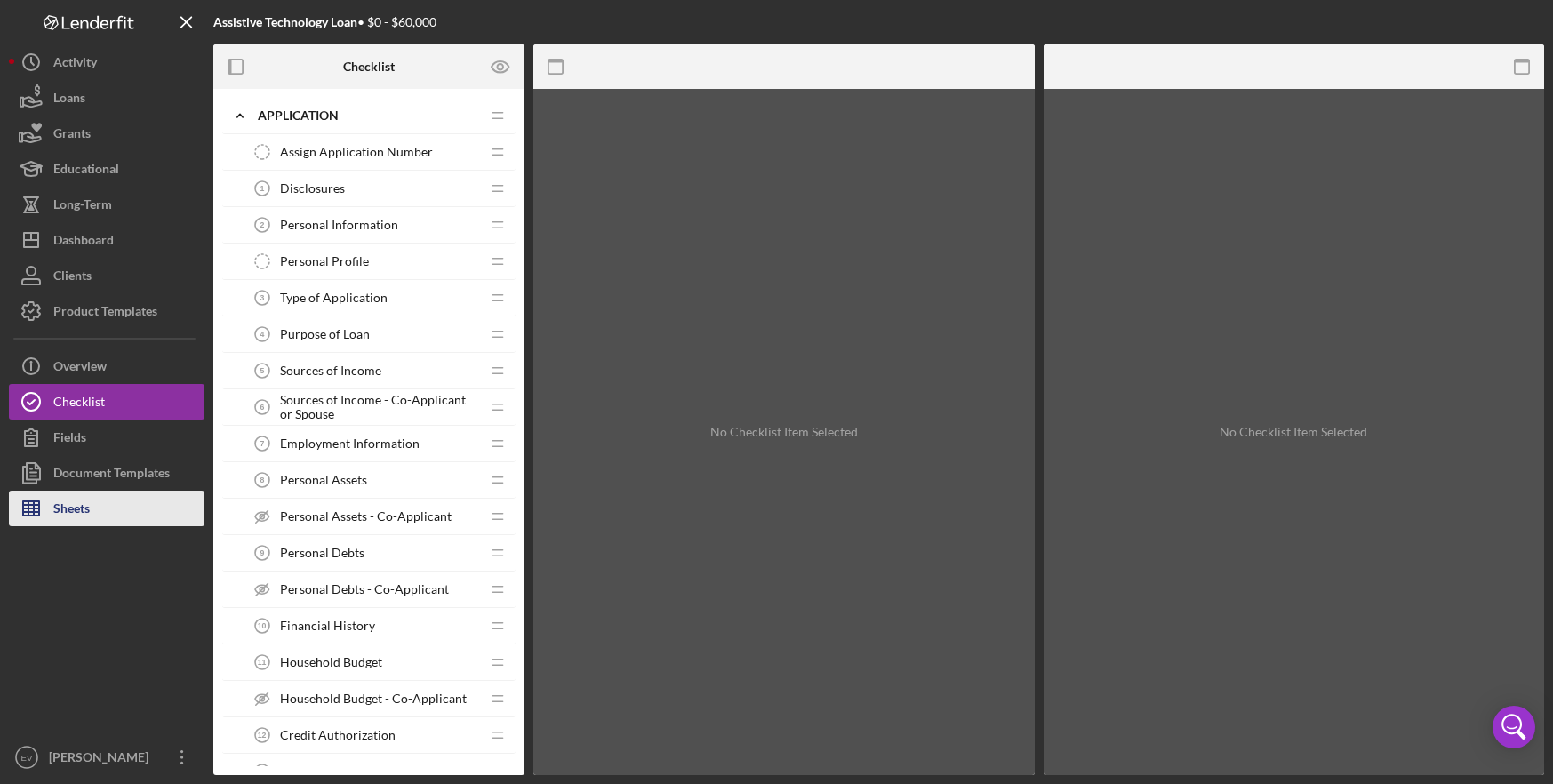
click at [99, 503] on button "Sheets" at bounding box center [106, 508] width 196 height 35
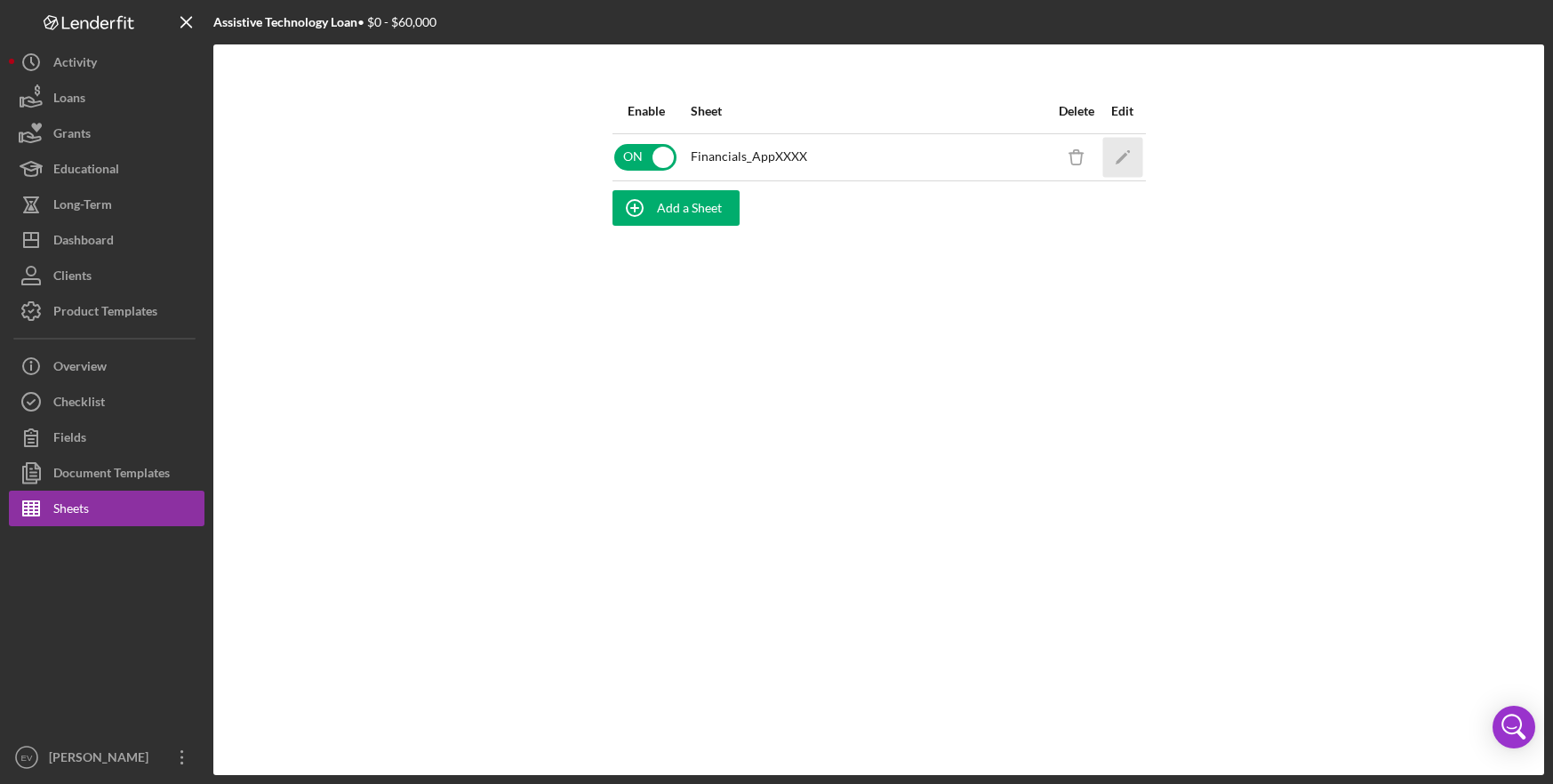
click at [1135, 153] on icon "Icon/Edit" at bounding box center [1122, 157] width 40 height 40
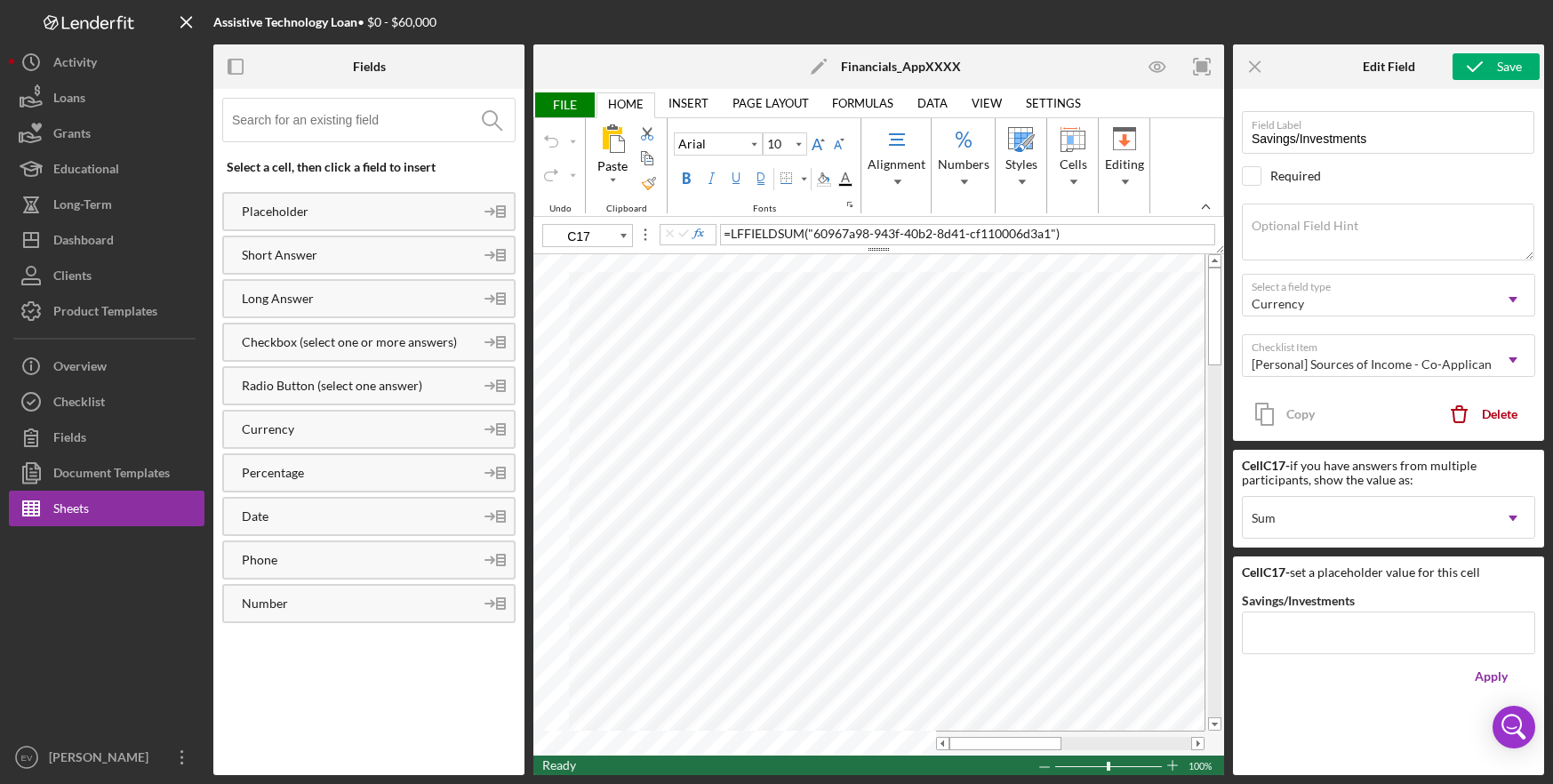
type input "C15"
click at [89, 95] on button "Loans" at bounding box center [106, 97] width 196 height 35
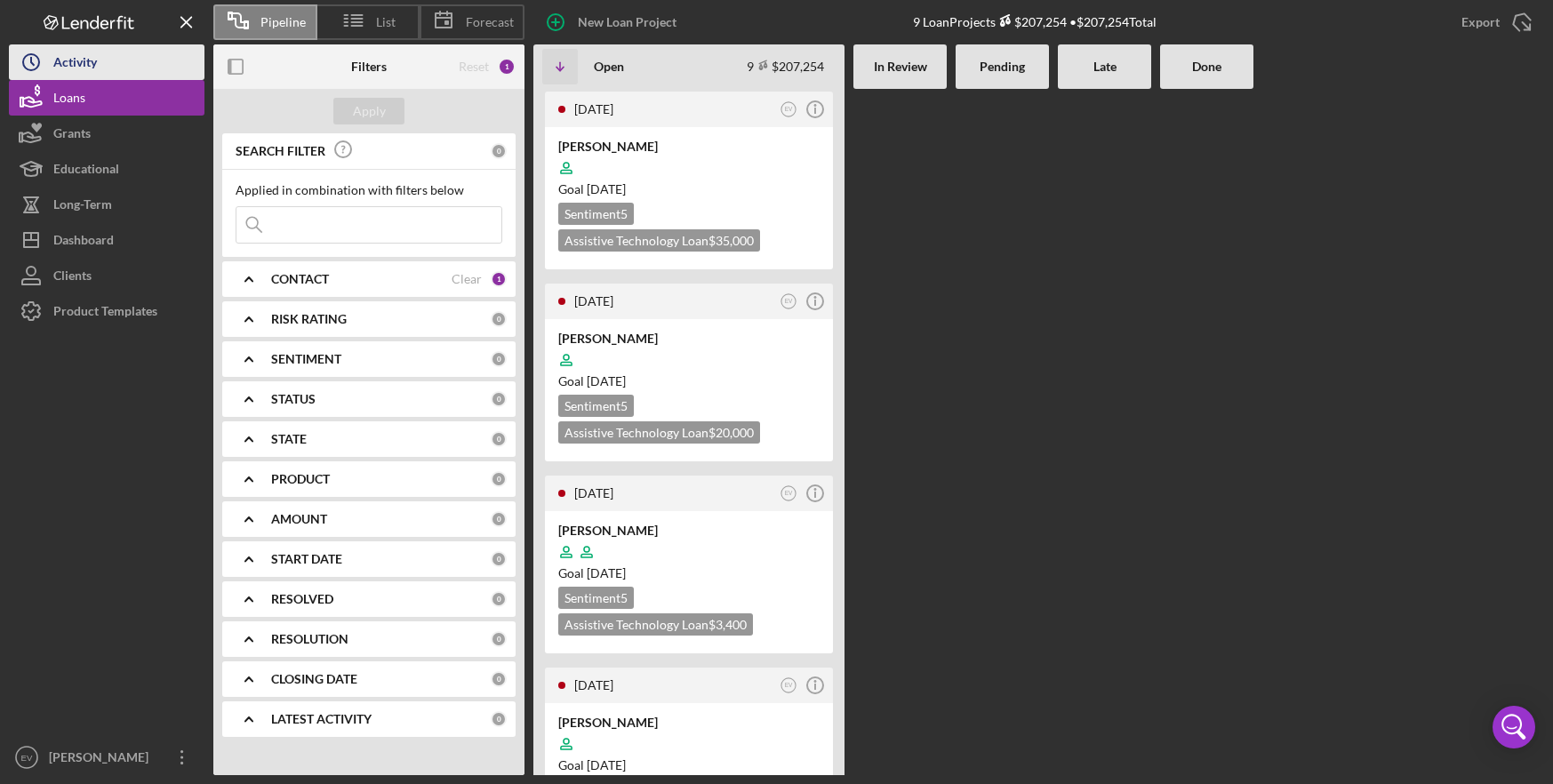
click at [84, 59] on div "Activity" at bounding box center [75, 65] width 44 height 40
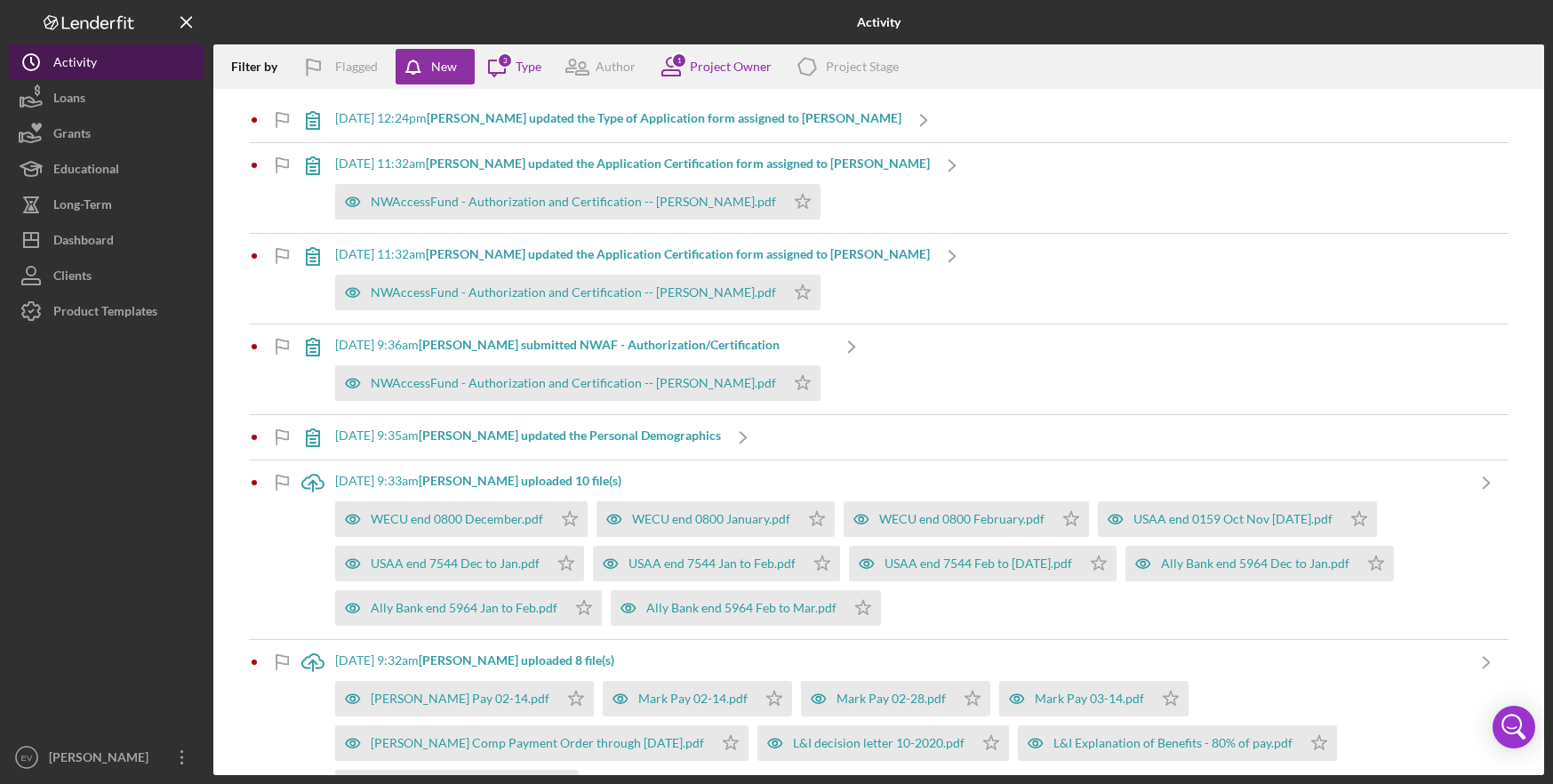
click at [96, 60] on div "Activity" at bounding box center [75, 65] width 44 height 40
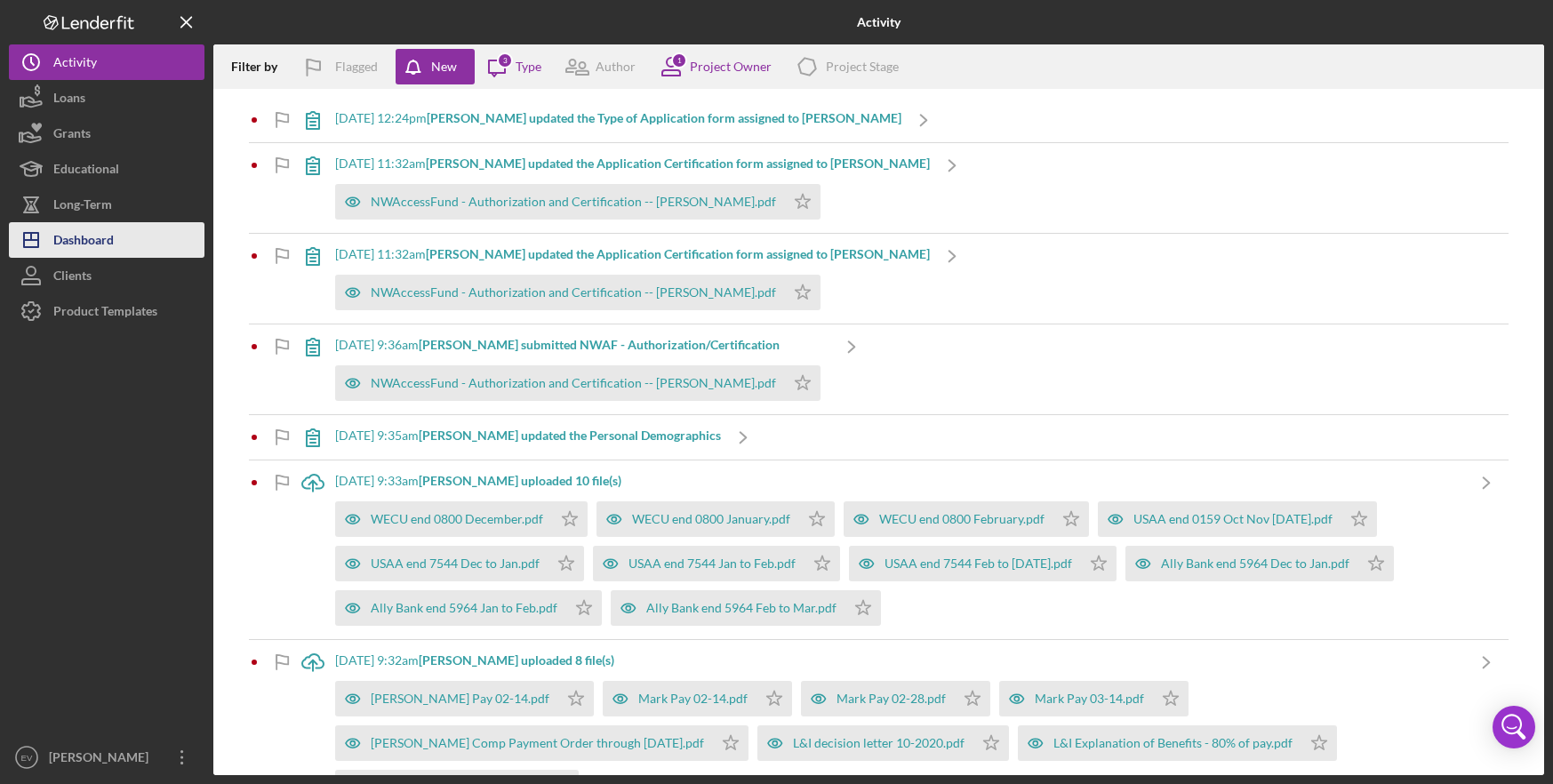
click at [121, 244] on button "Icon/Dashboard Dashboard" at bounding box center [106, 240] width 196 height 35
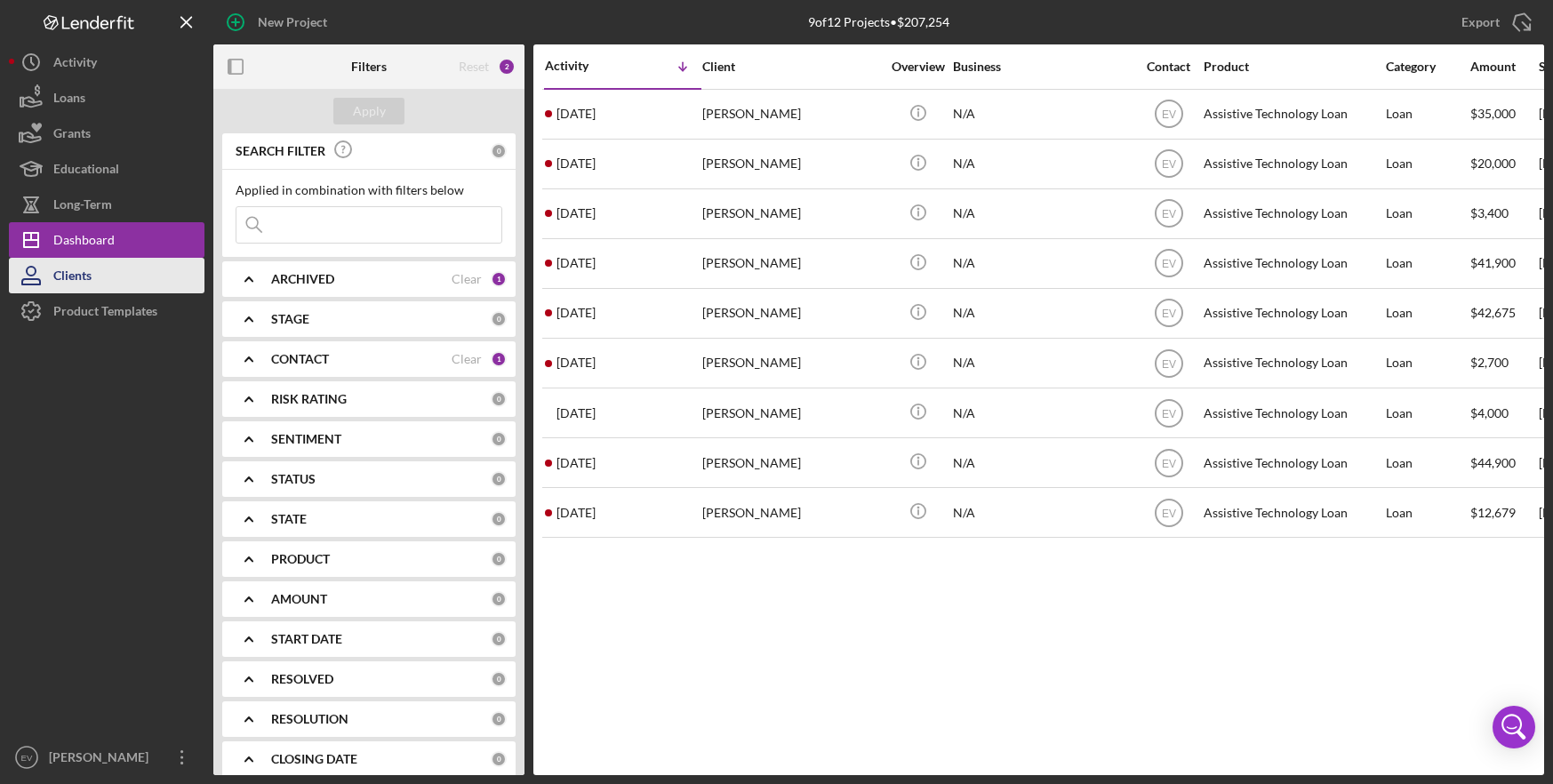
click at [112, 268] on button "Clients" at bounding box center [106, 275] width 196 height 35
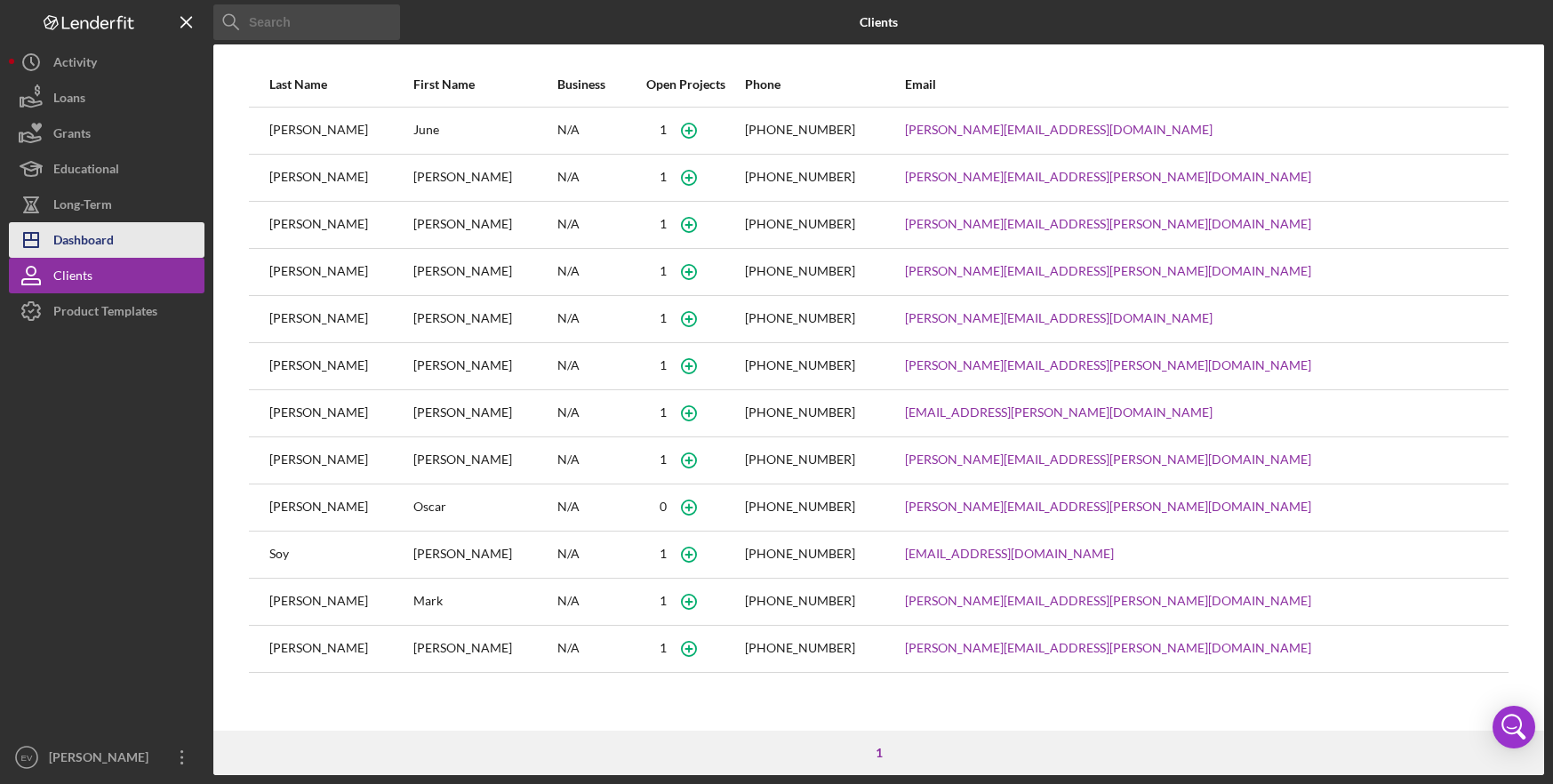
click at [117, 245] on button "Icon/Dashboard Dashboard" at bounding box center [106, 240] width 196 height 35
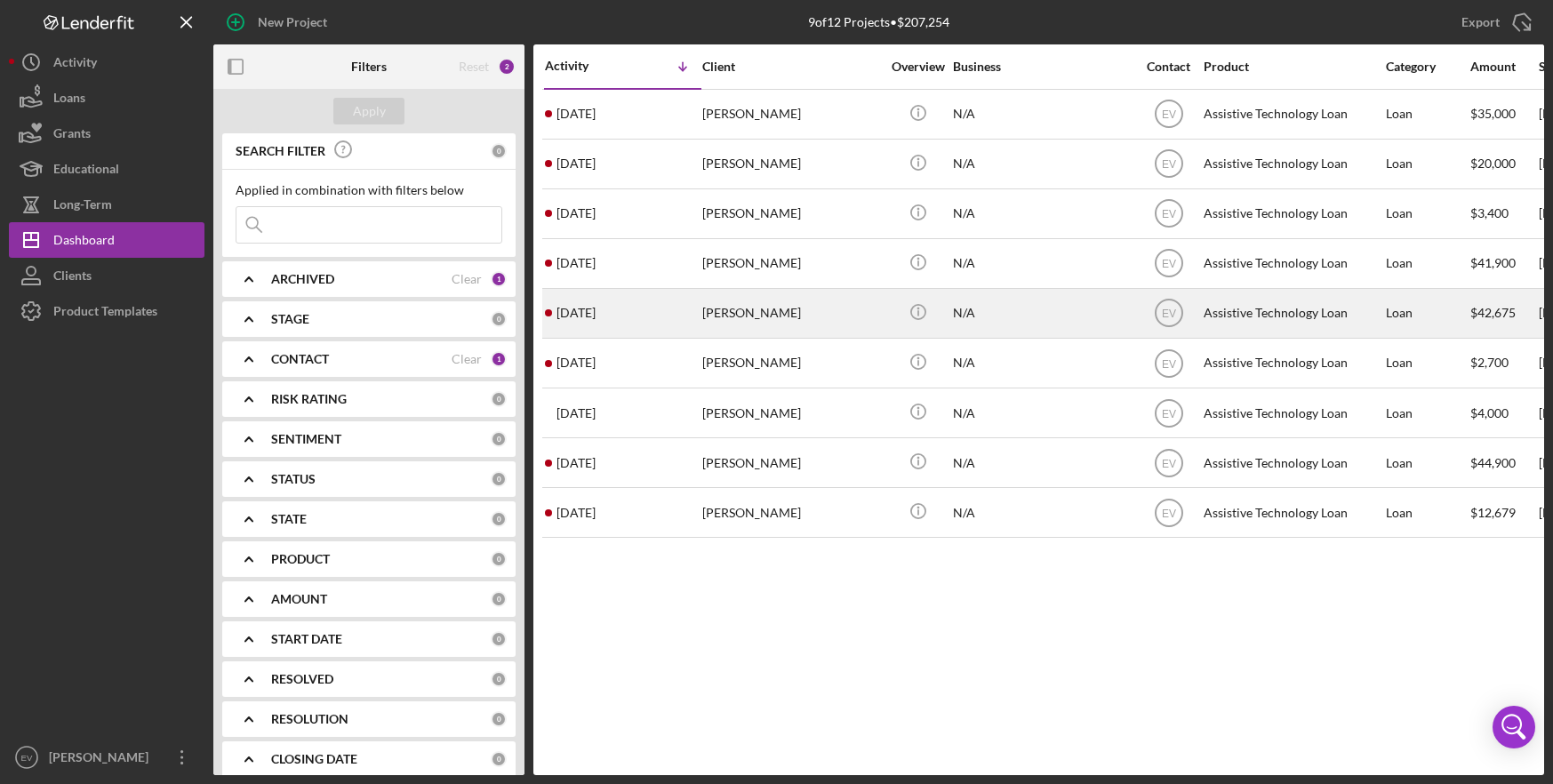
click at [744, 304] on div "[PERSON_NAME]" at bounding box center [791, 312] width 178 height 47
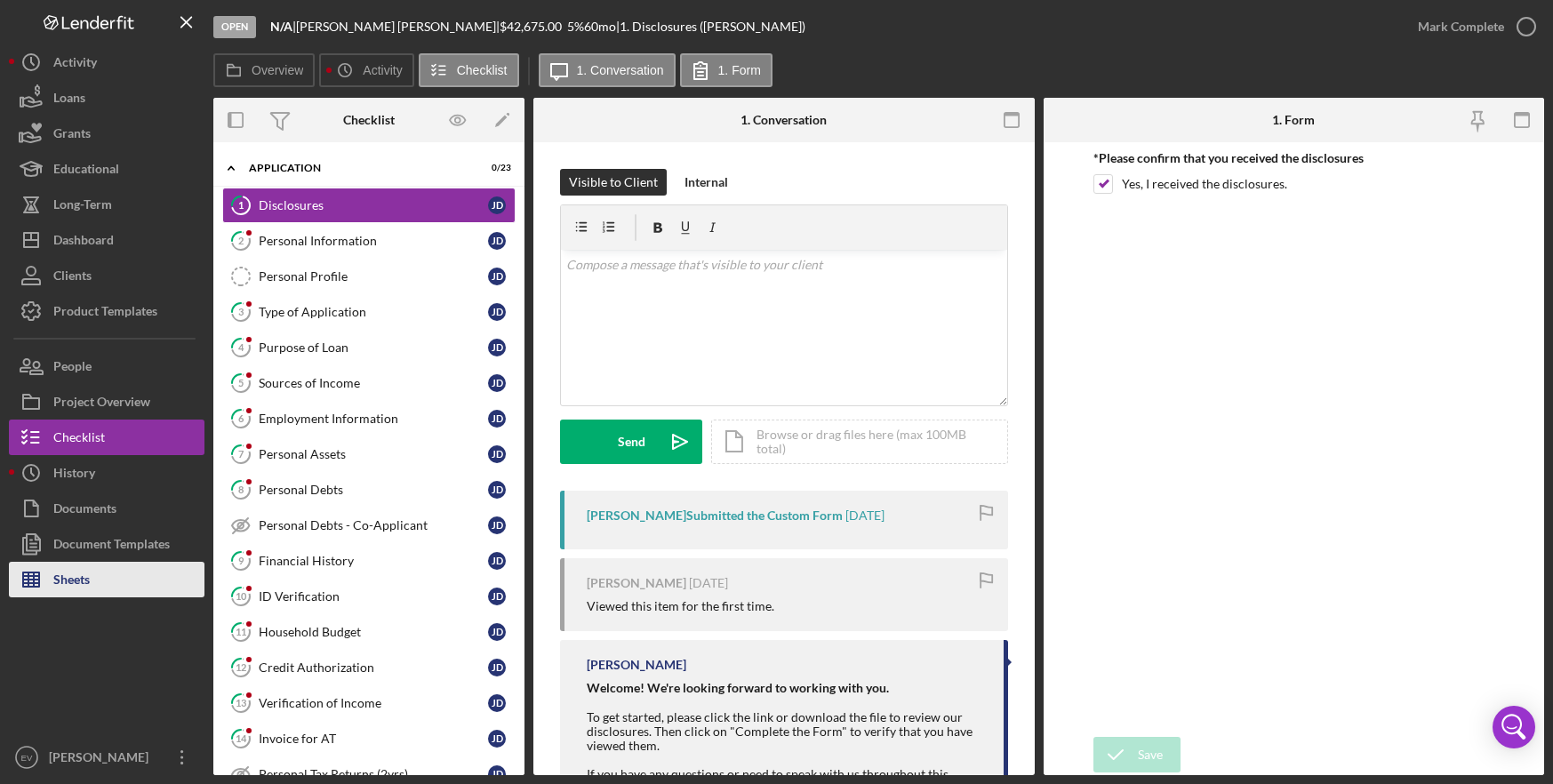
click at [83, 579] on div "Sheets" at bounding box center [72, 582] width 36 height 40
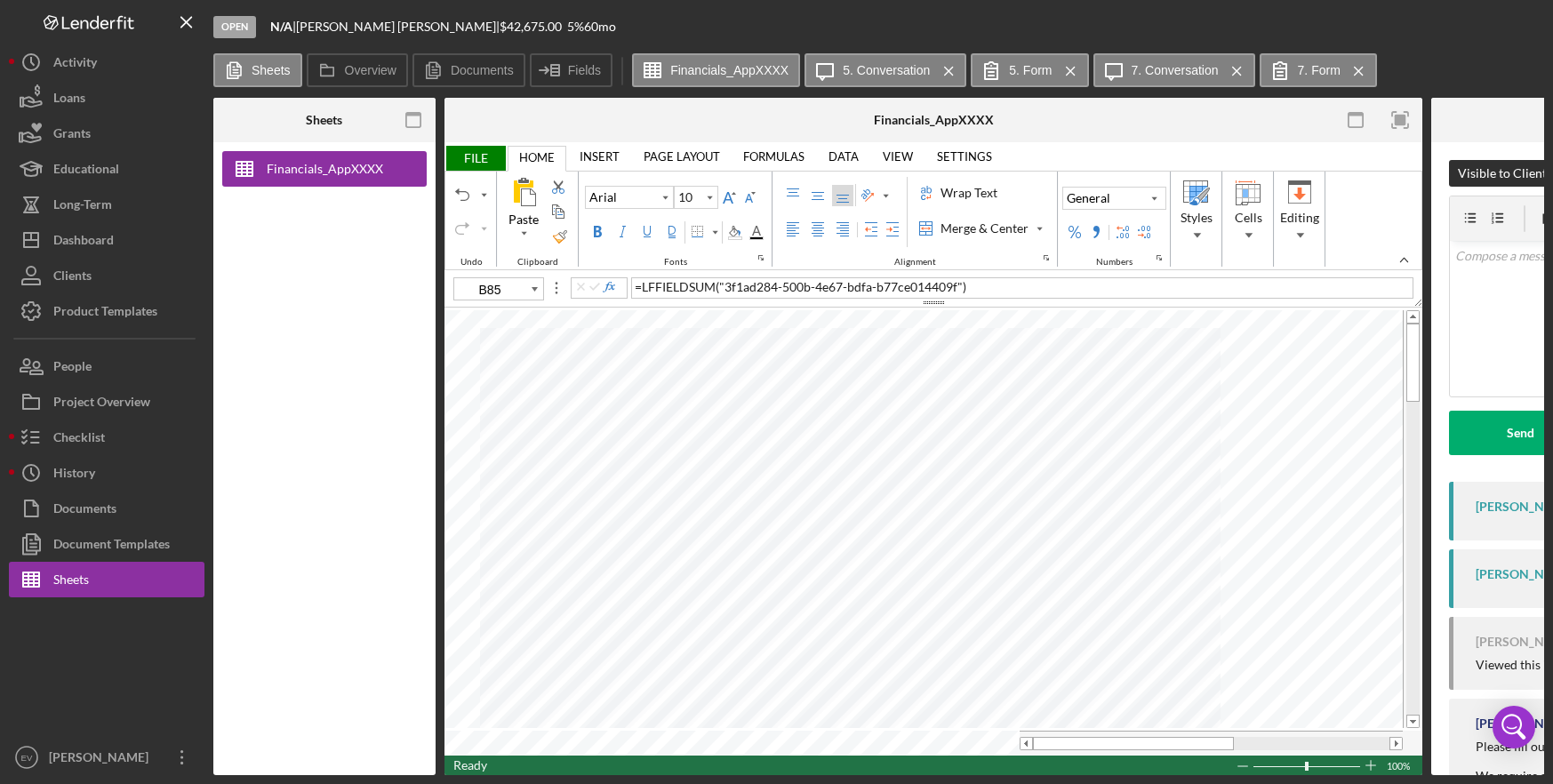
type input "A9"
click at [473, 151] on span "FILE" at bounding box center [475, 159] width 61 height 25
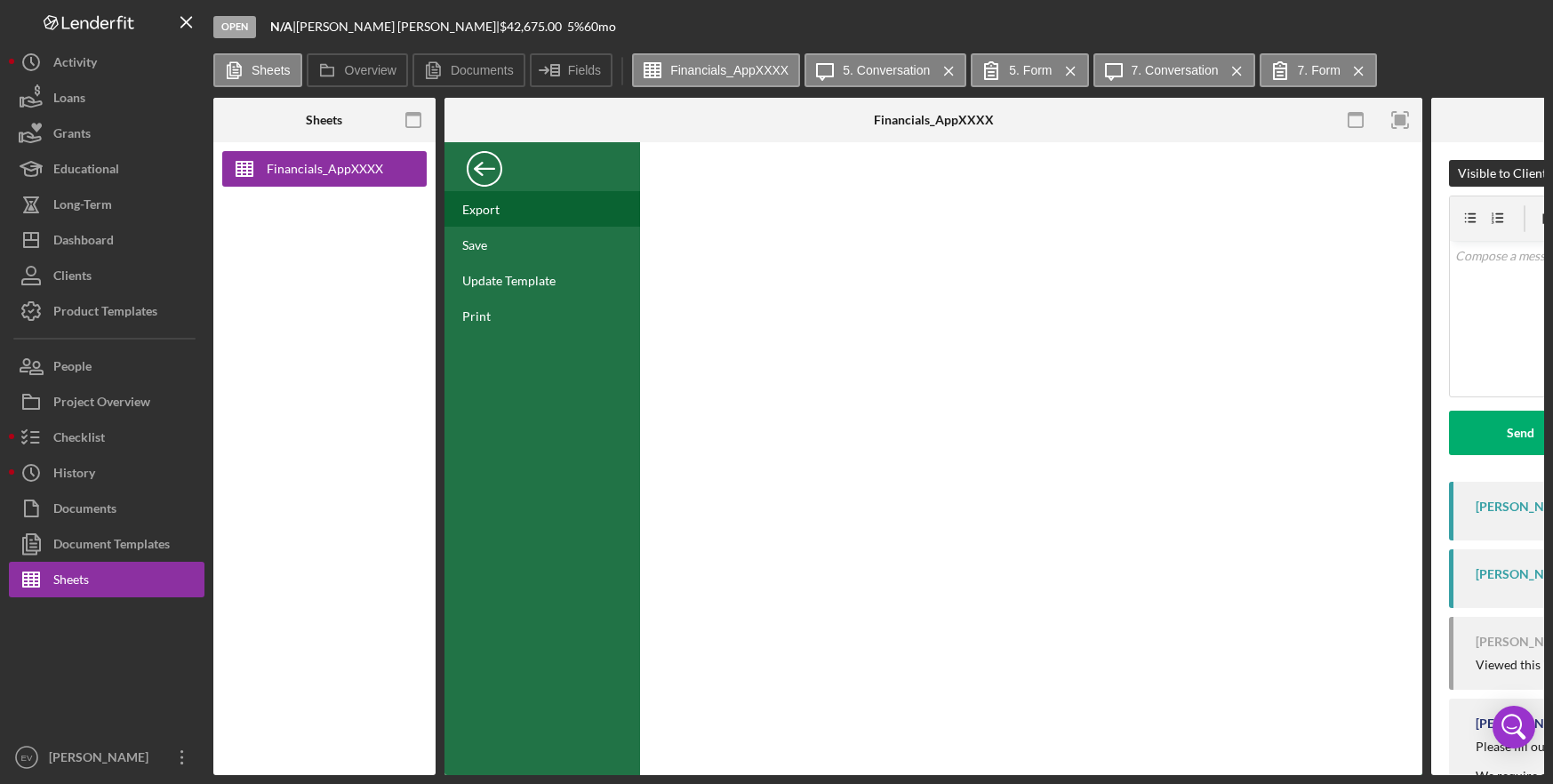
click at [501, 214] on div "Export" at bounding box center [542, 208] width 196 height 35
click at [104, 536] on div "Document Templates" at bounding box center [112, 546] width 117 height 40
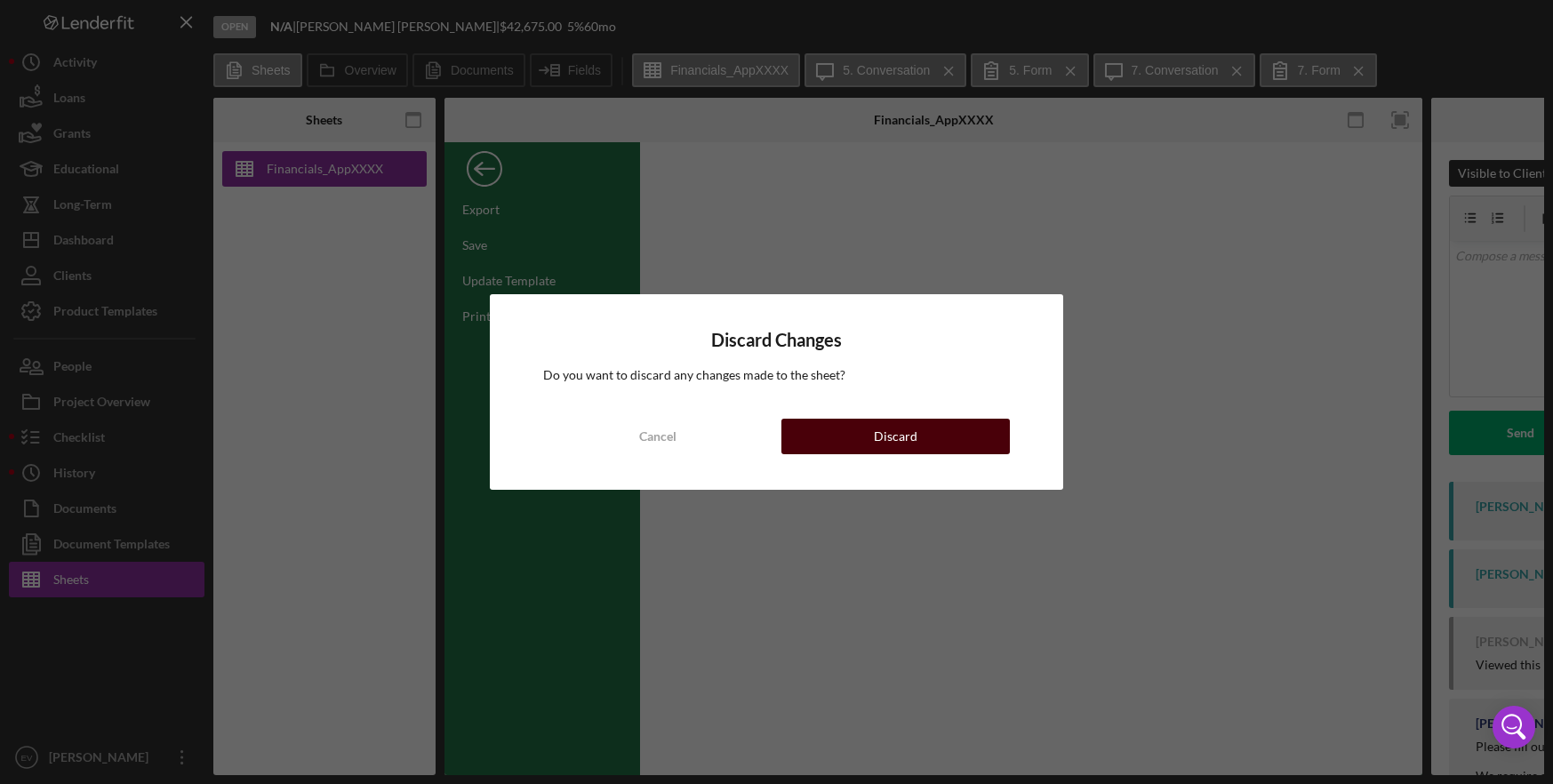
click at [871, 443] on button "Discard" at bounding box center [895, 435] width 228 height 35
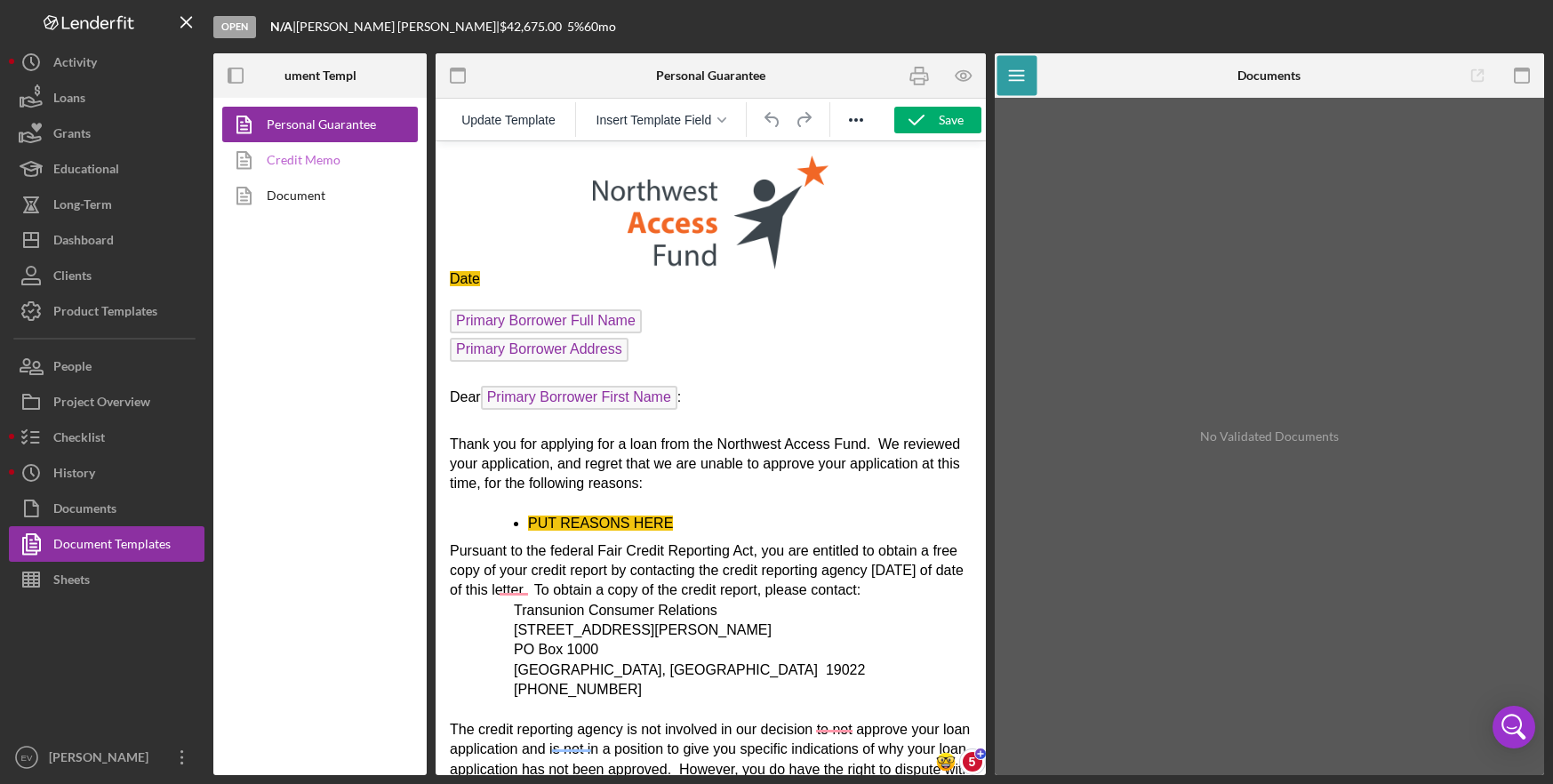
click at [300, 162] on link "Credit Memo" at bounding box center [315, 159] width 186 height 35
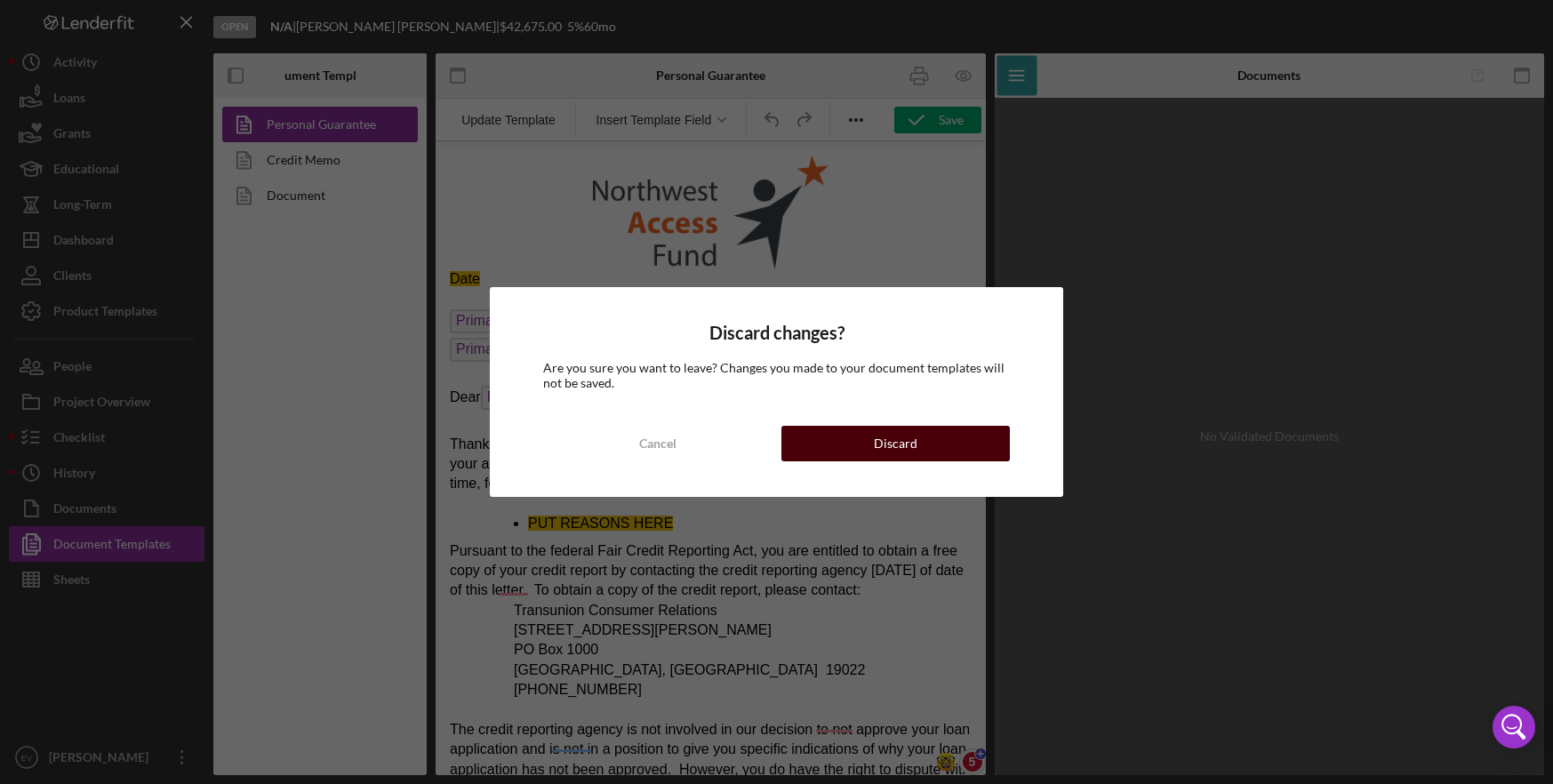
click at [854, 448] on button "Discard" at bounding box center [895, 443] width 228 height 35
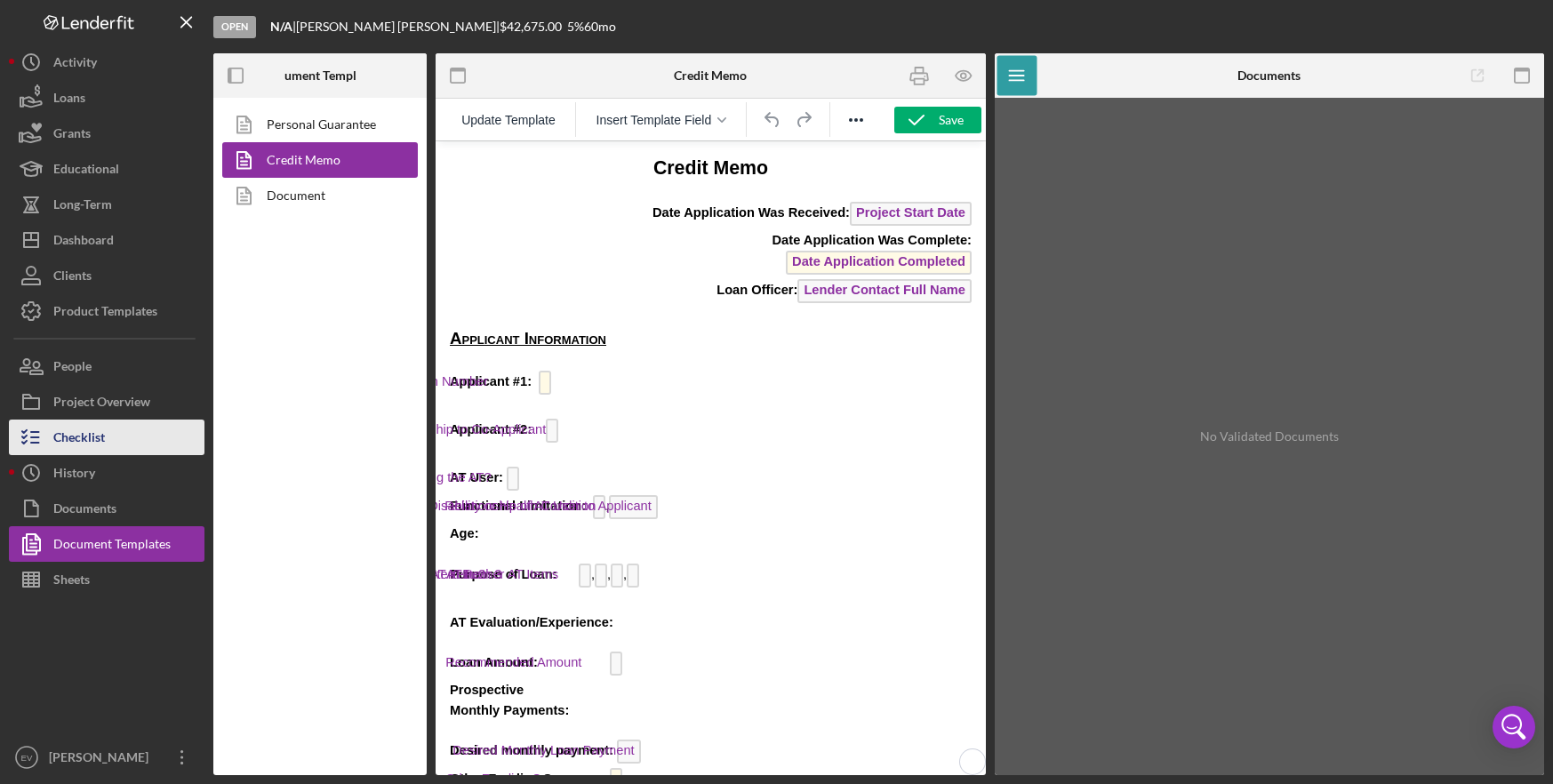
click at [88, 430] on div "Checklist" at bounding box center [79, 439] width 52 height 40
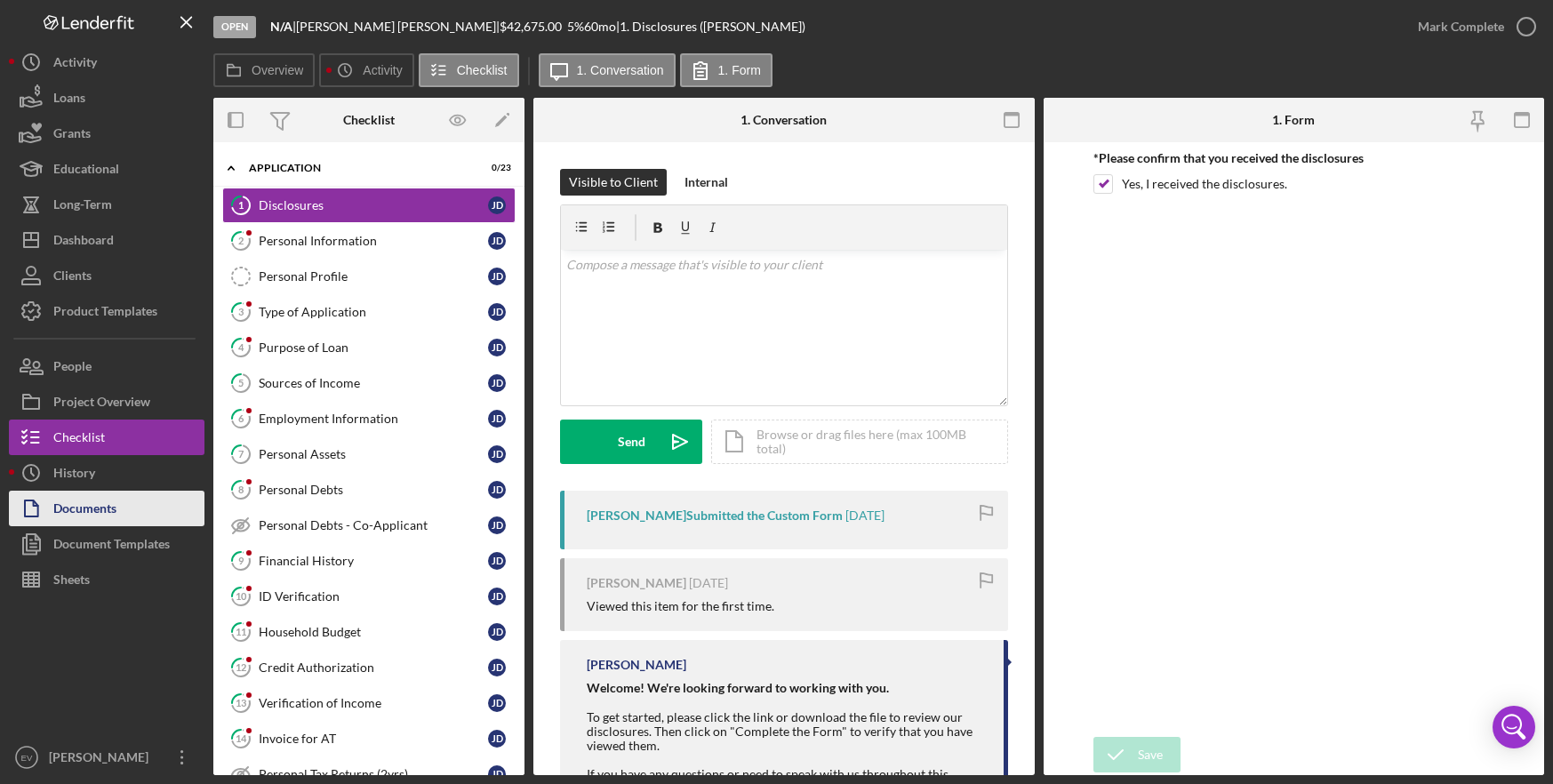
click at [124, 505] on button "Documents" at bounding box center [106, 508] width 196 height 35
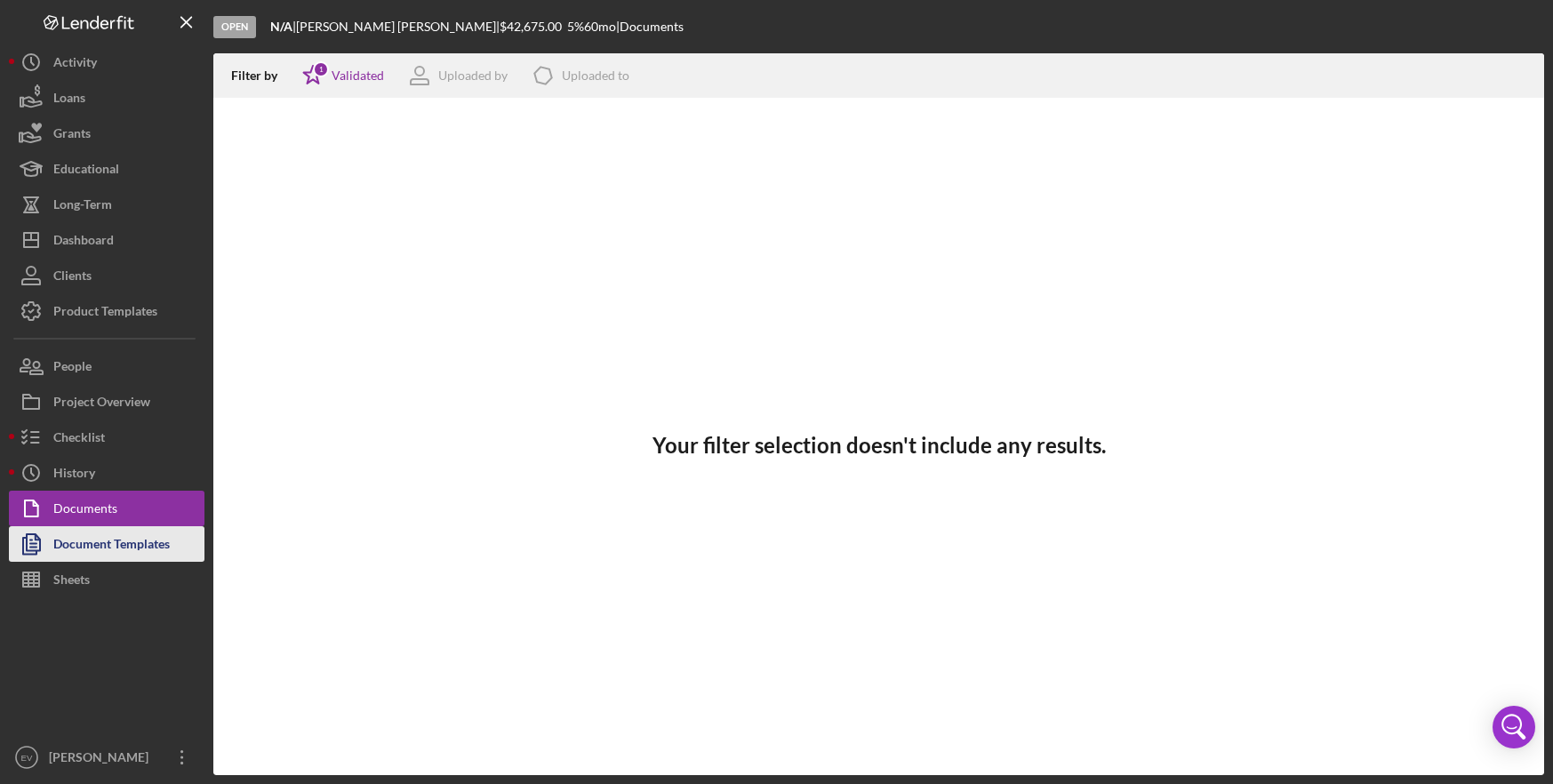
click at [118, 544] on div "Document Templates" at bounding box center [112, 546] width 117 height 40
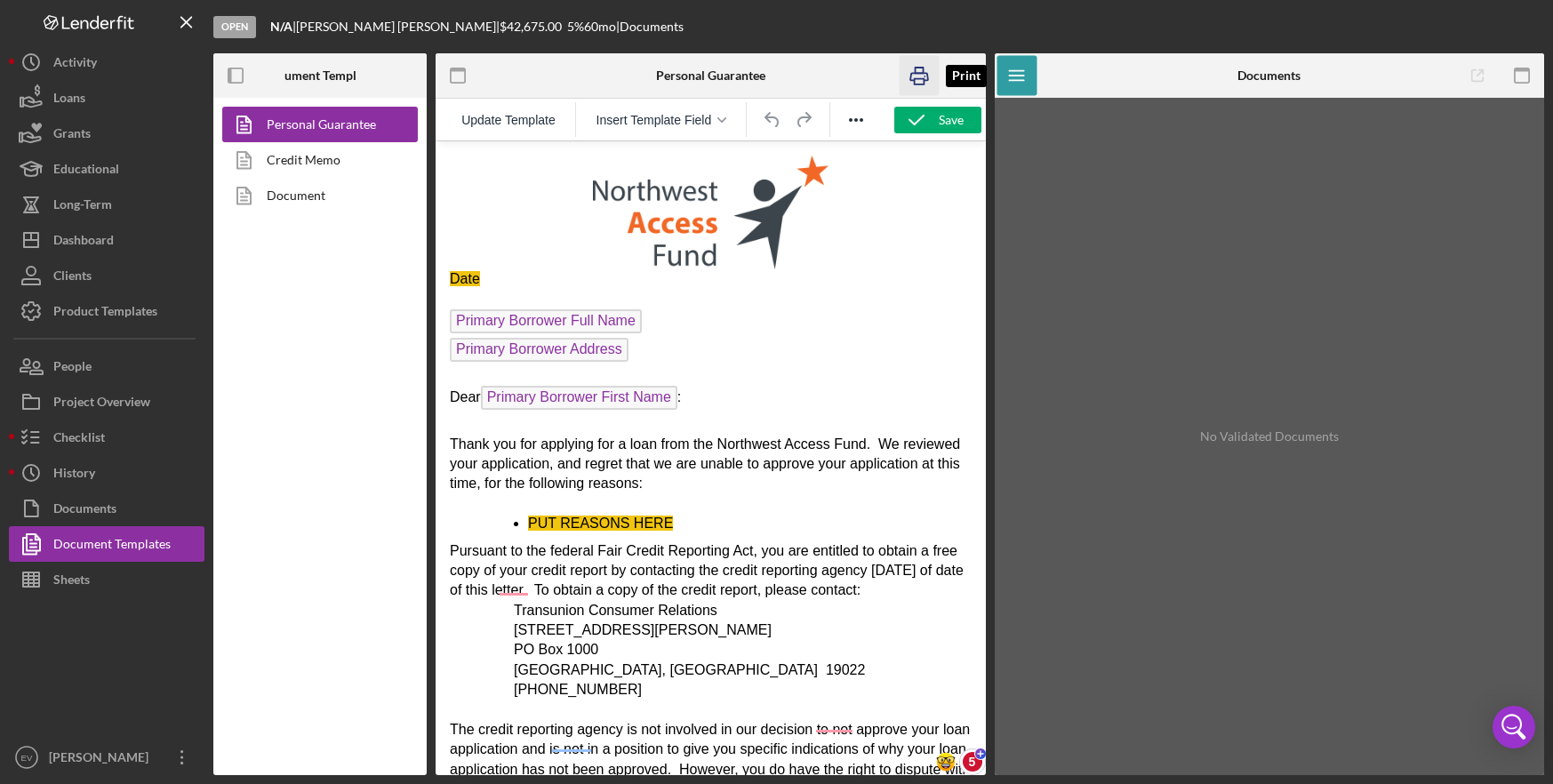
click at [919, 80] on icon "button" at bounding box center [919, 76] width 40 height 40
click at [460, 276] on span "Date" at bounding box center [465, 279] width 31 height 15
drag, startPoint x: 564, startPoint y: 282, endPoint x: 450, endPoint y: 284, distance: 114.0
click at [450, 284] on p "[DATE]" at bounding box center [711, 279] width 521 height 19
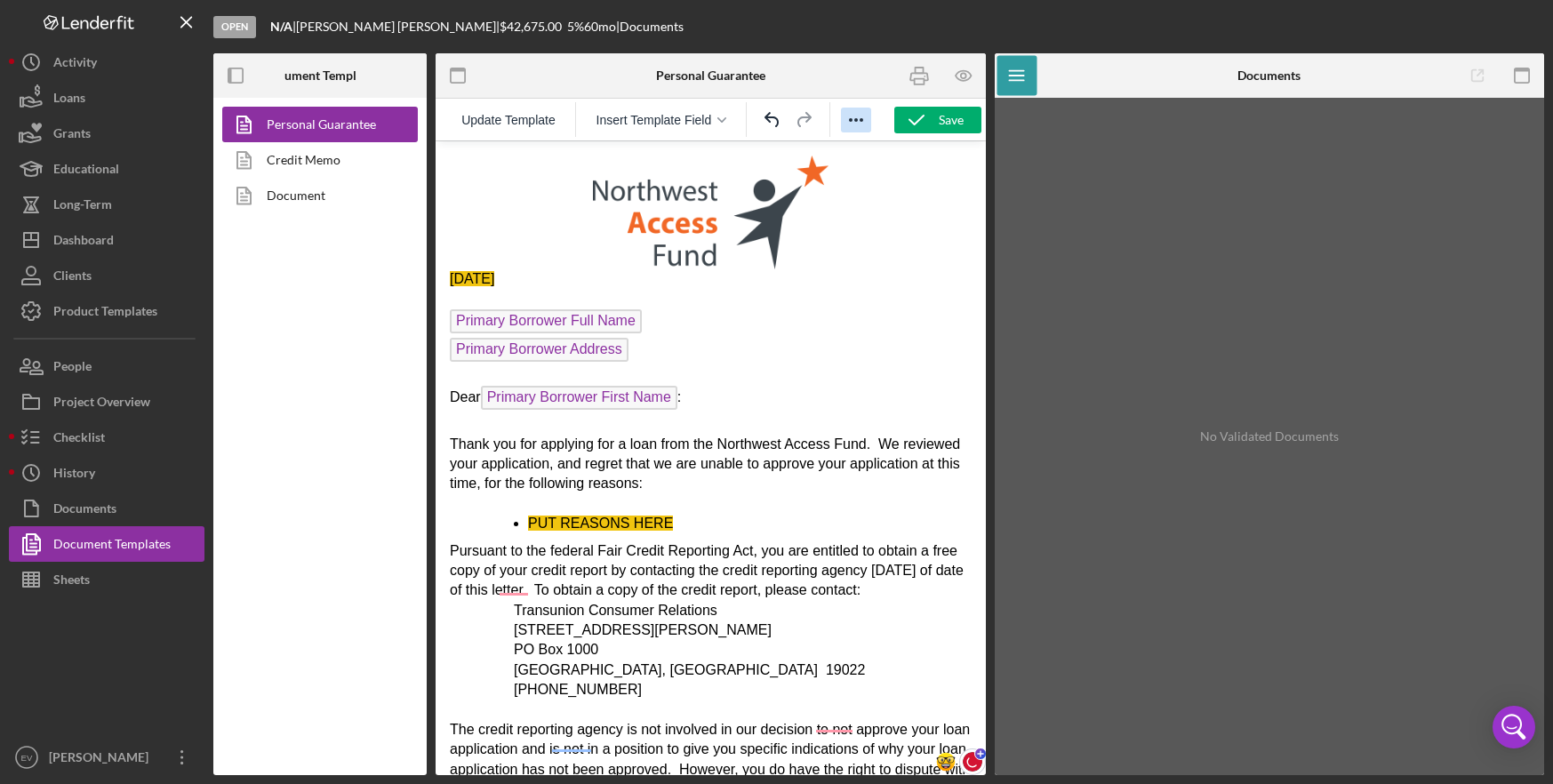
click at [862, 121] on icon "Reveal or hide additional toolbar items" at bounding box center [856, 119] width 21 height 21
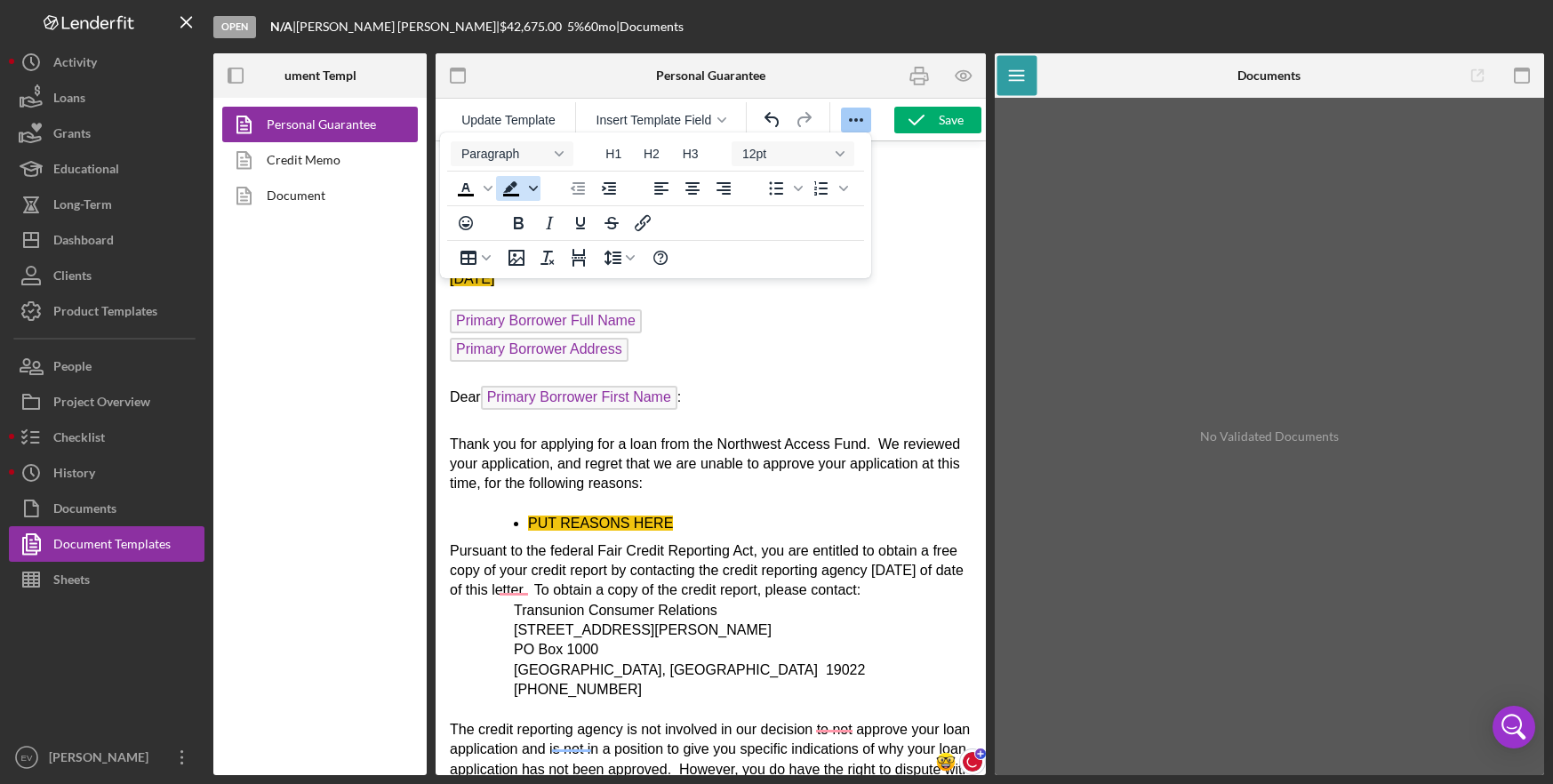
click at [533, 190] on icon "Background color Black" at bounding box center [533, 188] width 9 height 6
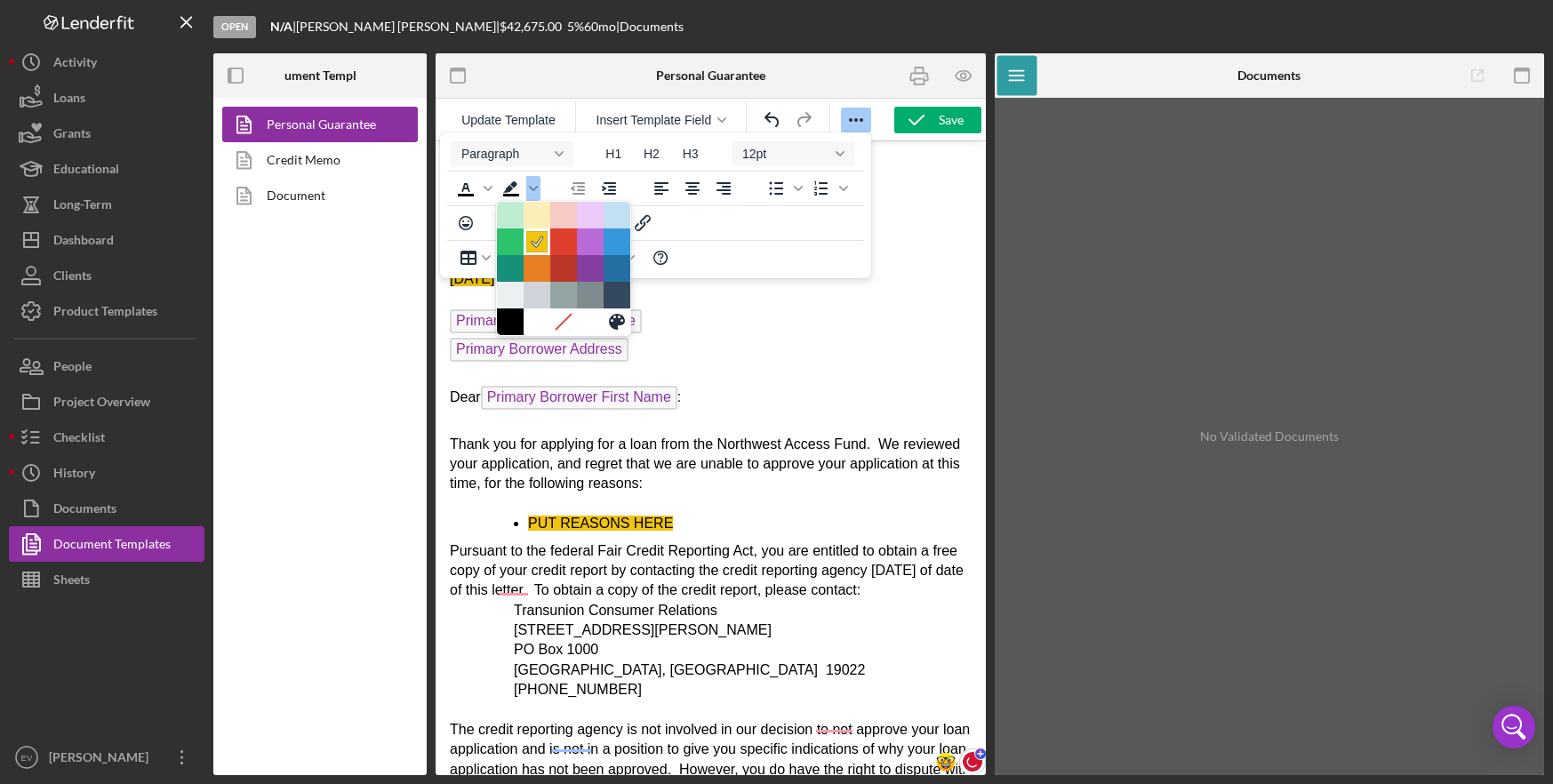
click at [536, 245] on icon at bounding box center [536, 242] width 11 height 10
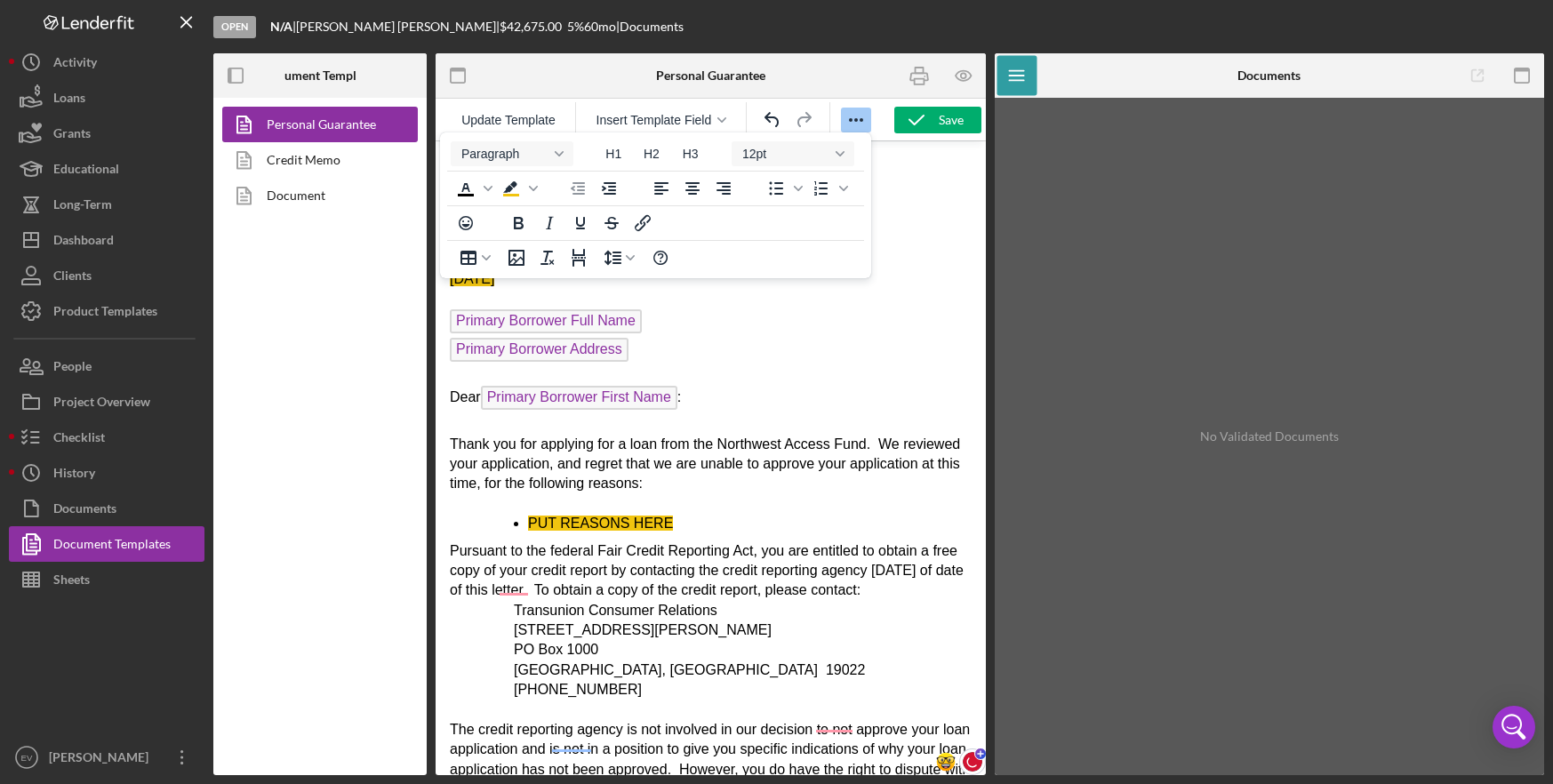
click at [709, 343] on p "Primary Borrower Address" at bounding box center [711, 352] width 521 height 29
click at [690, 534] on body "[DATE] Primary Borrower Full Name Primary Borrower Address Dear Primary Borrowe…" at bounding box center [711, 767] width 521 height 1223
click at [798, 463] on span "Thank you for applying for a loan from the Northwest Access Fund. We reviewed y…" at bounding box center [705, 464] width 510 height 55
click at [320, 159] on link "Credit Memo" at bounding box center [315, 159] width 186 height 35
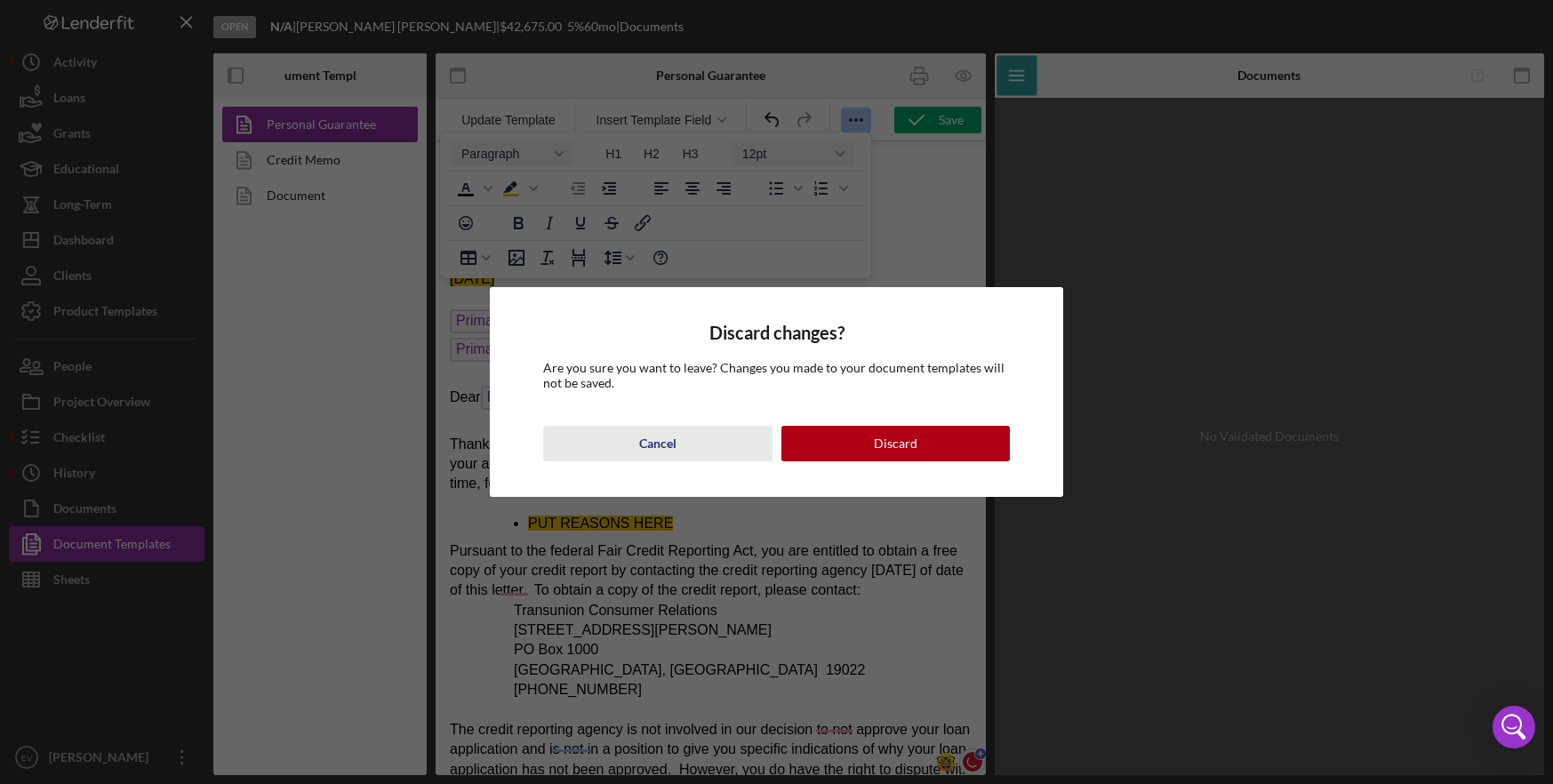
click at [635, 452] on button "Cancel" at bounding box center [657, 443] width 228 height 35
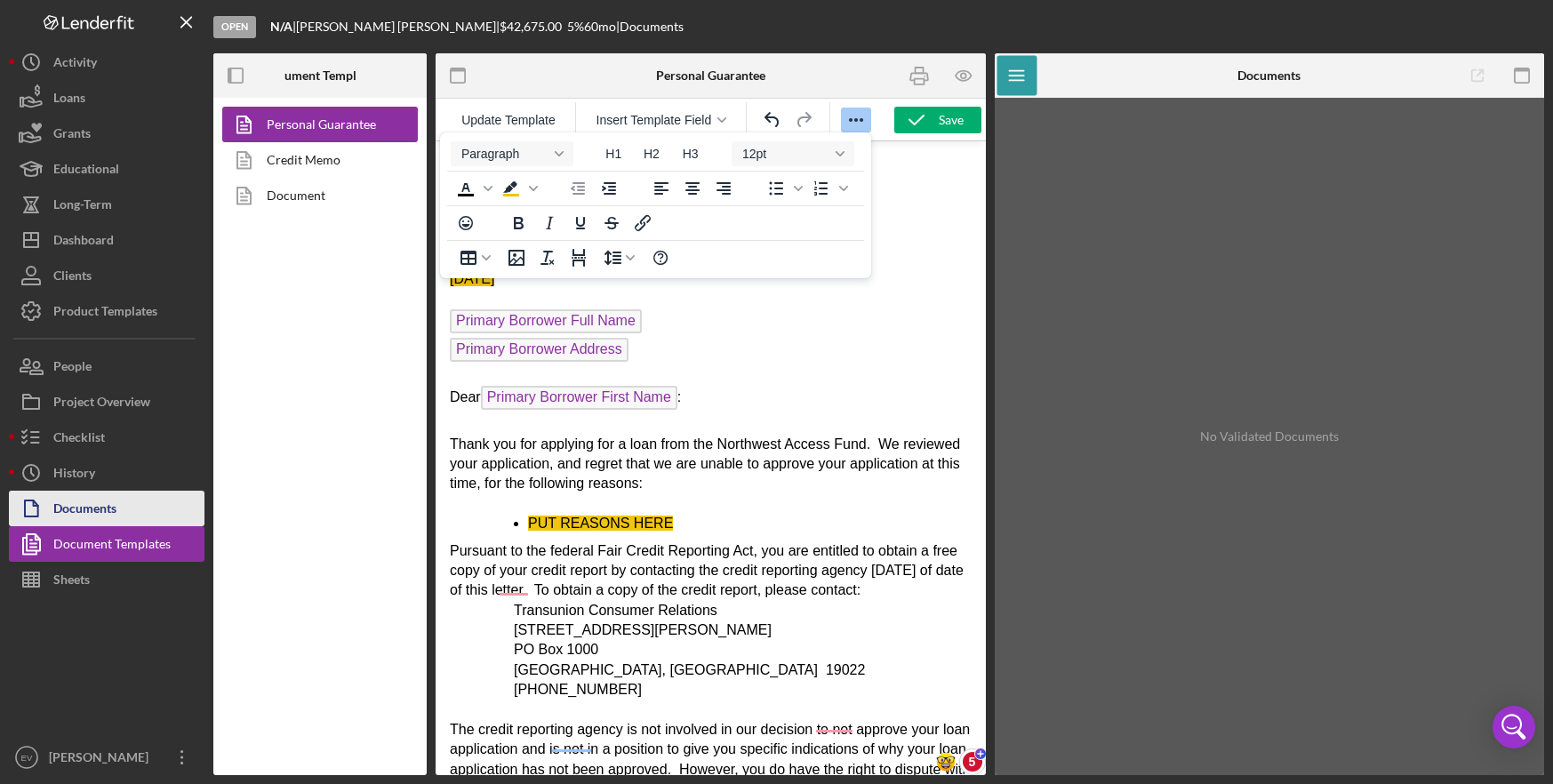
click at [105, 506] on div "Documents" at bounding box center [85, 511] width 63 height 40
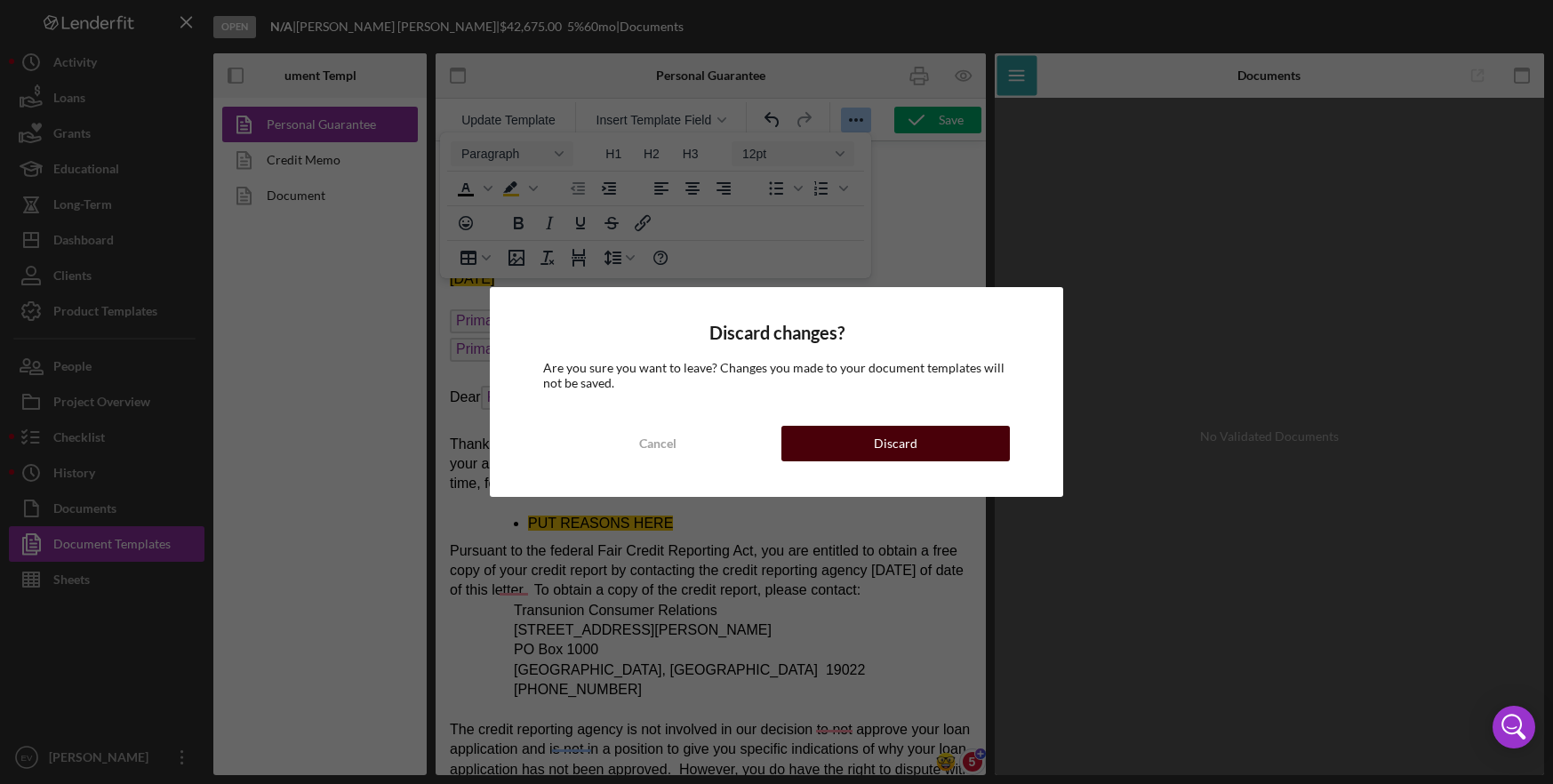
click at [895, 443] on div "Discard" at bounding box center [896, 443] width 44 height 35
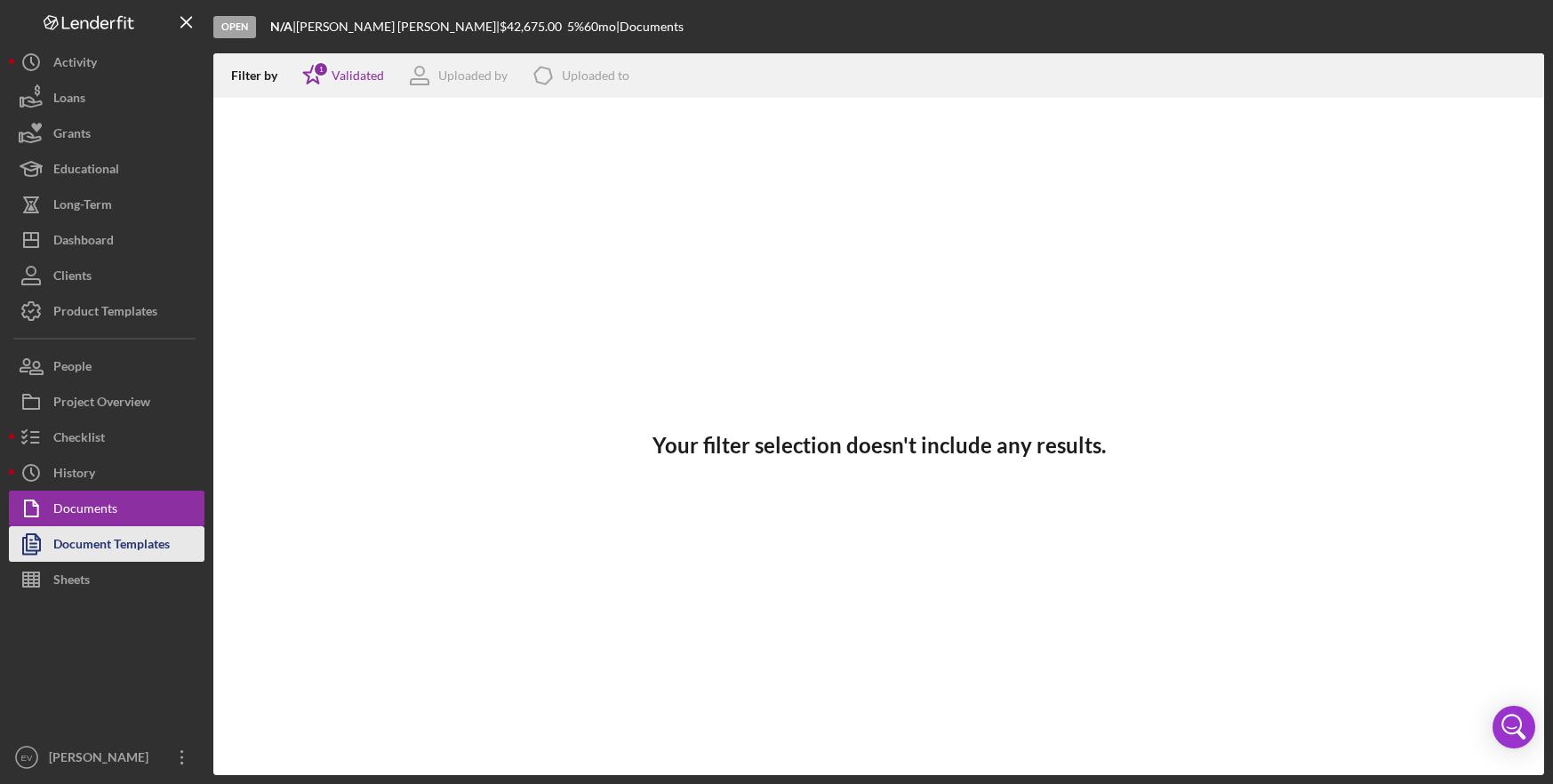
click at [121, 544] on div "Document Templates" at bounding box center [112, 546] width 117 height 40
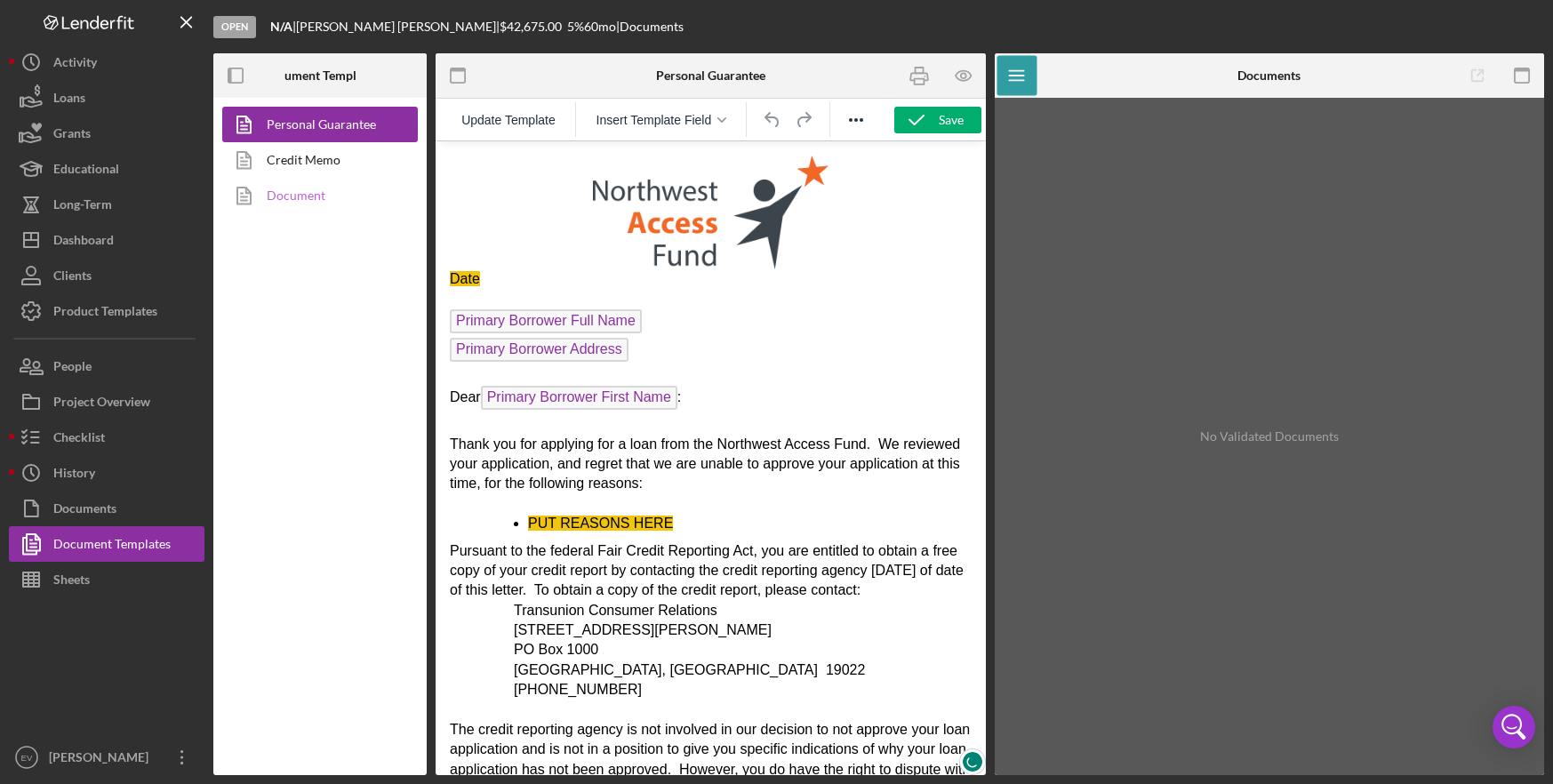
click at [334, 194] on link "Document" at bounding box center [315, 195] width 186 height 35
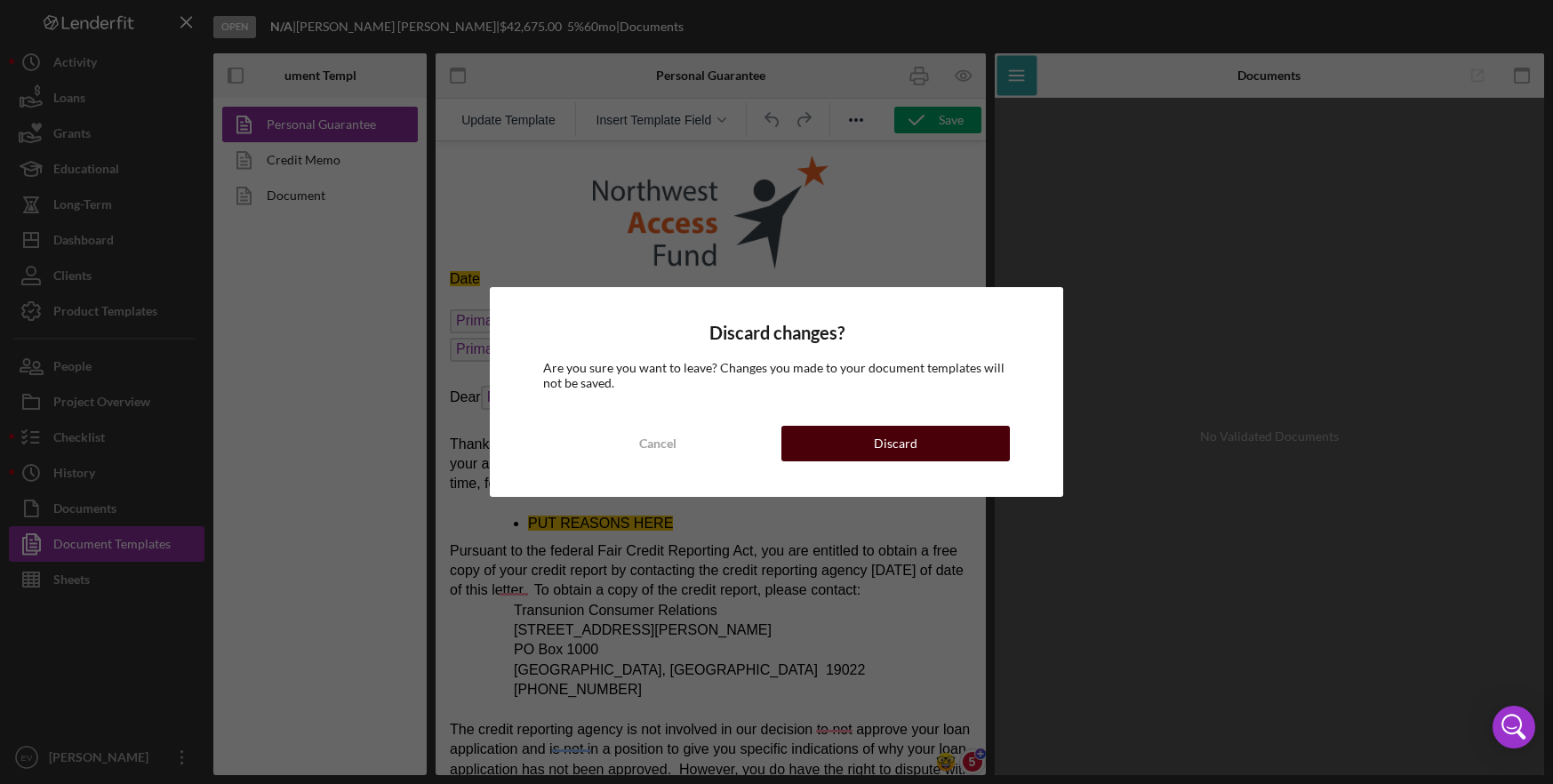
click at [848, 432] on button "Discard" at bounding box center [895, 443] width 228 height 35
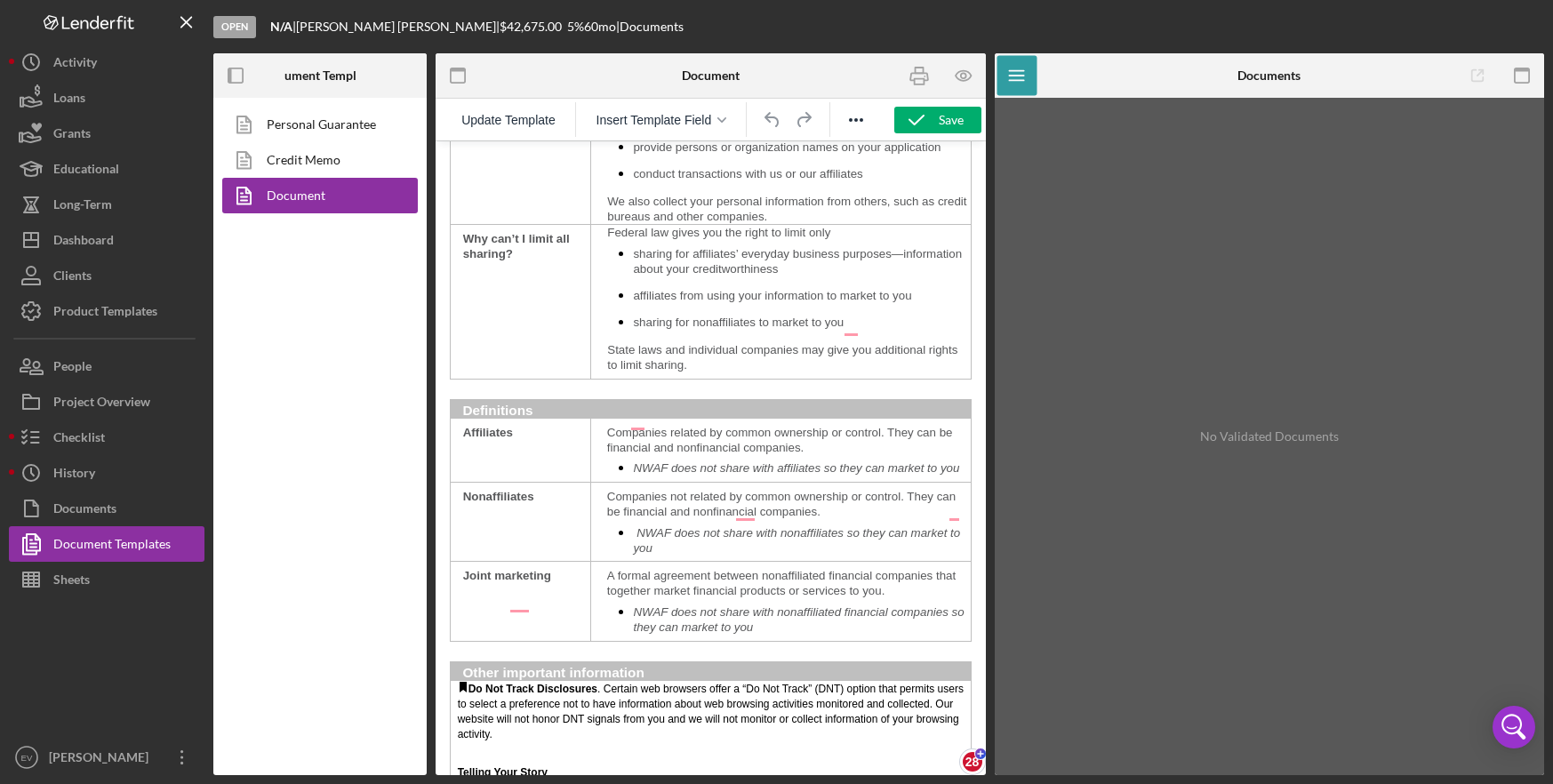
scroll to position [2896, 0]
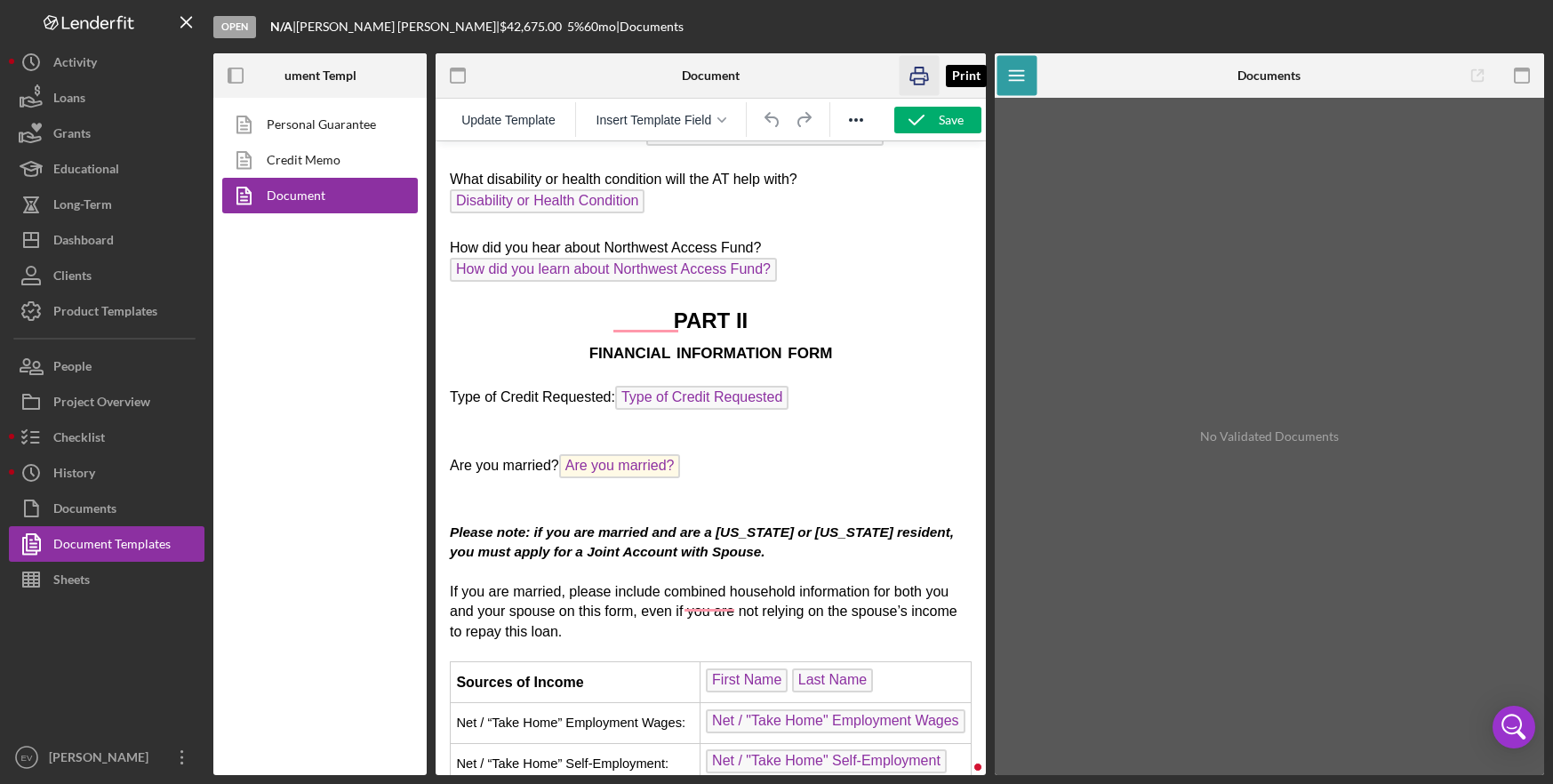
click at [915, 66] on icon "button" at bounding box center [919, 76] width 40 height 40
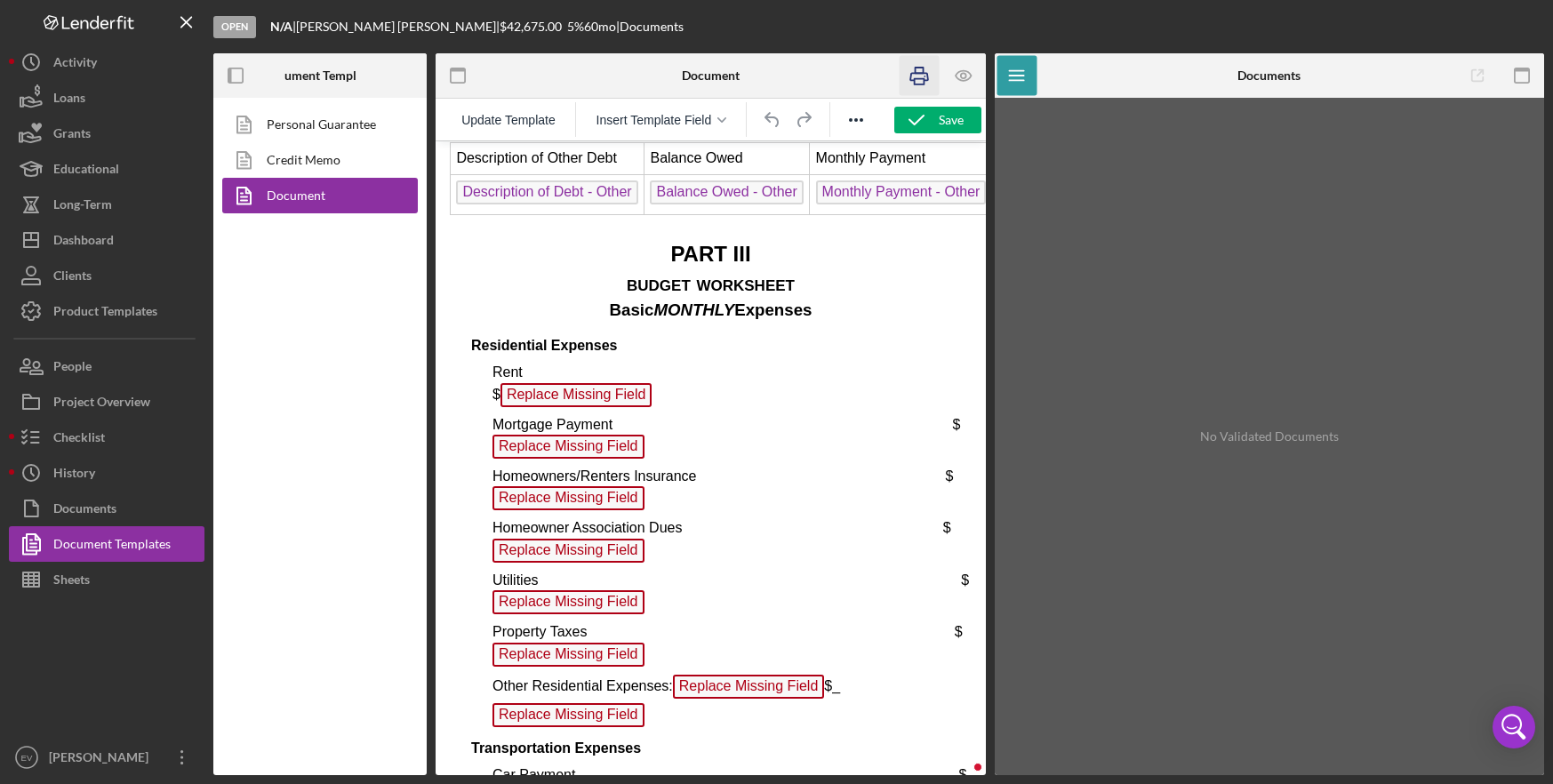
scroll to position [7299, 0]
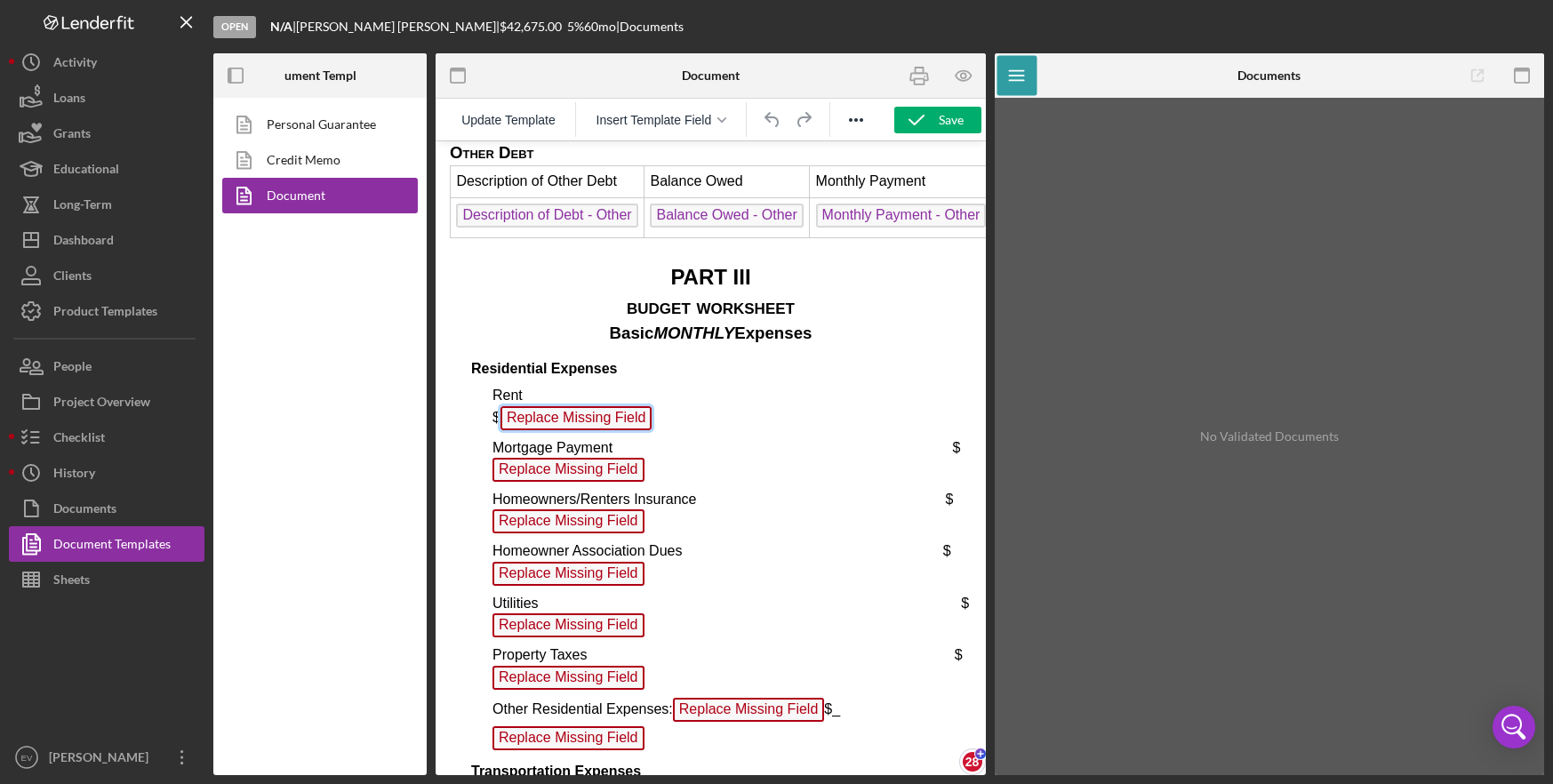
click at [535, 430] on span "Replace Missing Field" at bounding box center [576, 417] width 152 height 24
click at [688, 424] on span "Rent $ Replace Missing Field" at bounding box center [727, 406] width 468 height 36
click at [663, 434] on p "Rent $ Replace Missing Field" at bounding box center [733, 410] width 479 height 48
click at [694, 434] on p "Rent $ Replace Missing Field ﻿" at bounding box center [733, 410] width 479 height 48
click at [659, 122] on span "Insert Template Field" at bounding box center [653, 119] width 116 height 14
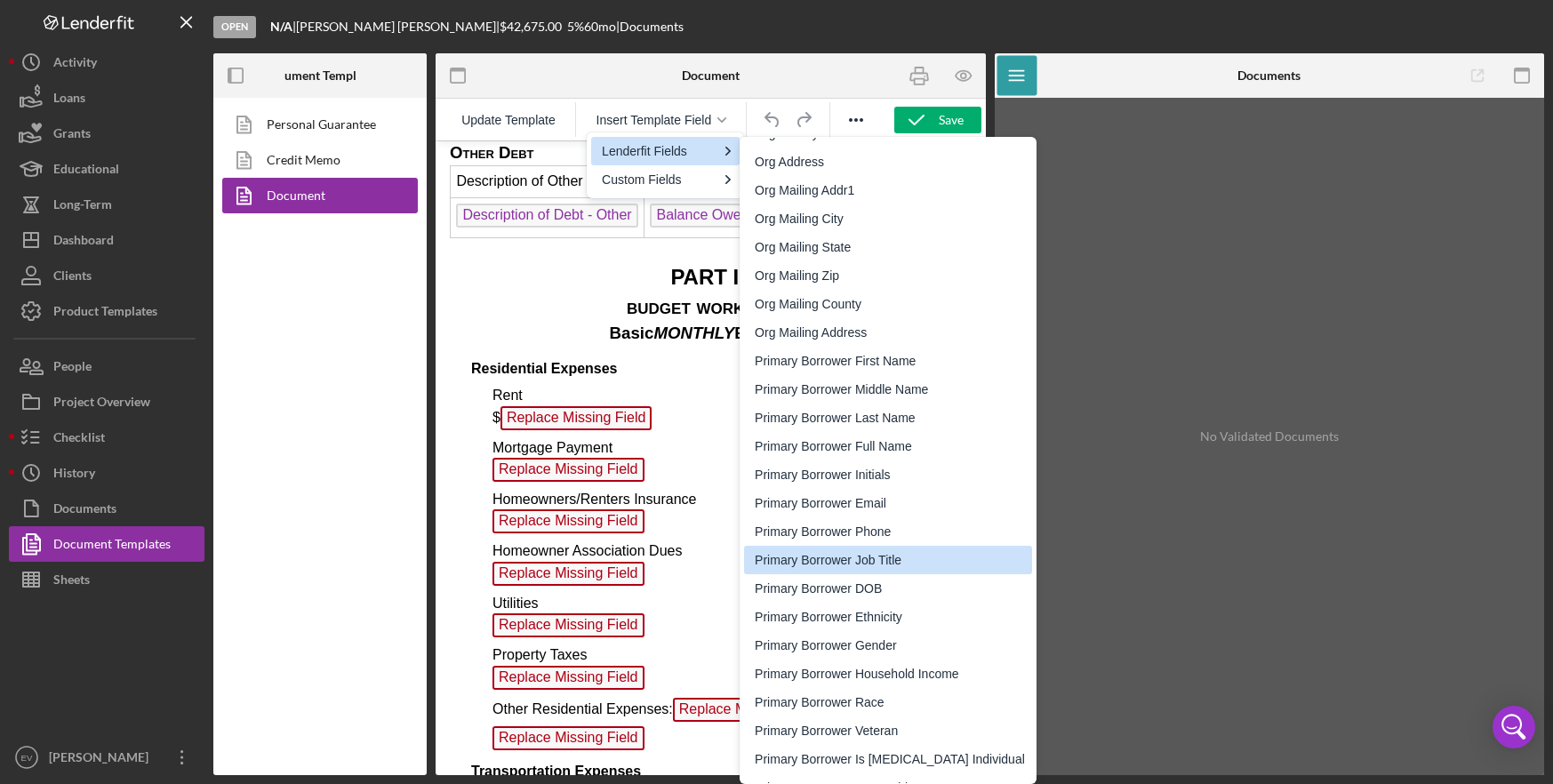
click at [676, 477] on span "Mortgage Payment $ Replace Missing Field" at bounding box center [726, 458] width 467 height 36
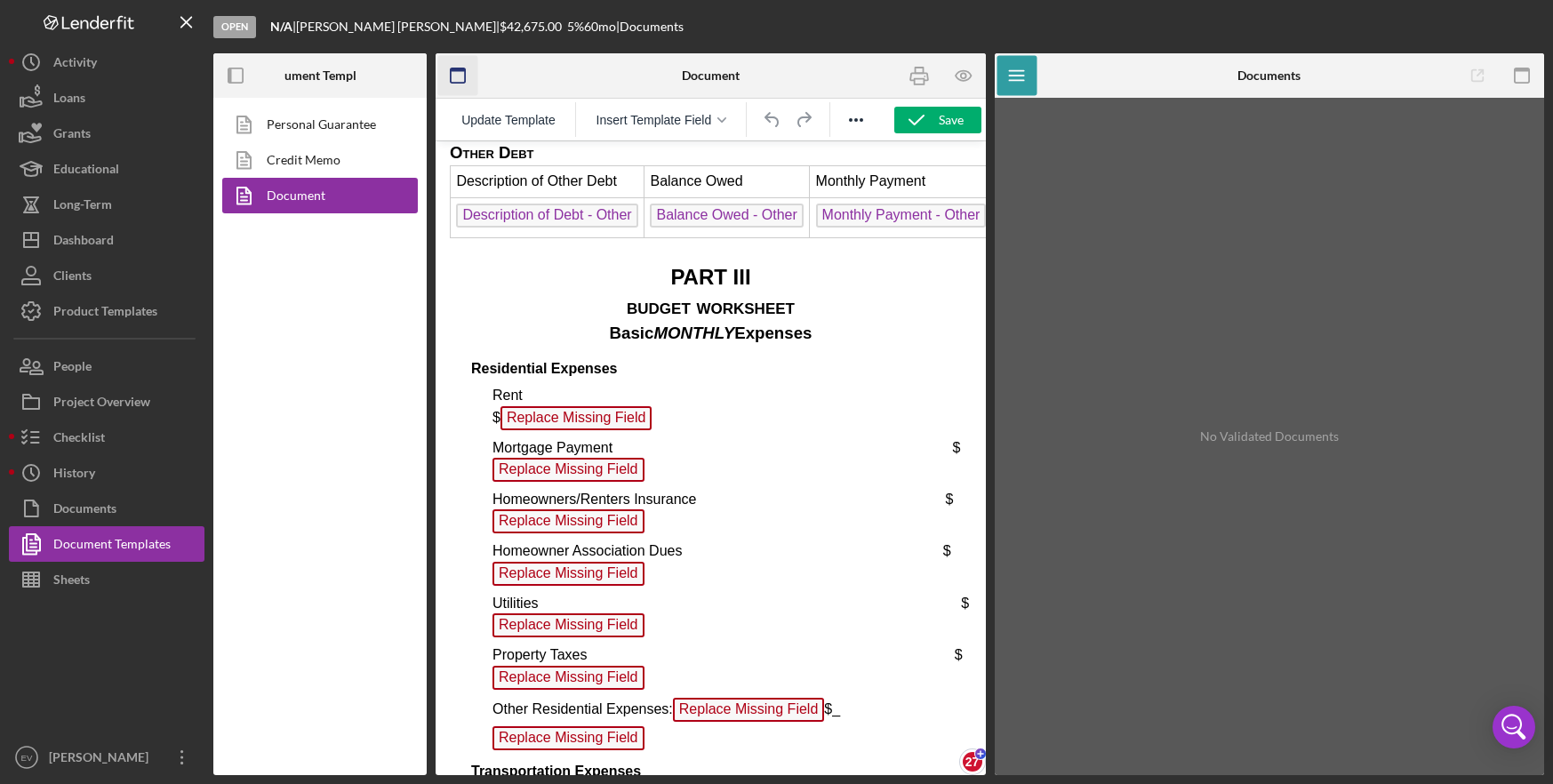
click at [465, 73] on rect "button" at bounding box center [457, 75] width 14 height 14
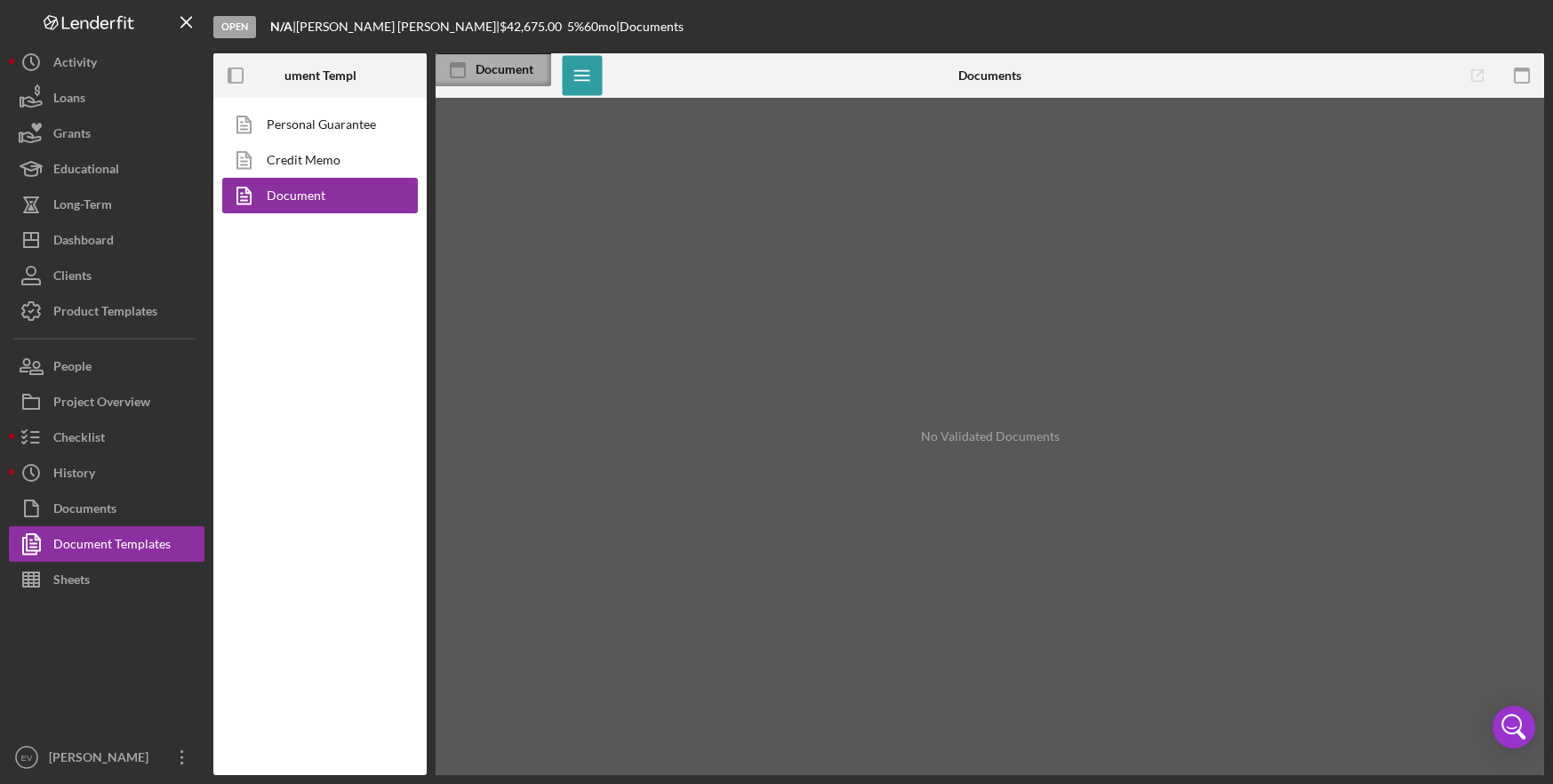
click at [463, 67] on icon at bounding box center [457, 65] width 16 height 6
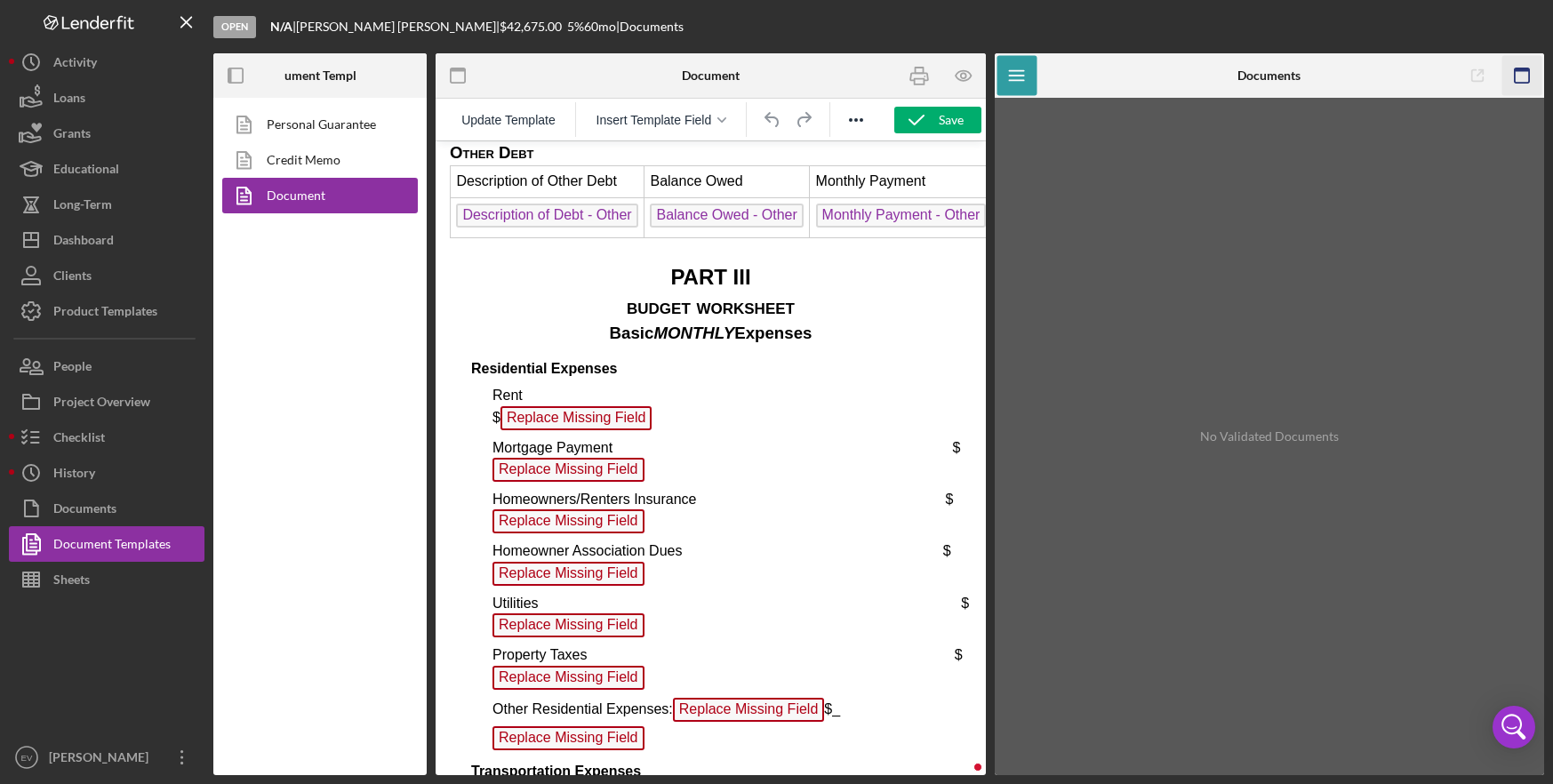
click at [1527, 74] on icon "button" at bounding box center [1522, 76] width 40 height 40
